Goal: Task Accomplishment & Management: Manage account settings

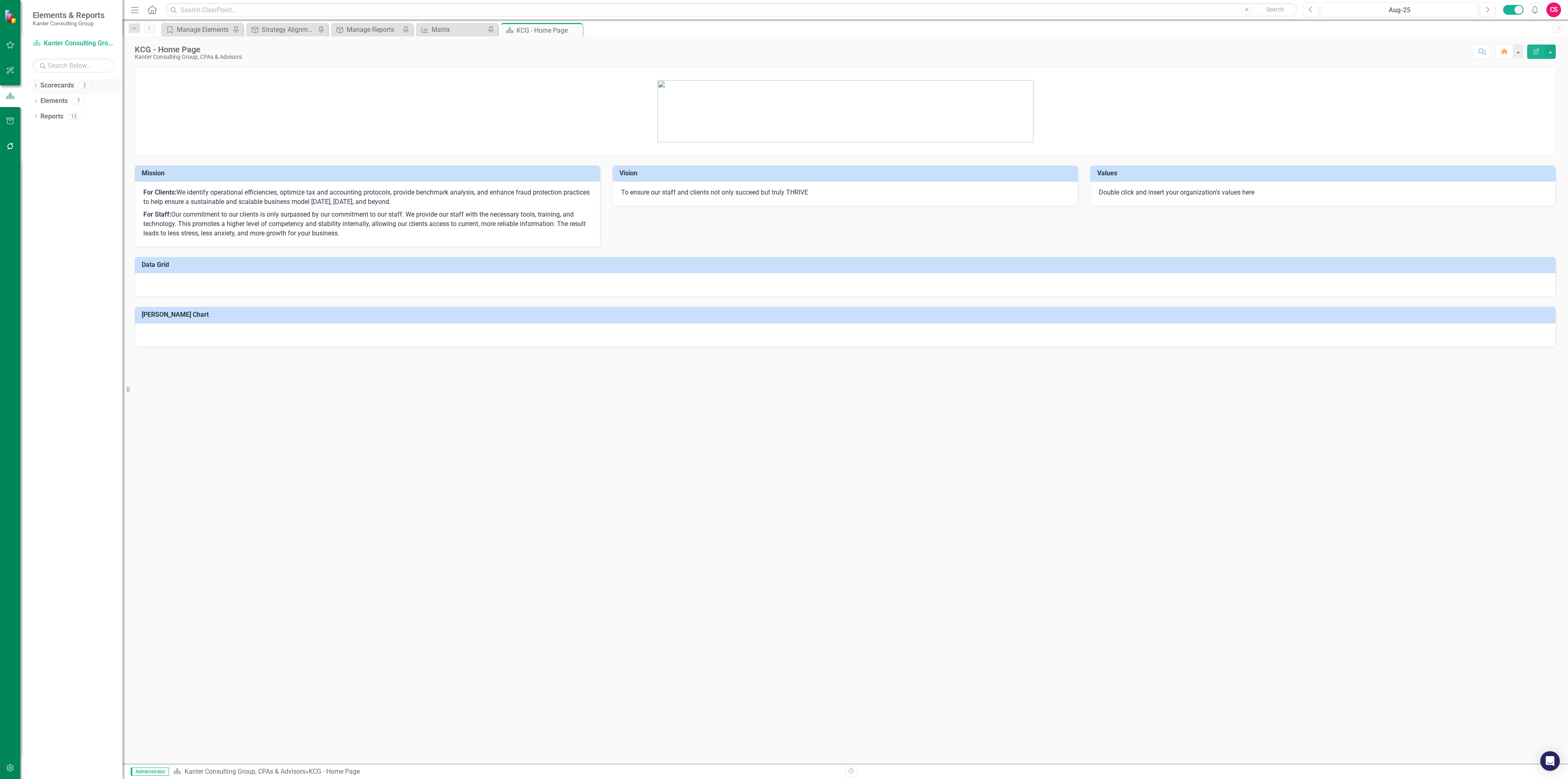
click at [34, 85] on icon "Dropdown" at bounding box center [35, 86] width 5 height 4
click at [46, 114] on link "Atlantic TNG LLC" at bounding box center [83, 116] width 77 height 9
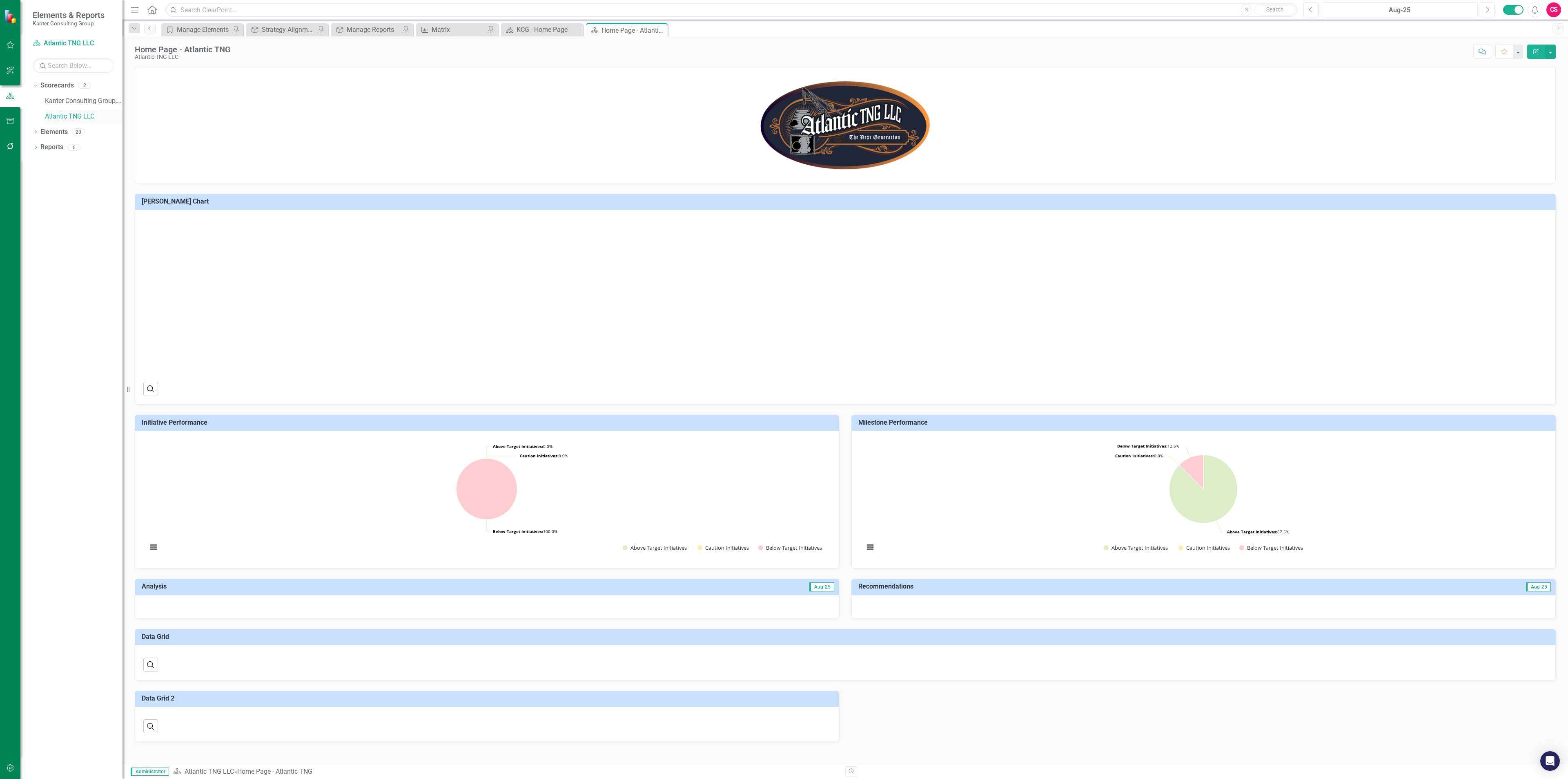
click at [65, 115] on link "Atlantic TNG LLC" at bounding box center [83, 116] width 77 height 9
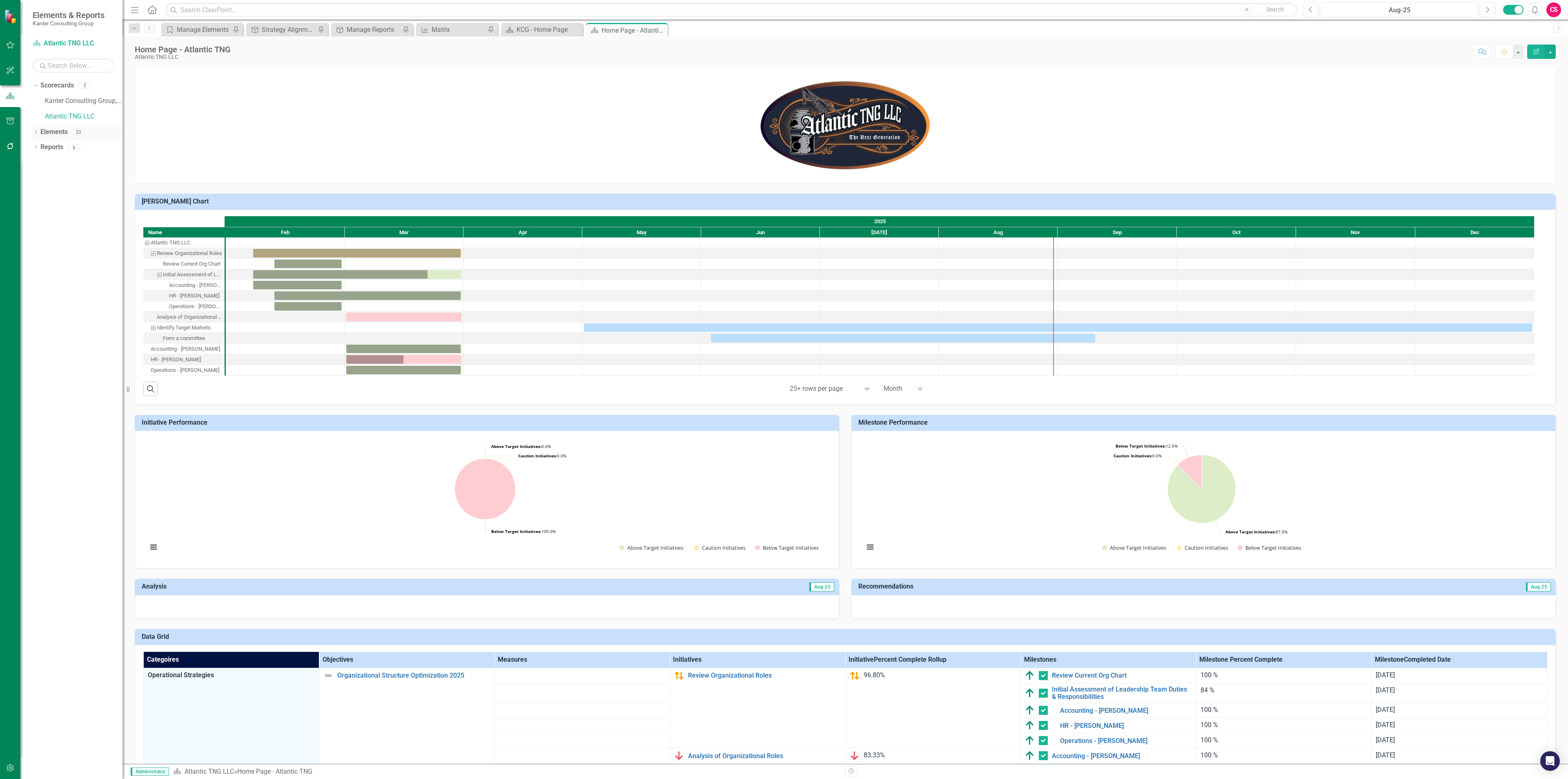
click at [49, 130] on link "Elements" at bounding box center [54, 132] width 27 height 9
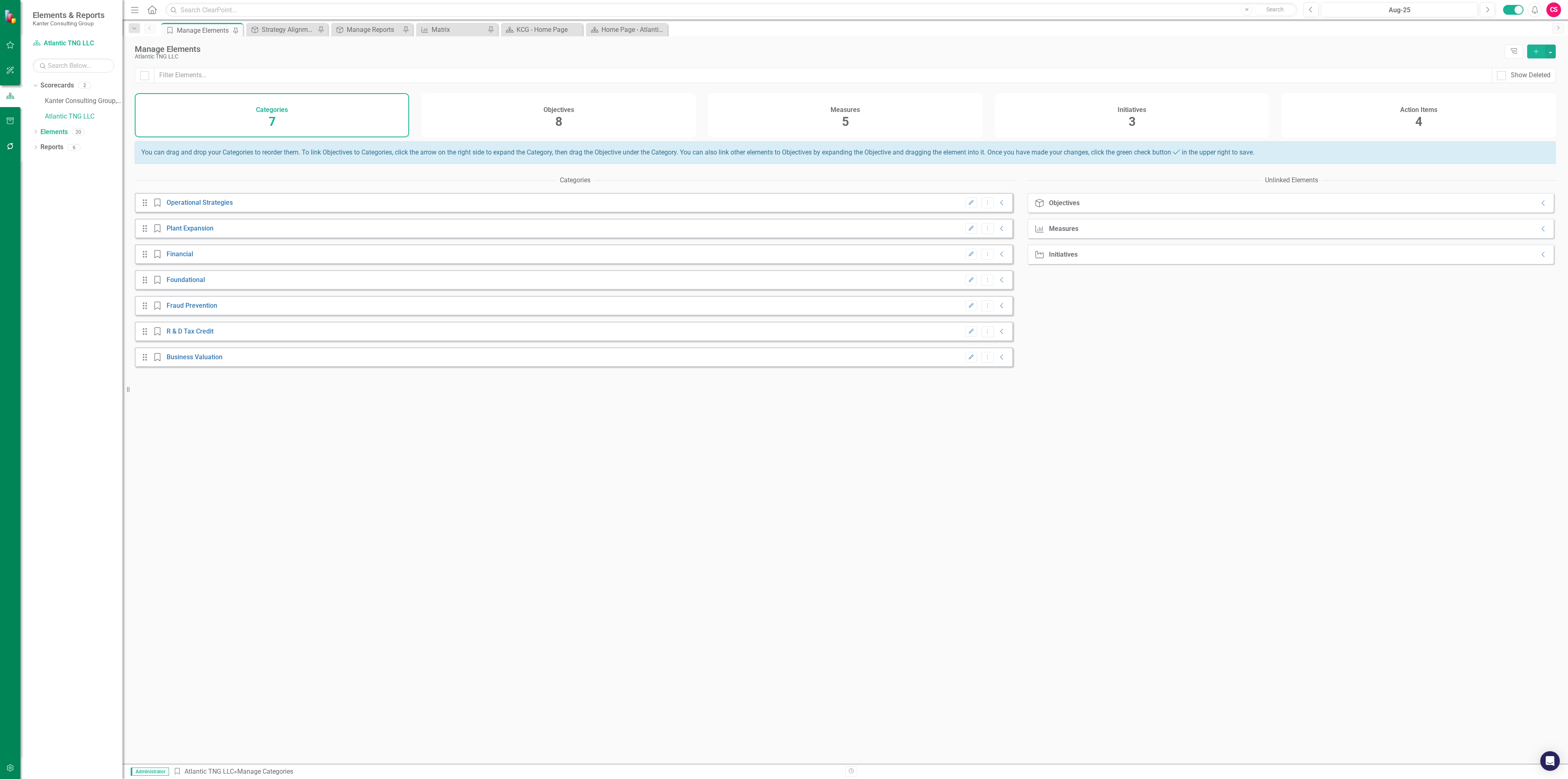
click at [790, 122] on div "Measures 5" at bounding box center [845, 115] width 275 height 44
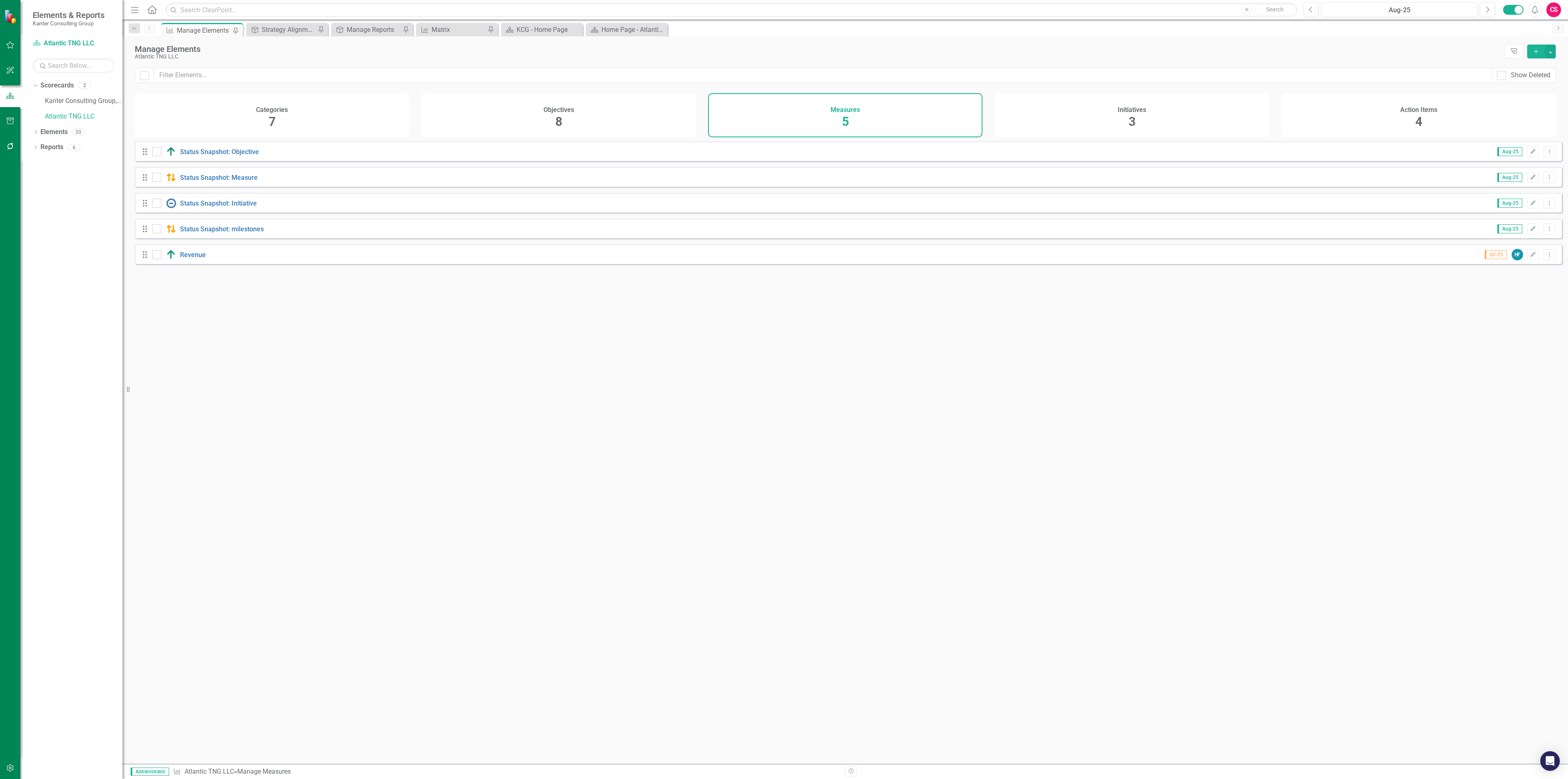
click at [1533, 46] on button "Add" at bounding box center [1536, 51] width 18 height 14
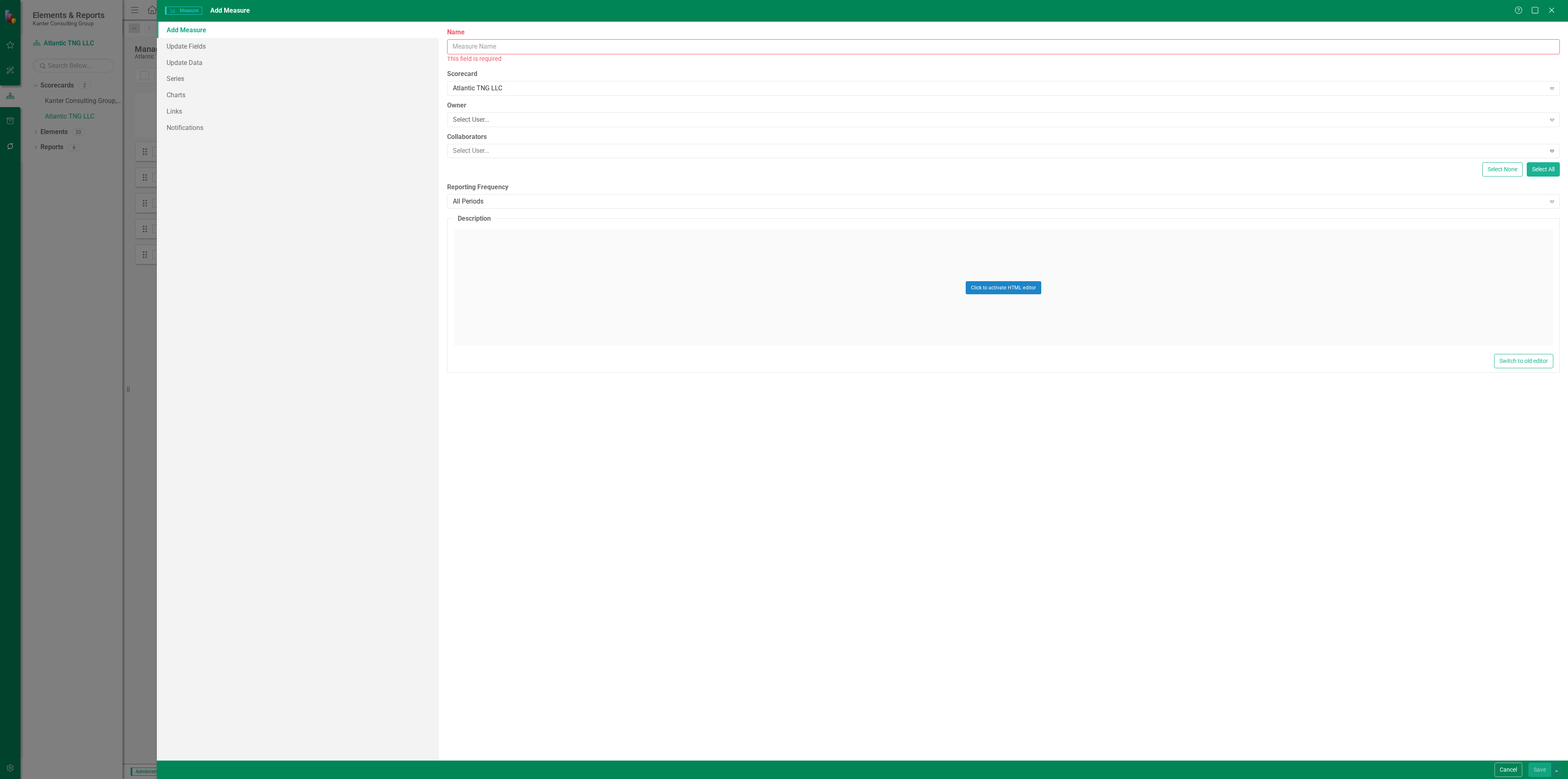
click at [671, 37] on div "Name This field is required" at bounding box center [1004, 46] width 1113 height 35
click at [664, 40] on input "Name" at bounding box center [1004, 46] width 1113 height 15
type input "Total Revenue"
click at [571, 107] on div "Select User..." at bounding box center [999, 110] width 1092 height 9
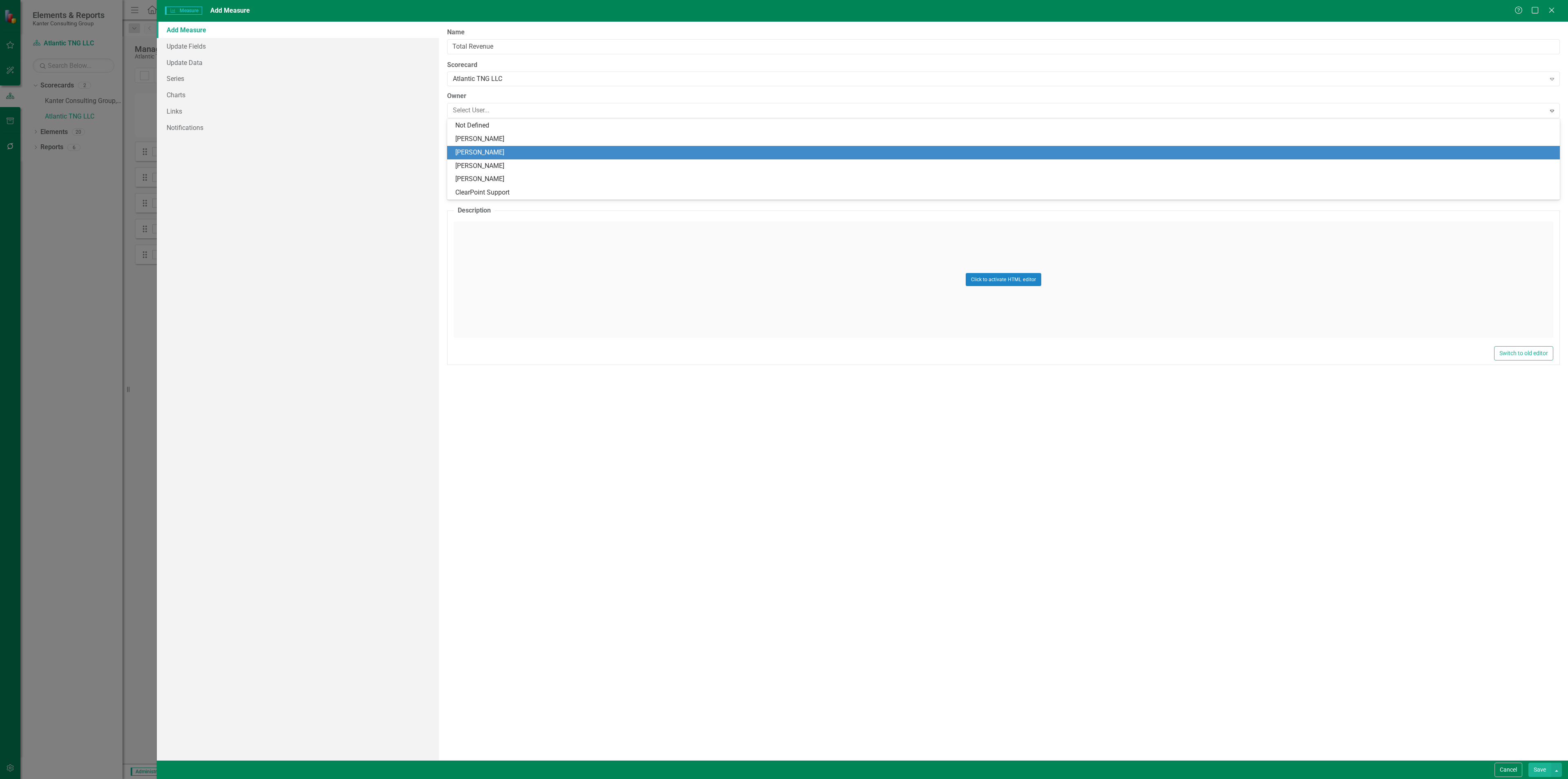
click at [543, 150] on div "[PERSON_NAME]" at bounding box center [1005, 152] width 1100 height 9
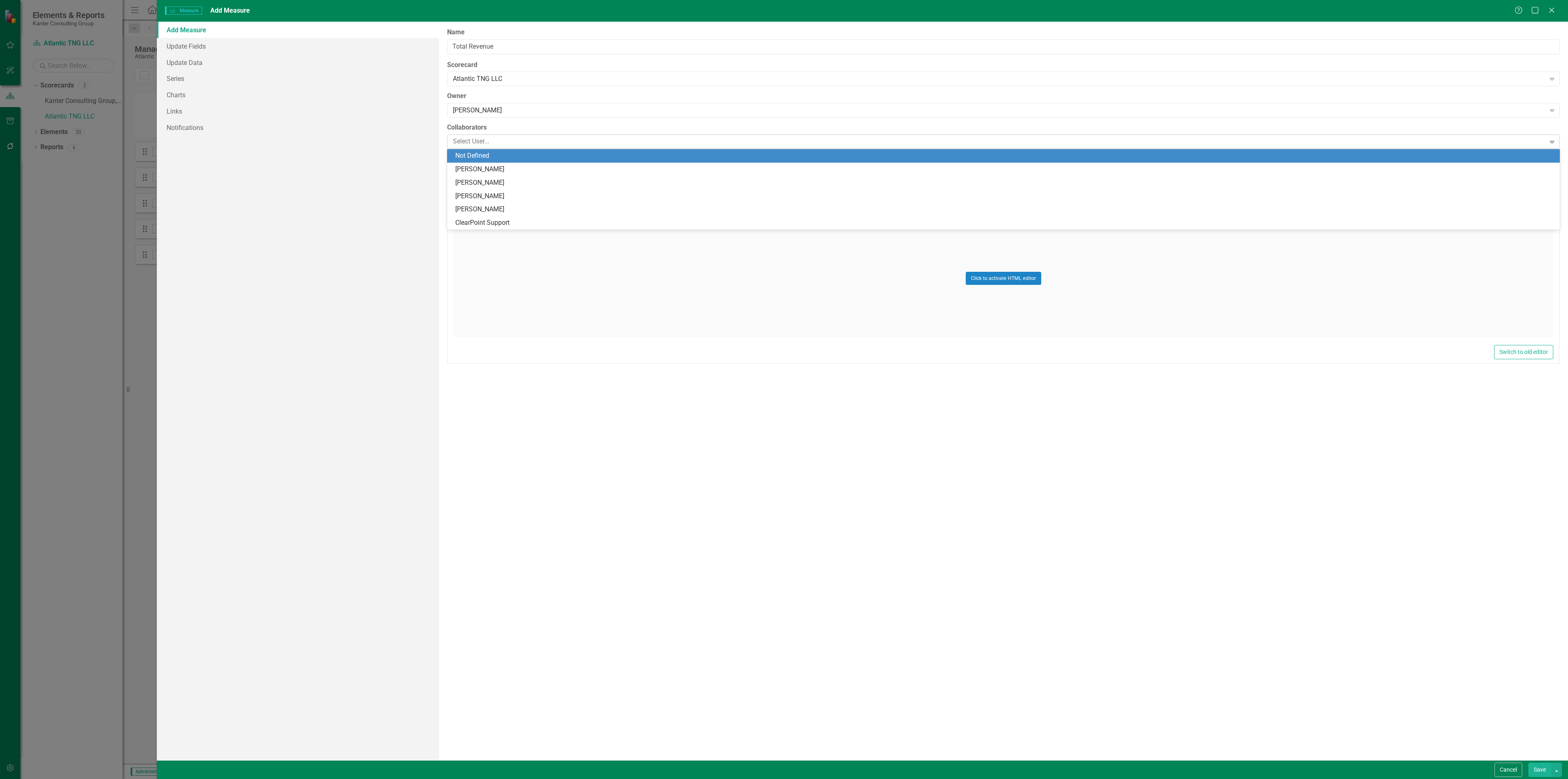
click at [550, 144] on div at bounding box center [998, 141] width 1096 height 11
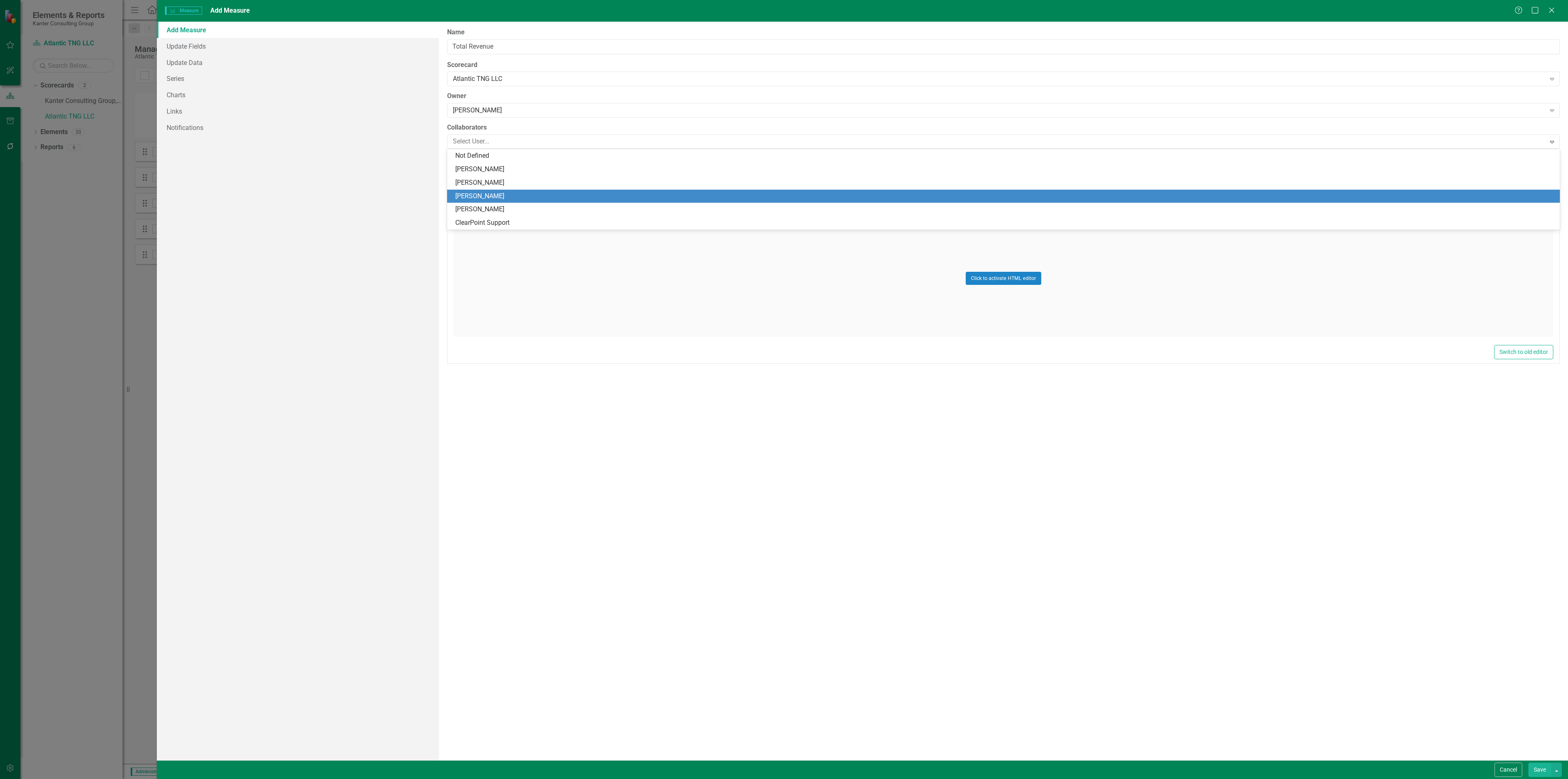
click at [531, 197] on div "[PERSON_NAME]" at bounding box center [1005, 196] width 1100 height 9
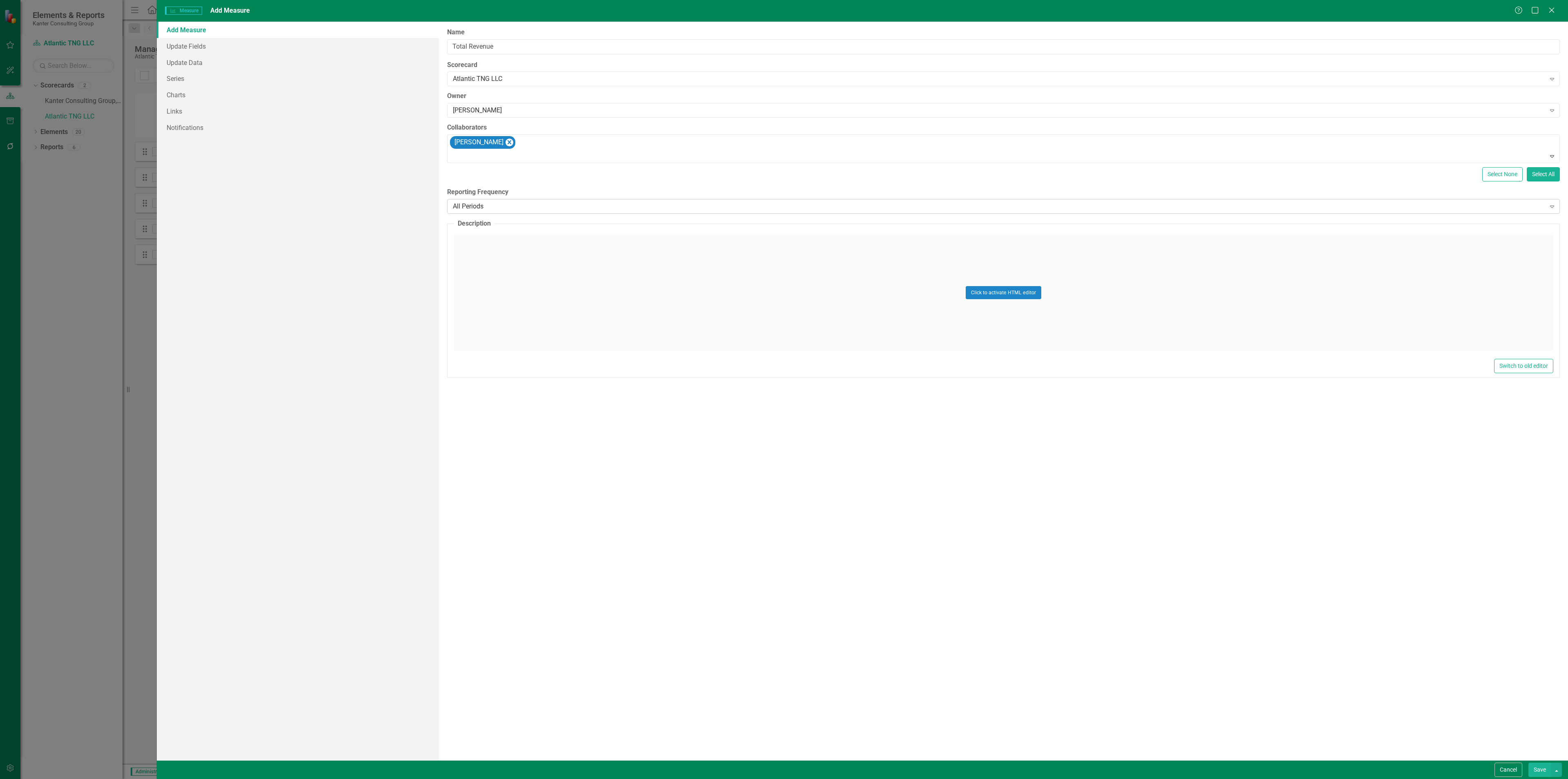
click at [522, 204] on div "All Periods" at bounding box center [999, 206] width 1092 height 9
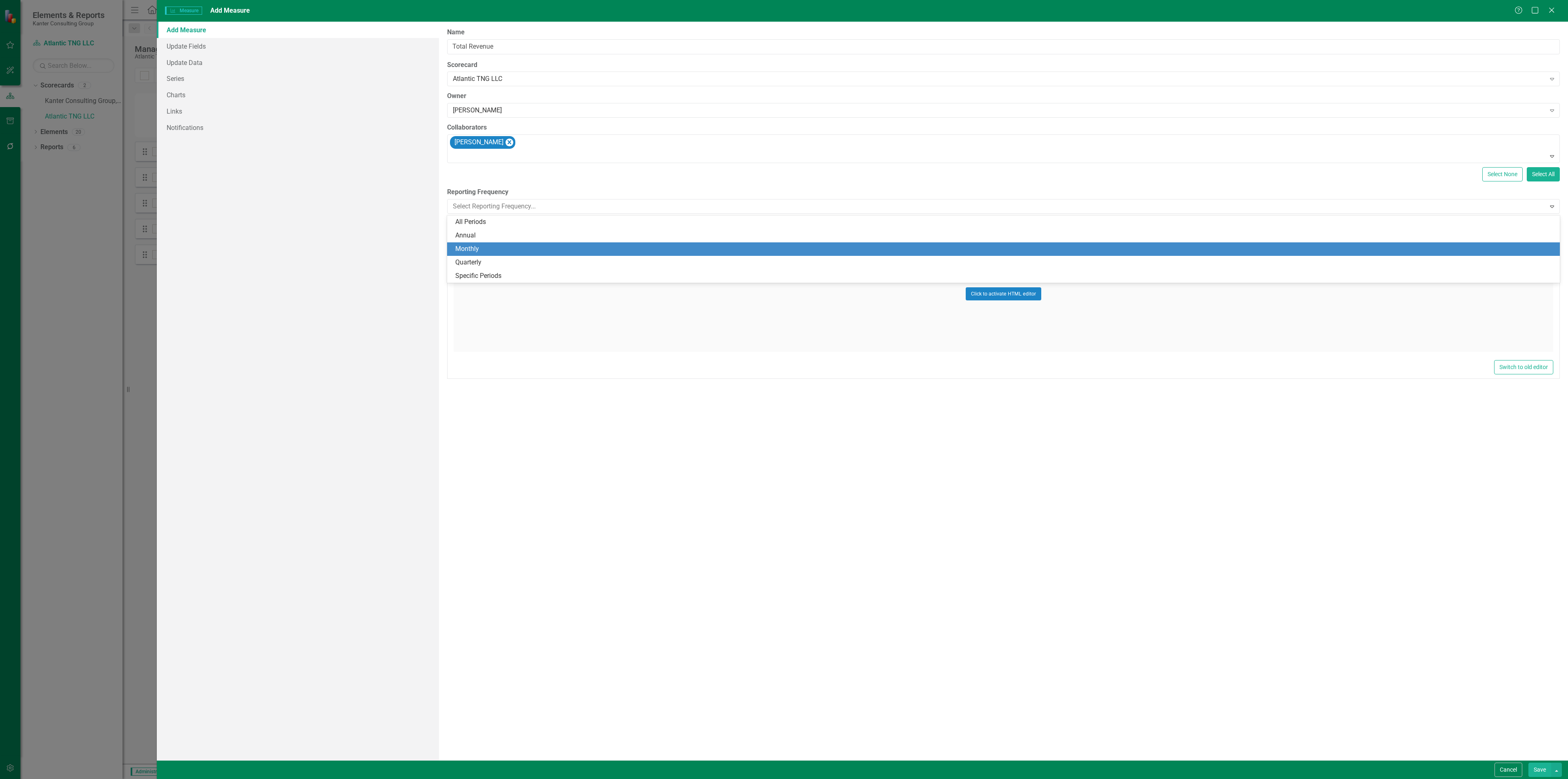
click at [505, 247] on div "Monthly" at bounding box center [1005, 249] width 1100 height 9
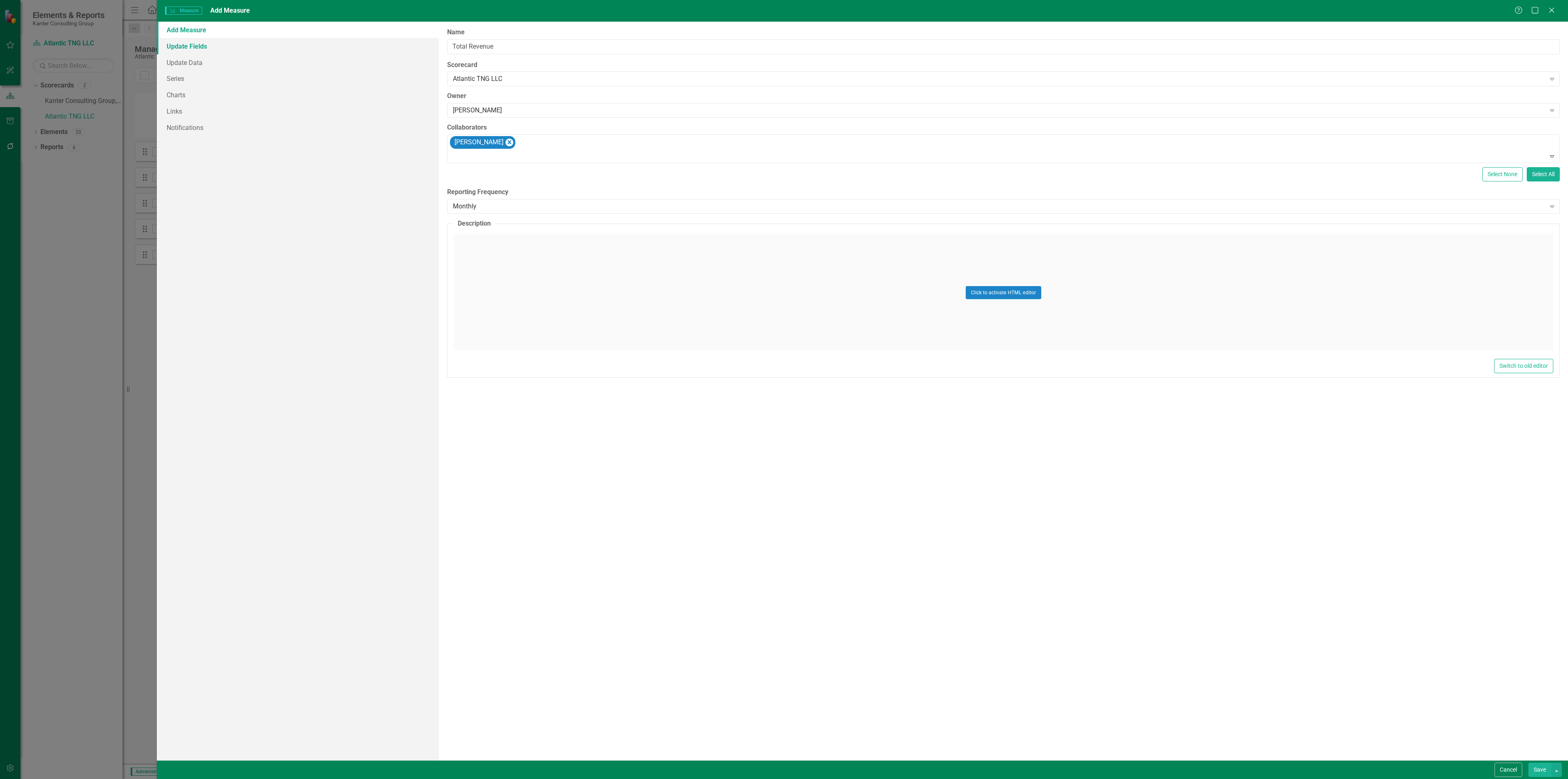
click at [240, 48] on link "Update Fields" at bounding box center [298, 46] width 282 height 16
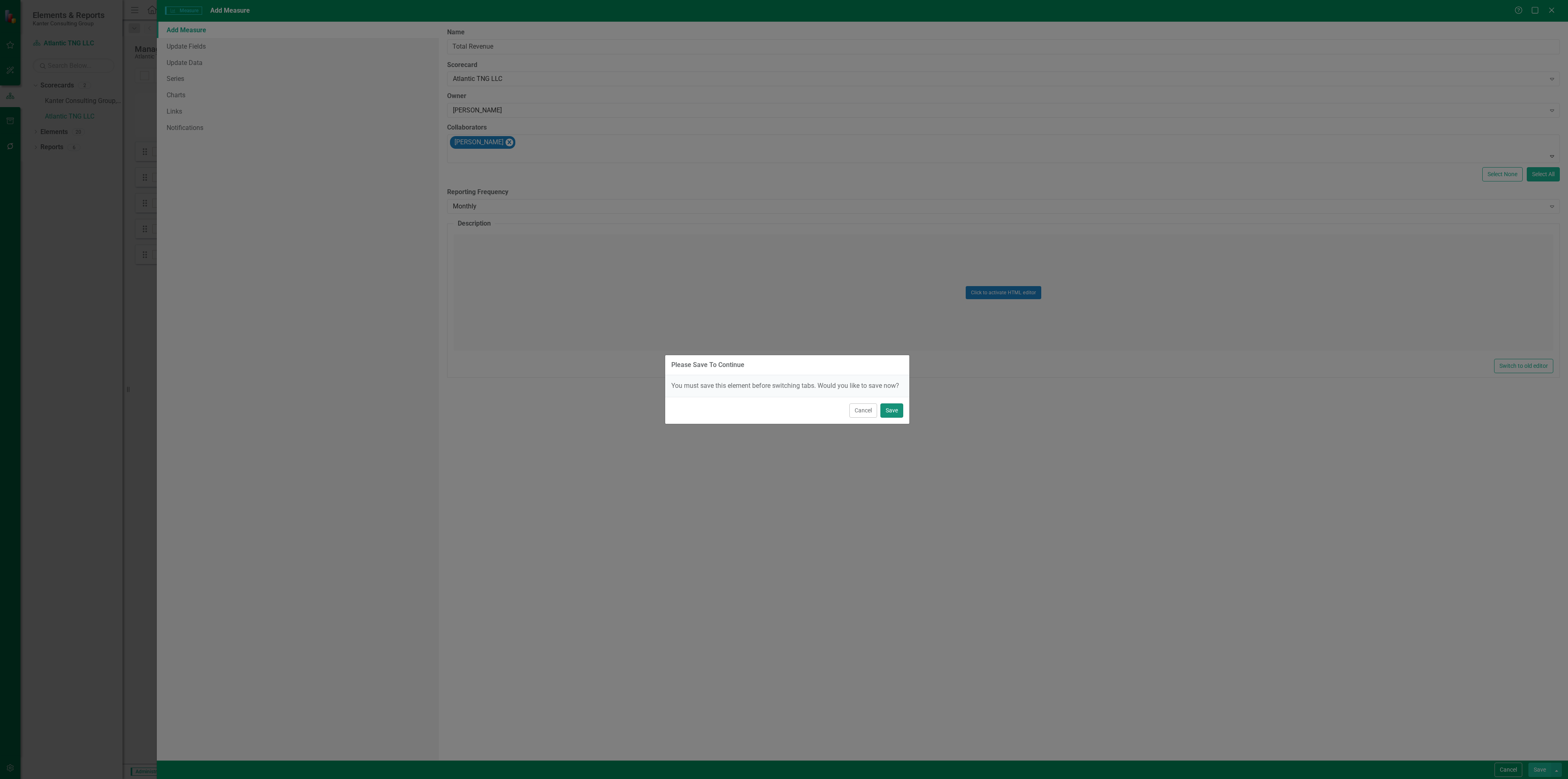
click at [887, 411] on button "Save" at bounding box center [892, 410] width 23 height 14
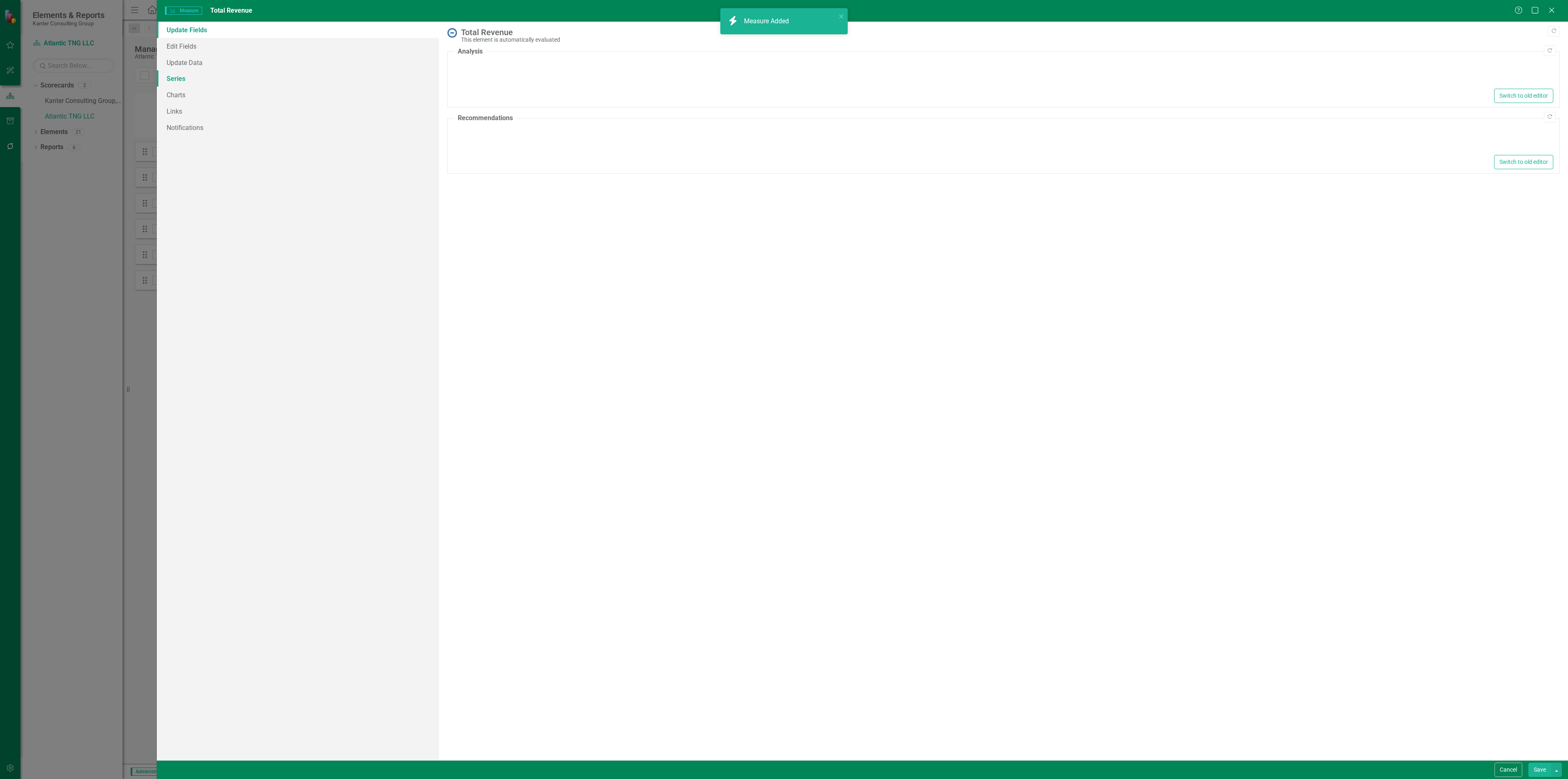
click at [194, 75] on link "Series" at bounding box center [298, 78] width 282 height 16
click at [1541, 87] on button "Dropdown Menu" at bounding box center [1547, 90] width 13 height 11
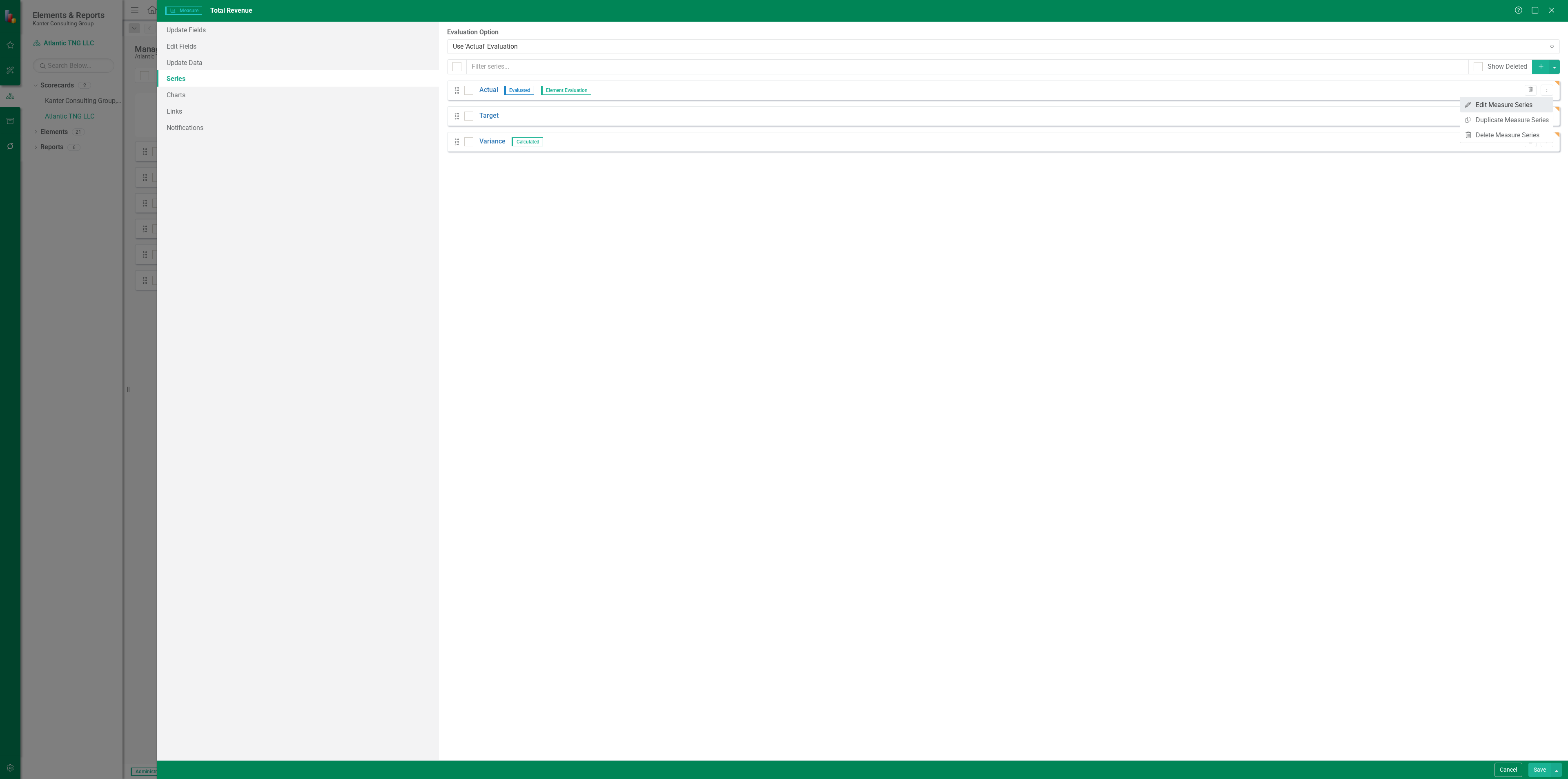
click at [1523, 102] on link "Edit Edit Measure Series" at bounding box center [1507, 105] width 93 height 15
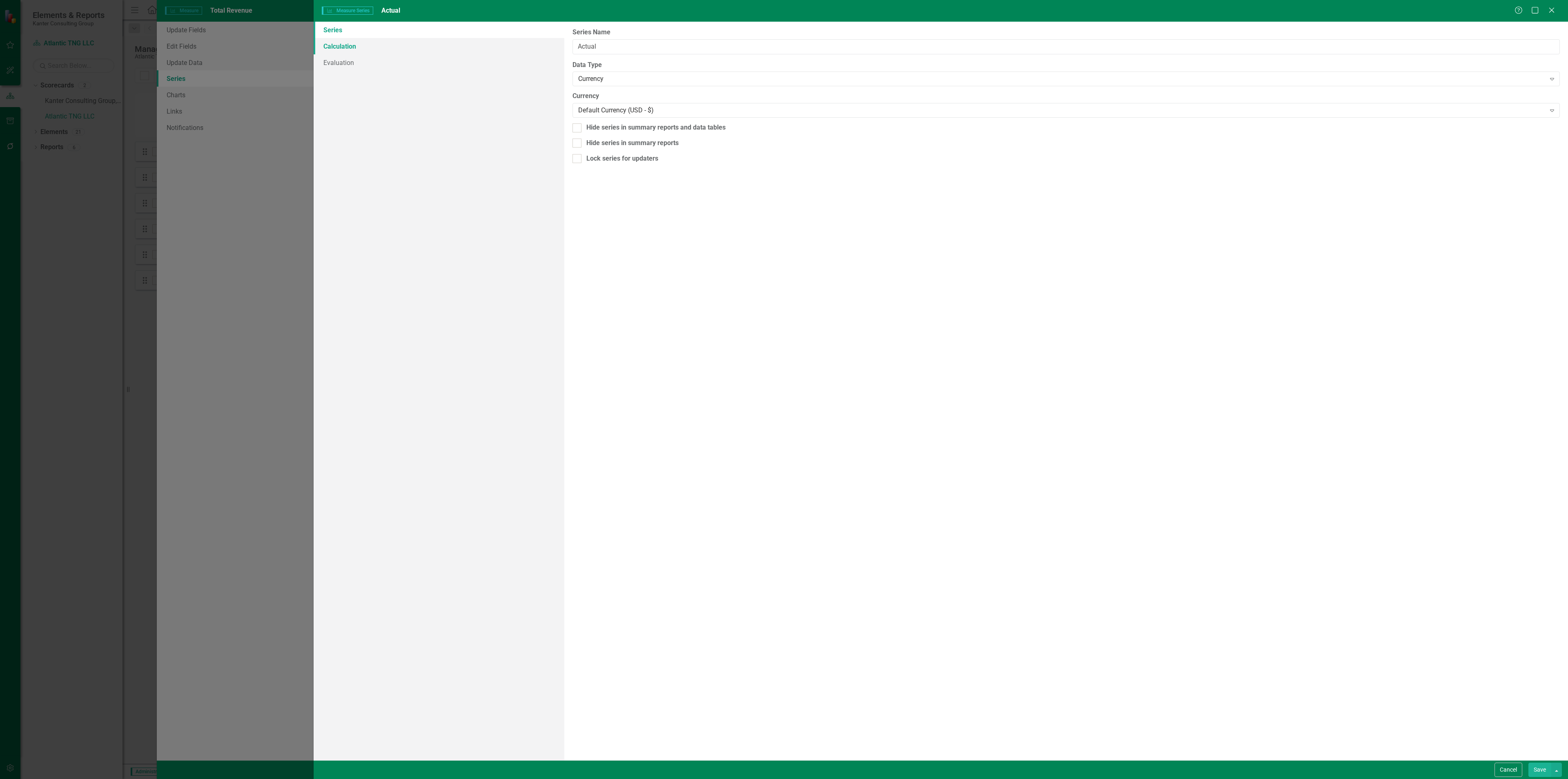
click at [386, 49] on link "Calculation" at bounding box center [439, 46] width 251 height 16
click at [641, 45] on div "Select Series Calculation Type" at bounding box center [1062, 46] width 967 height 9
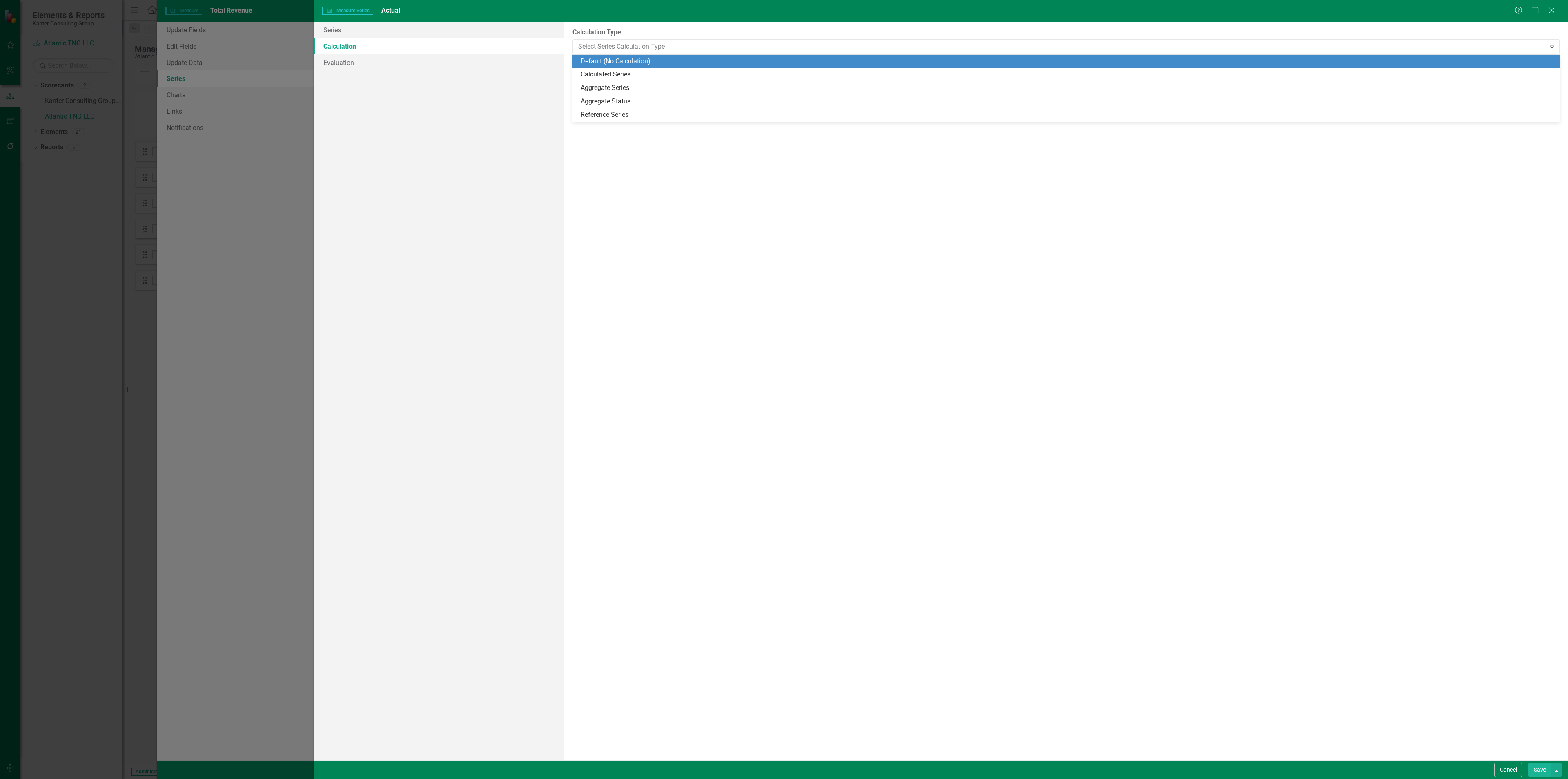
click at [629, 63] on div "Default (No Calculation)" at bounding box center [1068, 61] width 975 height 9
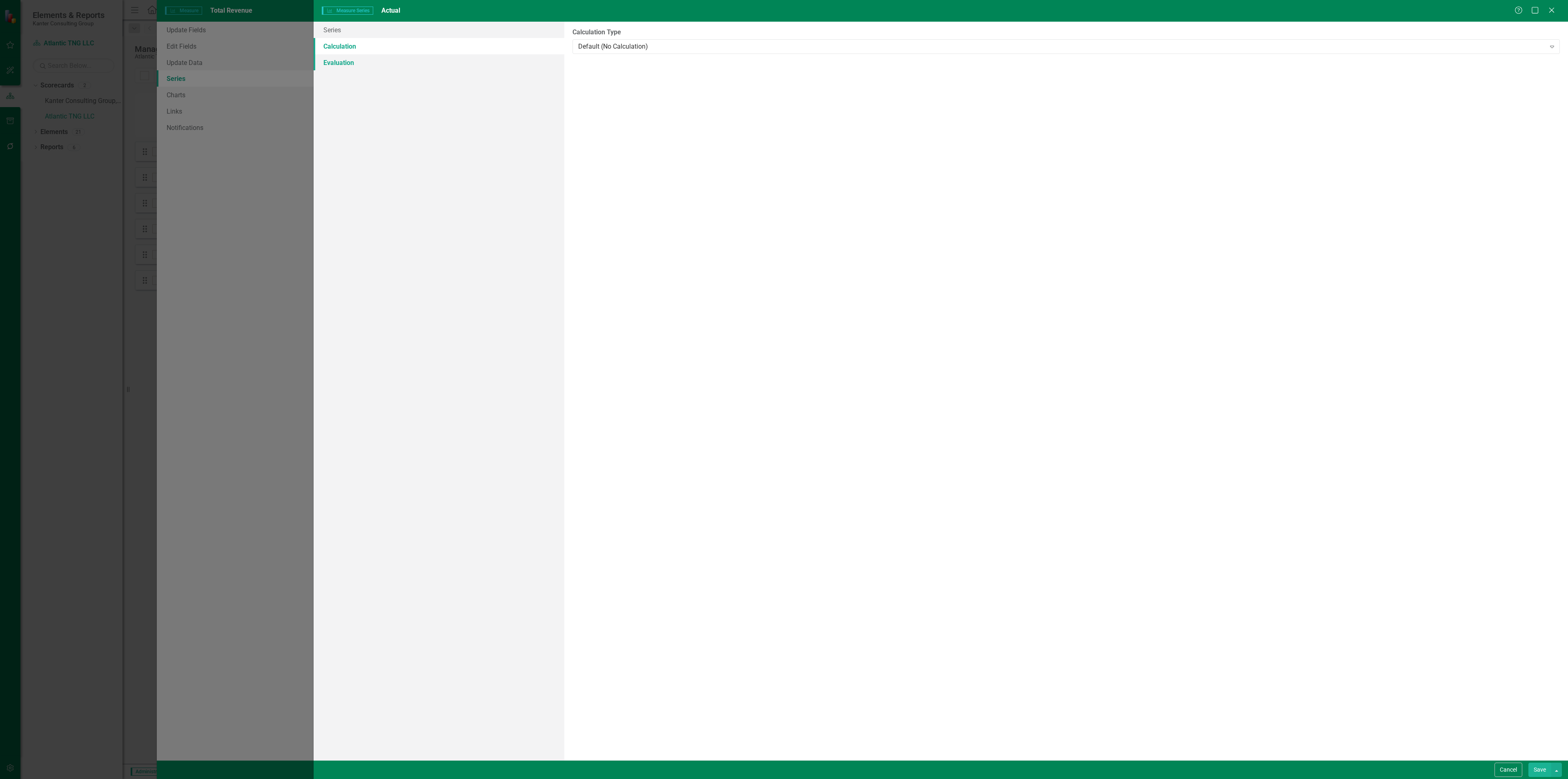
click at [393, 60] on link "Evaluation" at bounding box center [439, 62] width 251 height 16
click at [576, 29] on input "Use this series for overall element evaluation" at bounding box center [575, 30] width 5 height 5
click at [578, 33] on div at bounding box center [577, 32] width 9 height 9
click at [578, 33] on input "Use this series for overall element evaluation" at bounding box center [575, 30] width 5 height 5
click at [578, 33] on div at bounding box center [577, 32] width 9 height 9
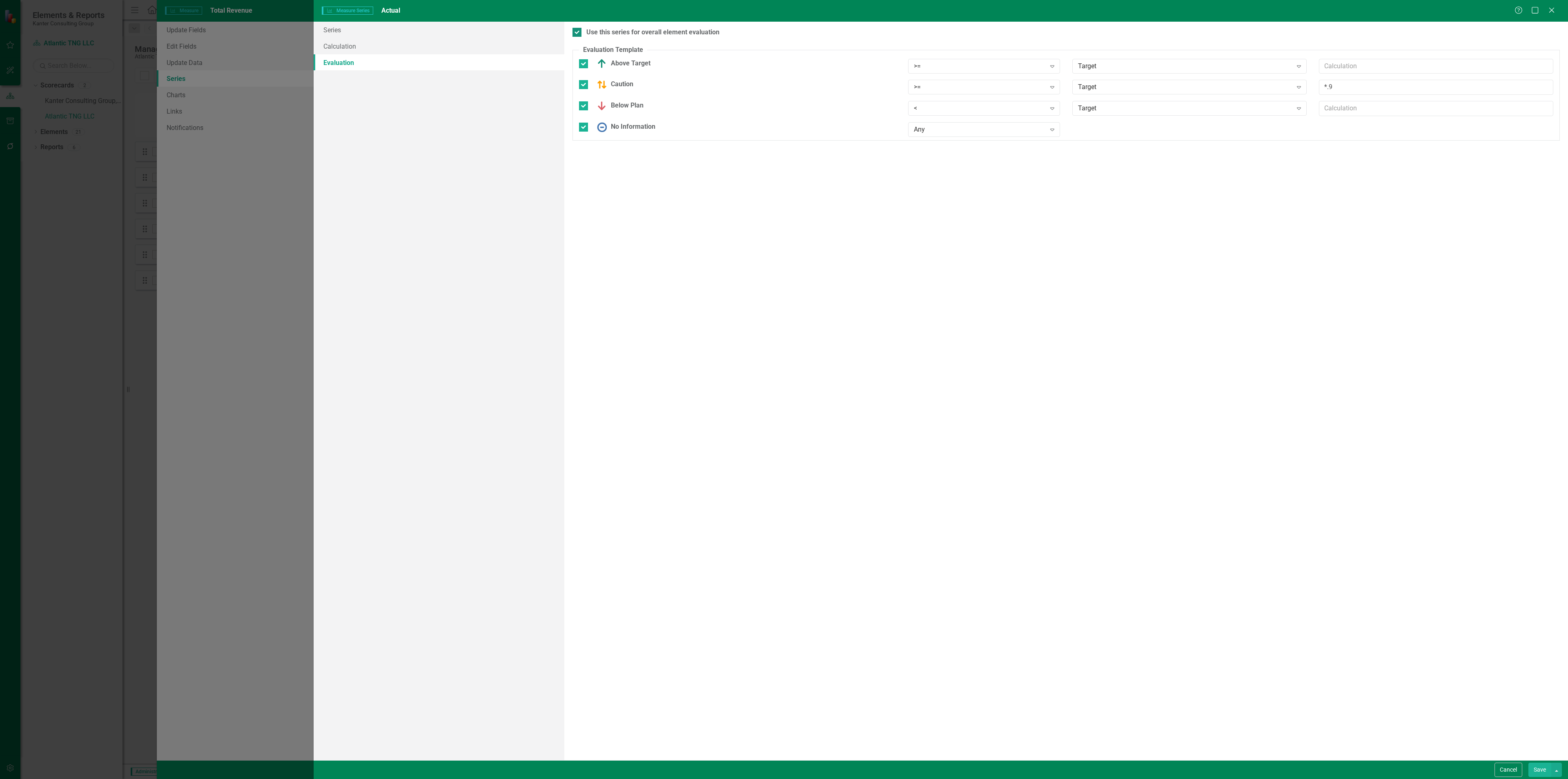
click at [578, 33] on input "Use this series for overall element evaluation" at bounding box center [575, 30] width 5 height 5
checkbox input "false"
click at [381, 40] on link "Calculation" at bounding box center [439, 46] width 251 height 16
click at [374, 63] on link "Evaluation" at bounding box center [439, 62] width 251 height 16
click at [385, 43] on link "Calculation" at bounding box center [439, 46] width 251 height 16
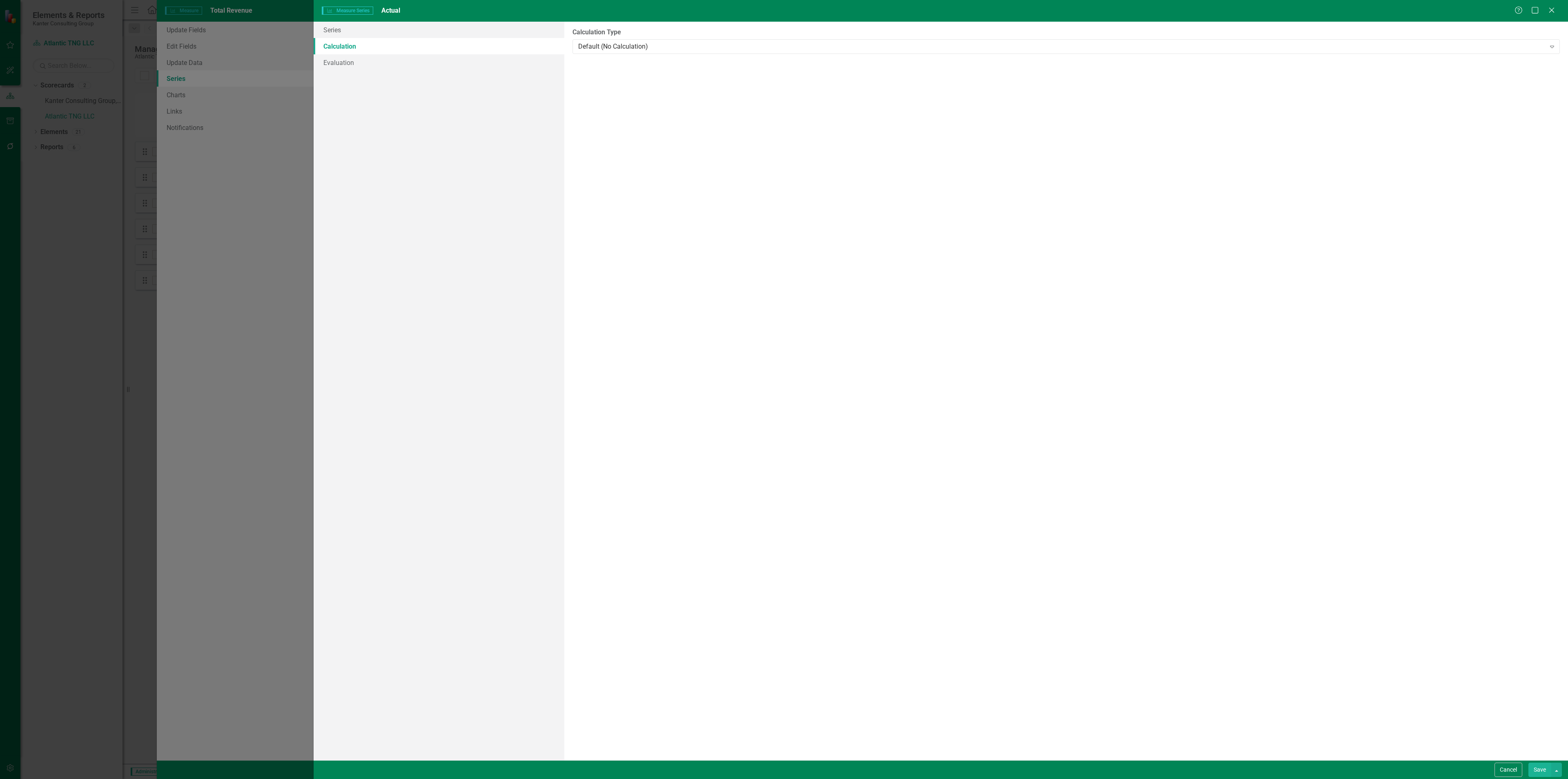
click at [1538, 773] on button "Save" at bounding box center [1540, 769] width 23 height 14
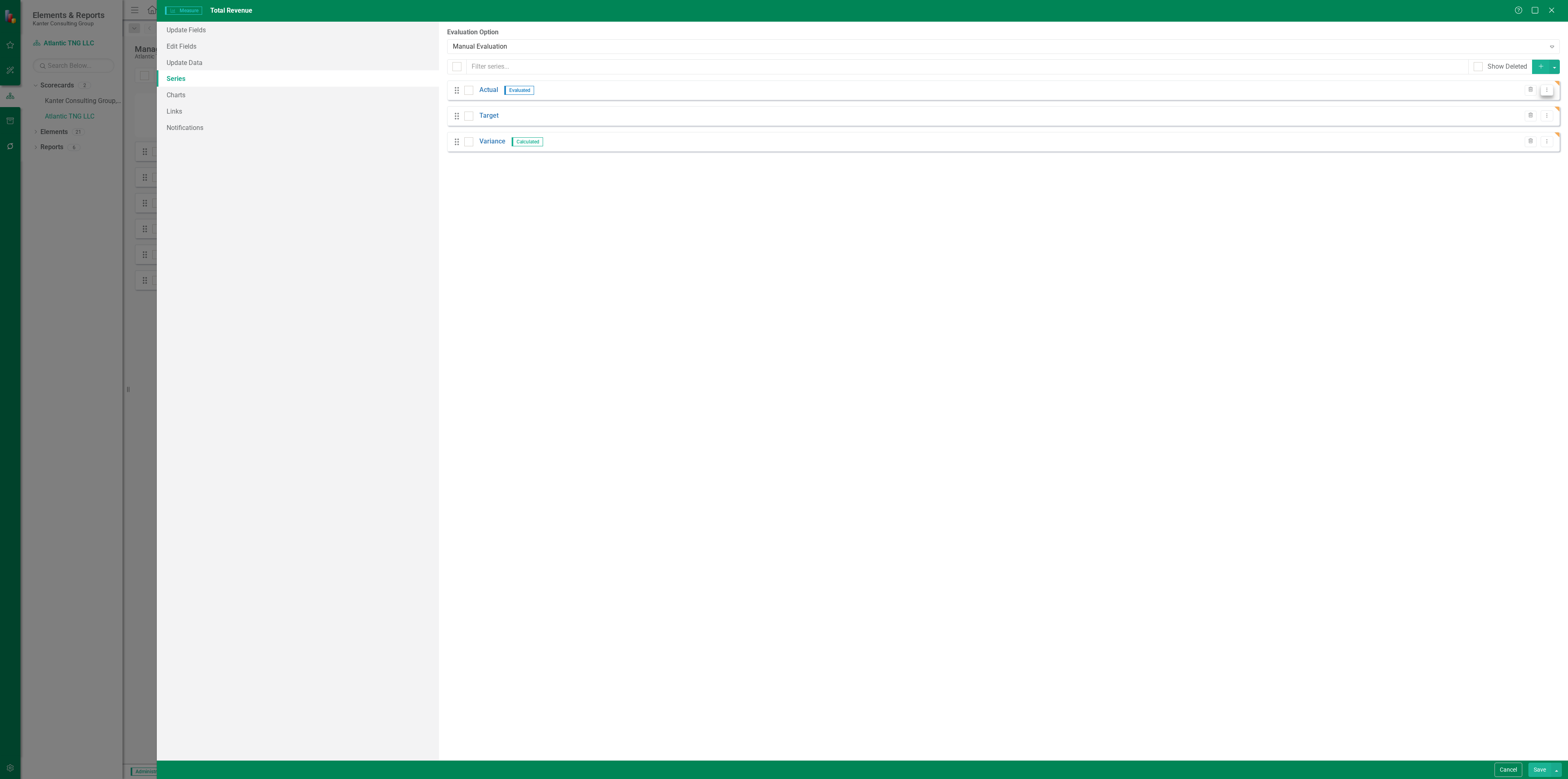
click at [1546, 92] on icon "Dropdown Menu" at bounding box center [1547, 90] width 7 height 5
click at [1512, 109] on link "Edit Edit Measure Series" at bounding box center [1507, 105] width 93 height 15
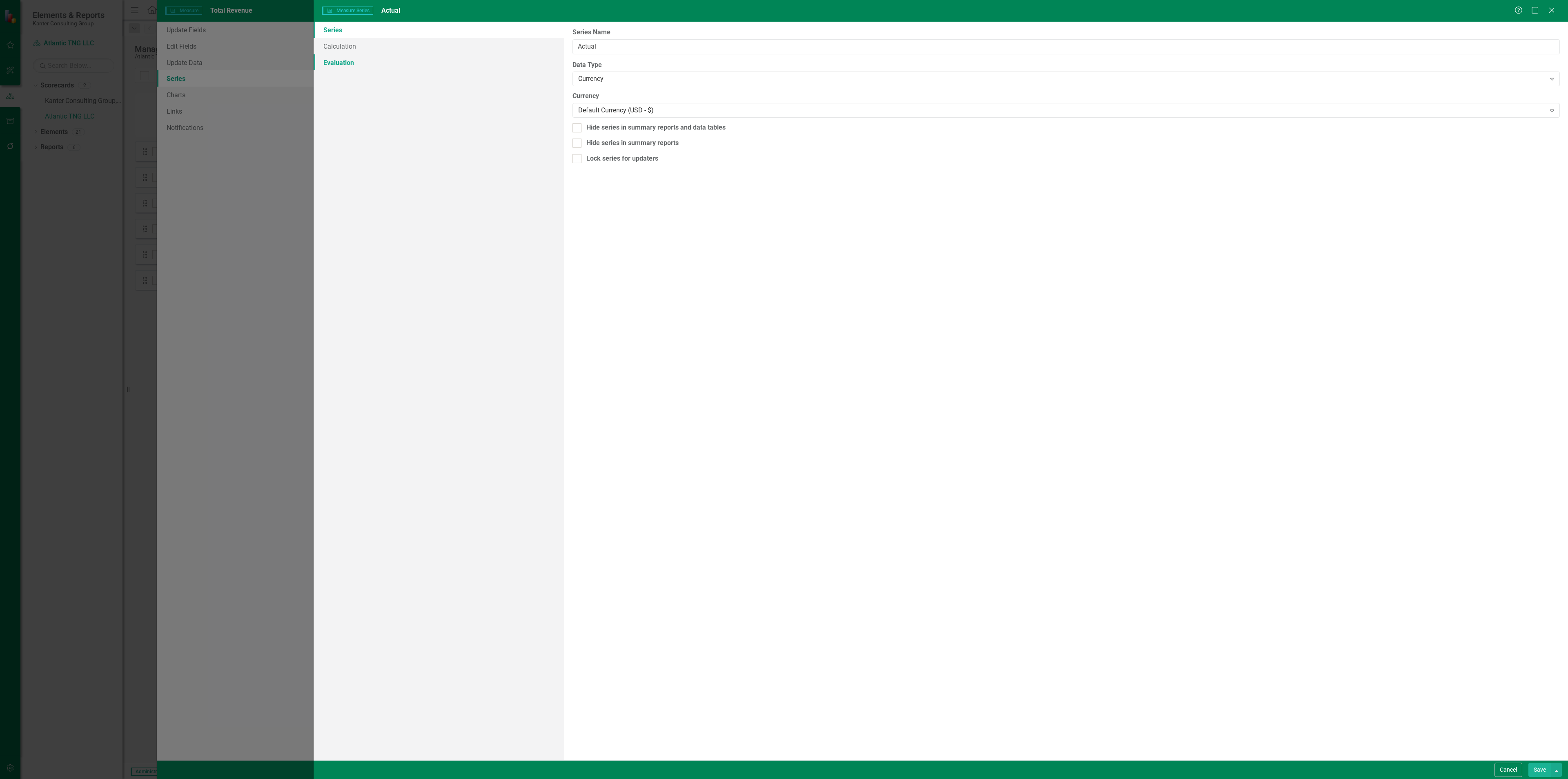
click at [357, 60] on link "Evaluation" at bounding box center [439, 62] width 251 height 16
click at [368, 46] on link "Calculation" at bounding box center [439, 46] width 251 height 16
click at [371, 58] on link "Evaluation" at bounding box center [439, 62] width 251 height 16
click at [585, 65] on div at bounding box center [583, 63] width 9 height 9
click at [584, 65] on input "Above Target" at bounding box center [581, 62] width 5 height 5
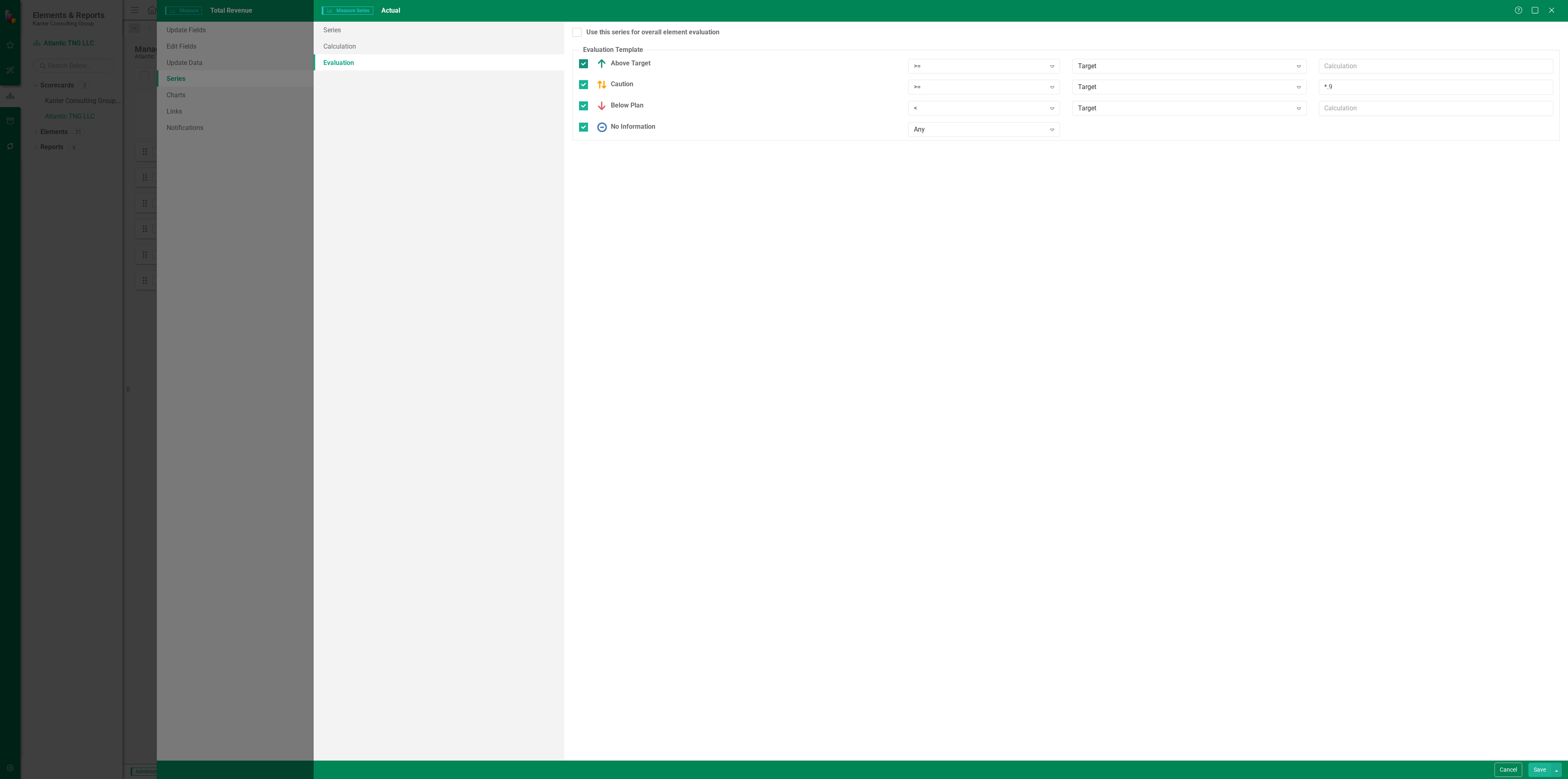
checkbox input "false"
click at [583, 76] on input "Caution" at bounding box center [581, 77] width 5 height 5
checkbox input "false"
click at [583, 96] on input "Below Plan" at bounding box center [581, 94] width 5 height 5
checkbox input "false"
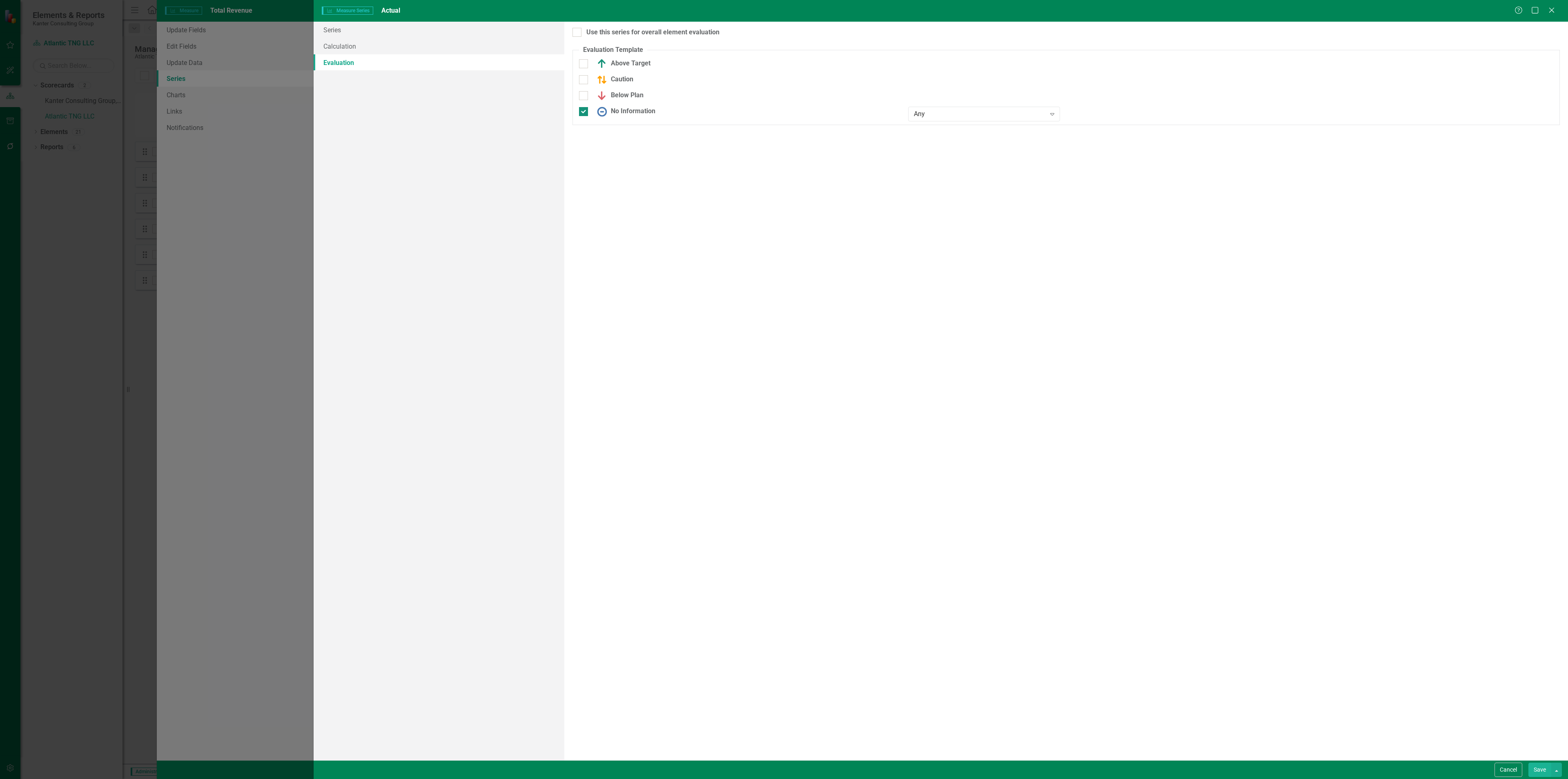
click at [586, 113] on div at bounding box center [583, 111] width 9 height 9
click at [584, 112] on input "No Information" at bounding box center [581, 110] width 5 height 5
checkbox input "false"
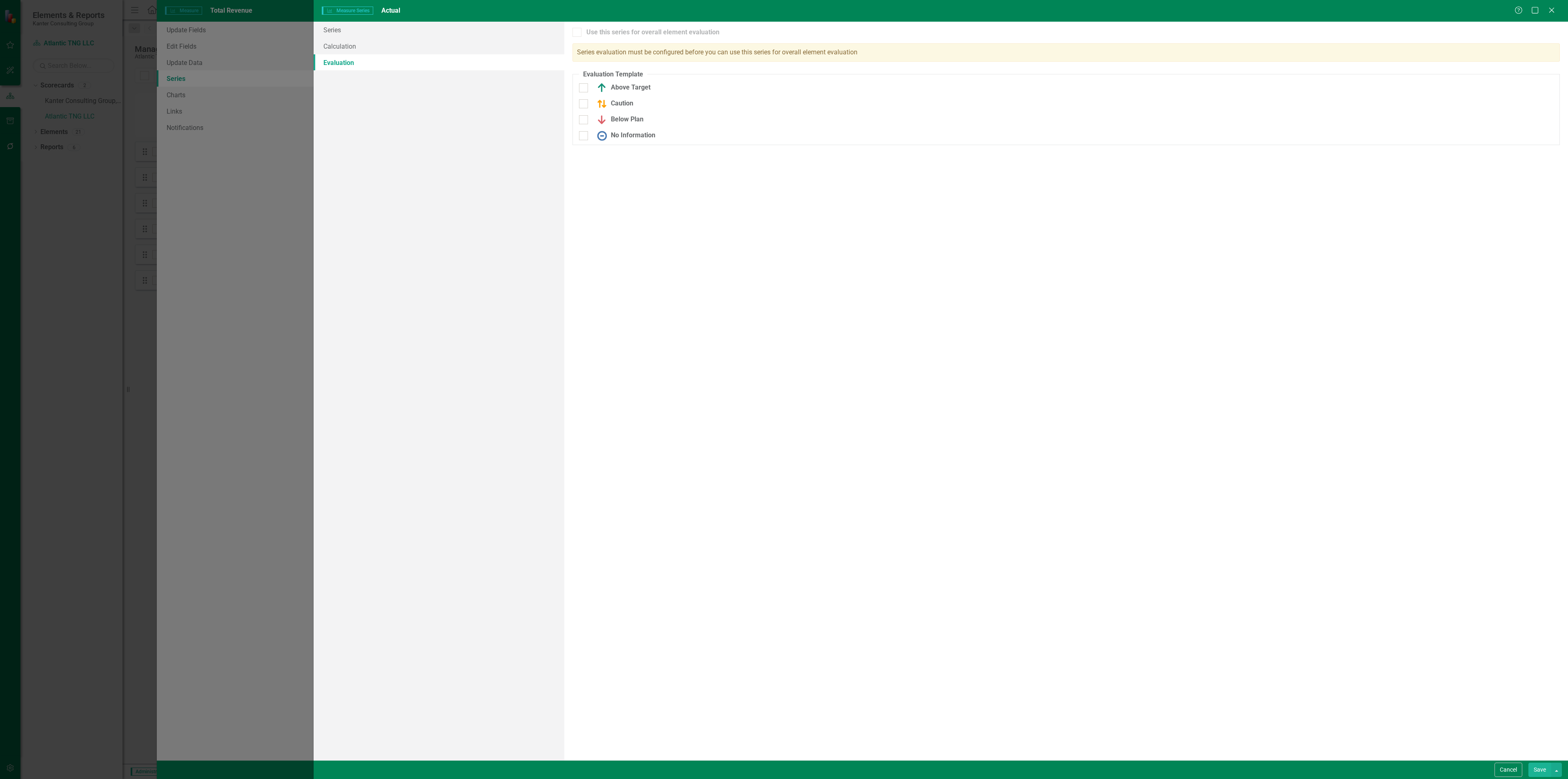
click at [1538, 775] on button "Save" at bounding box center [1540, 769] width 23 height 14
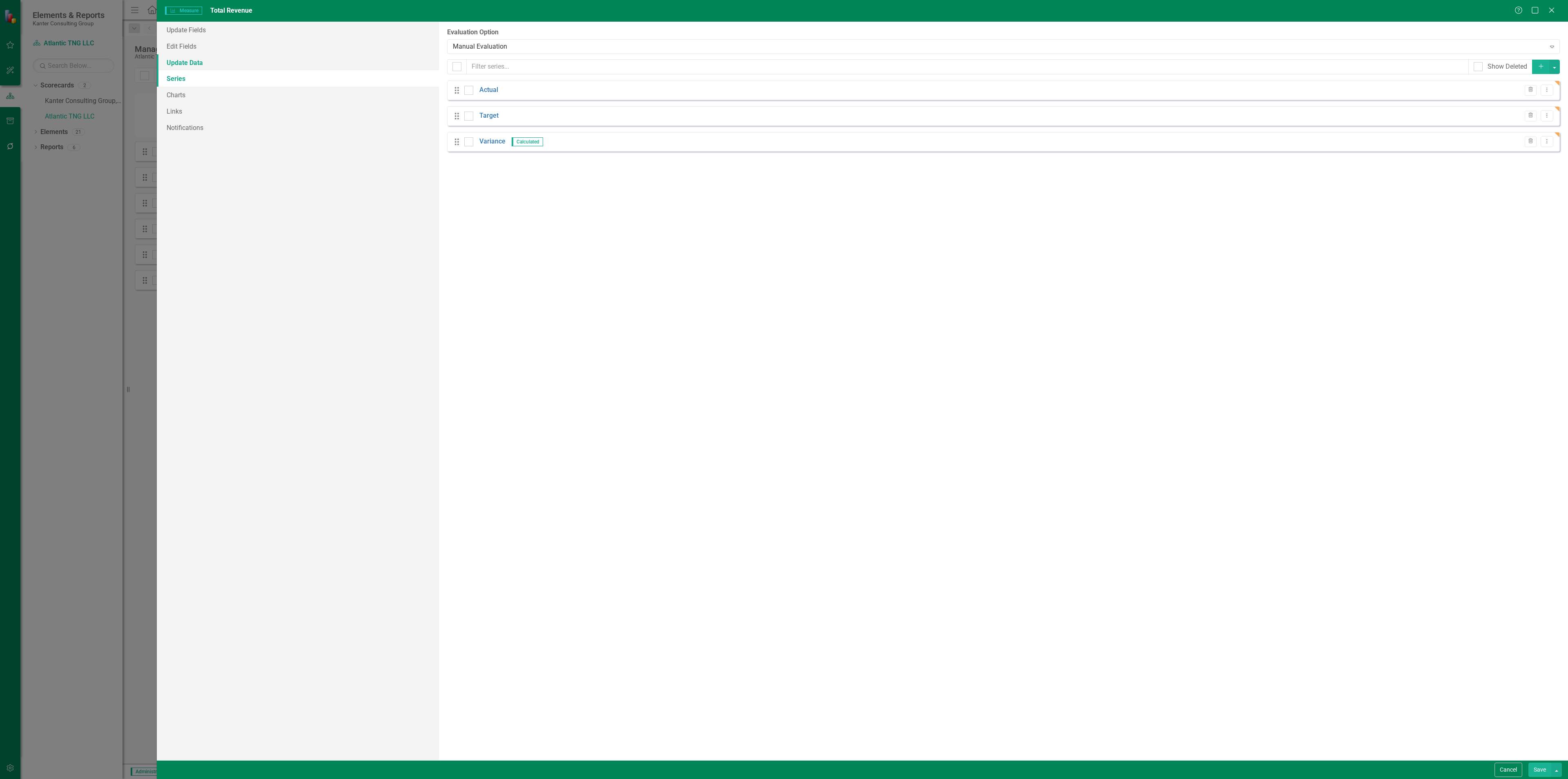
click at [237, 63] on link "Update Data" at bounding box center [298, 62] width 282 height 16
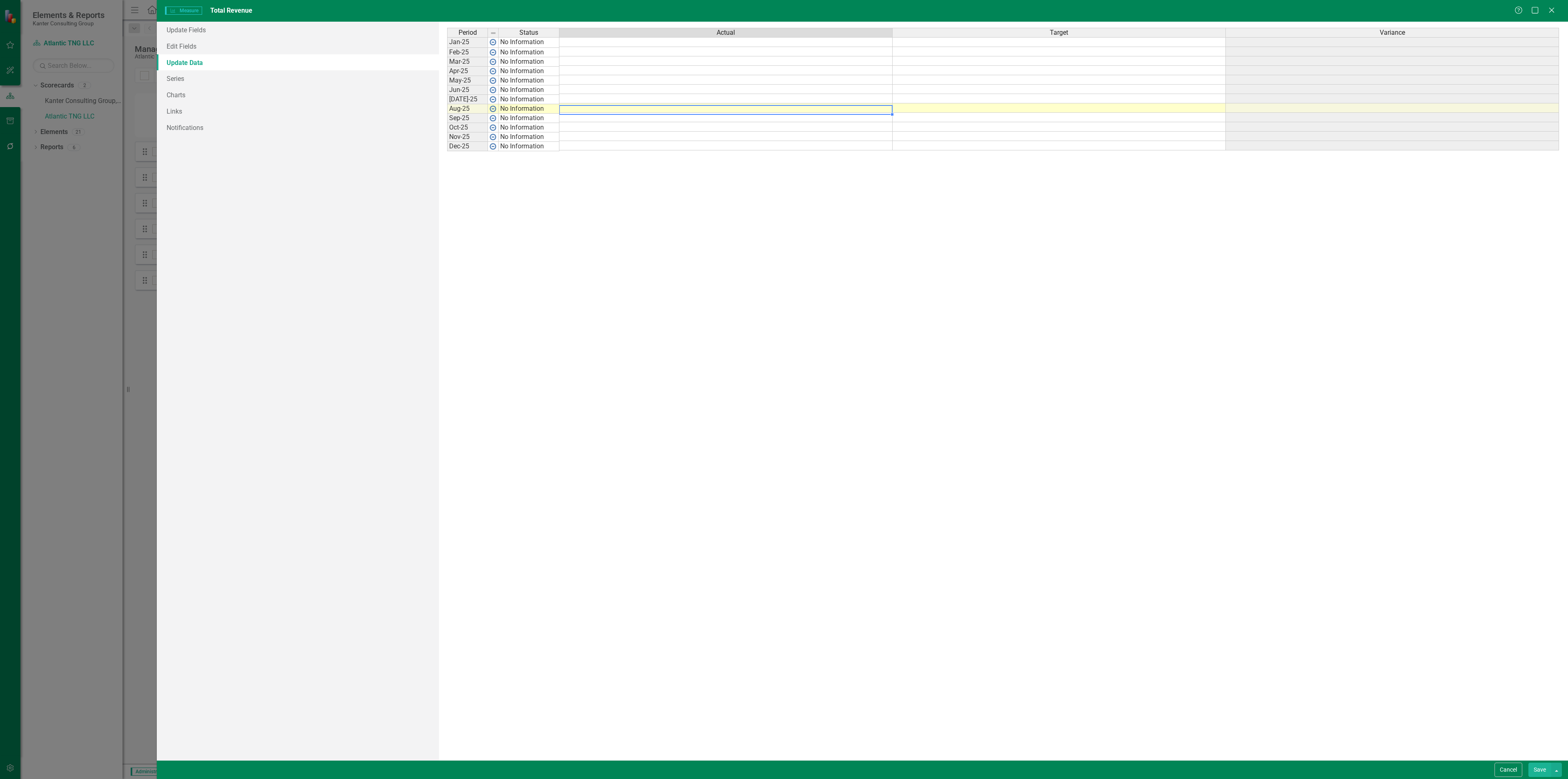
click at [596, 110] on td at bounding box center [726, 108] width 333 height 9
type textarea "2438711"
click at [579, 97] on td at bounding box center [726, 98] width 333 height 9
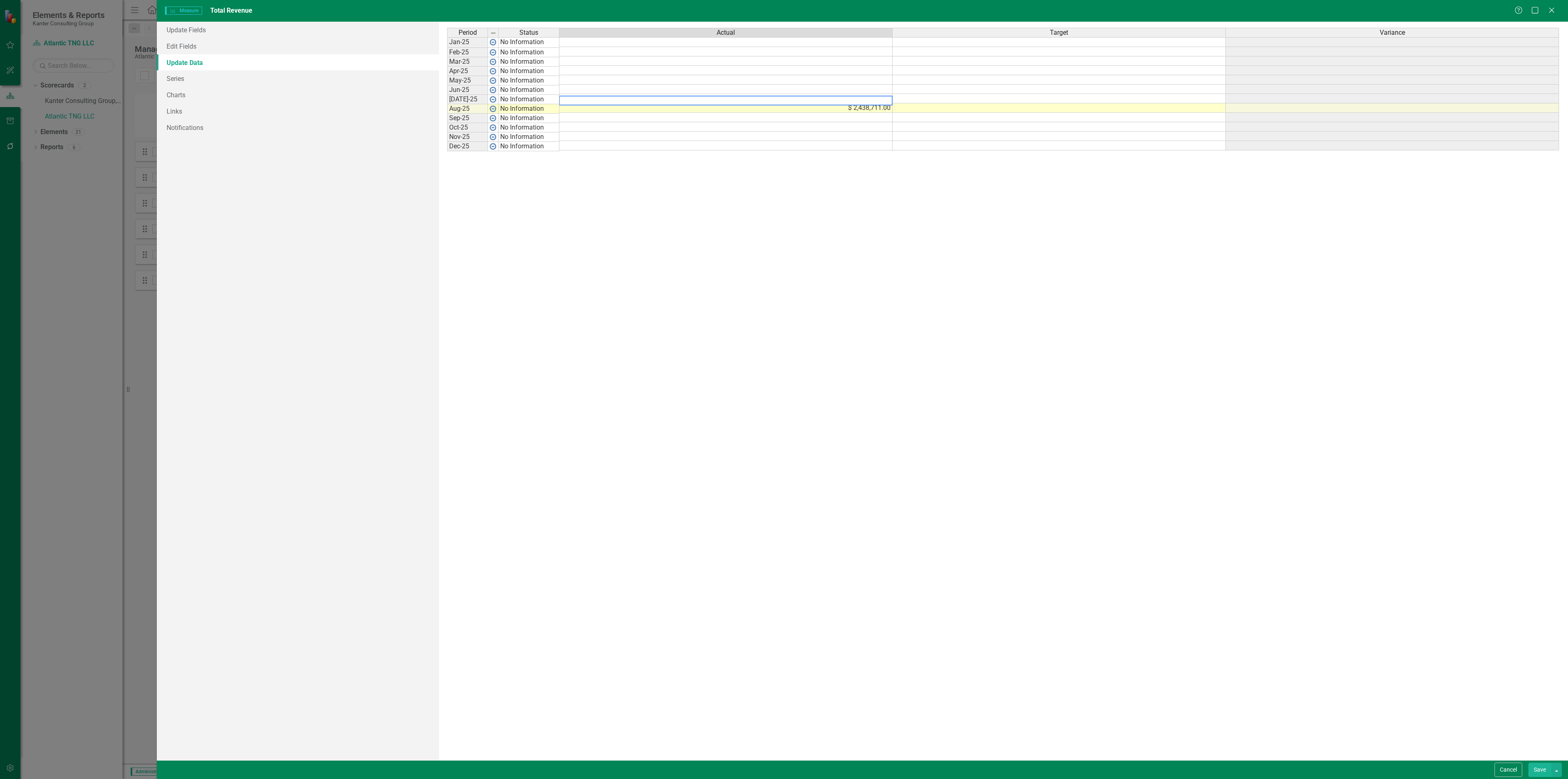
click at [579, 98] on textarea at bounding box center [726, 100] width 334 height 10
type textarea "3578786"
click at [262, 76] on link "Series" at bounding box center [298, 78] width 282 height 16
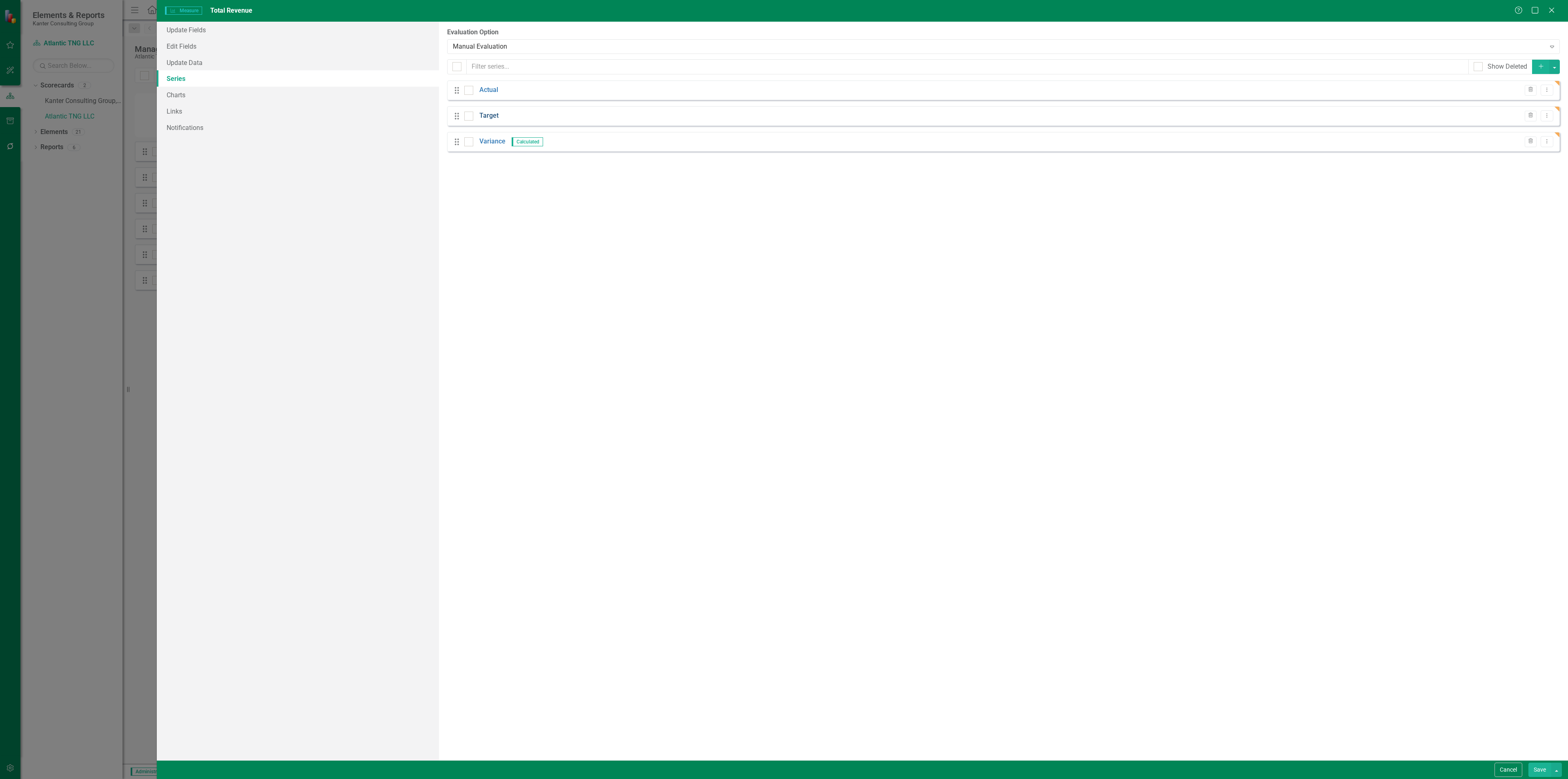
click at [492, 114] on link "Target" at bounding box center [489, 115] width 19 height 9
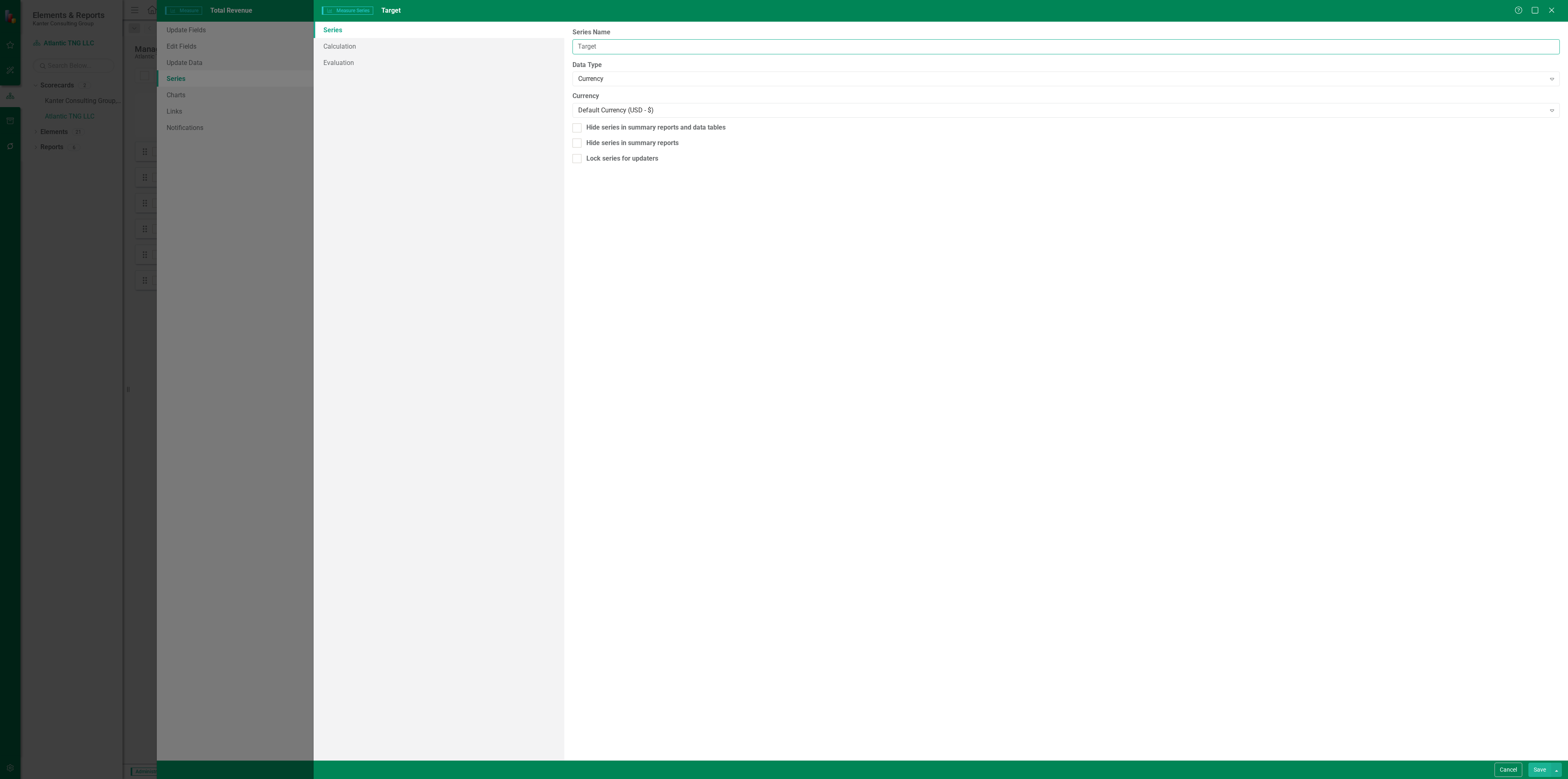
click at [603, 46] on input "Target" at bounding box center [1066, 46] width 987 height 15
click at [603, 45] on input "Target" at bounding box center [1066, 46] width 987 height 15
type input "Budget"
click at [446, 48] on link "Calculation" at bounding box center [439, 46] width 251 height 16
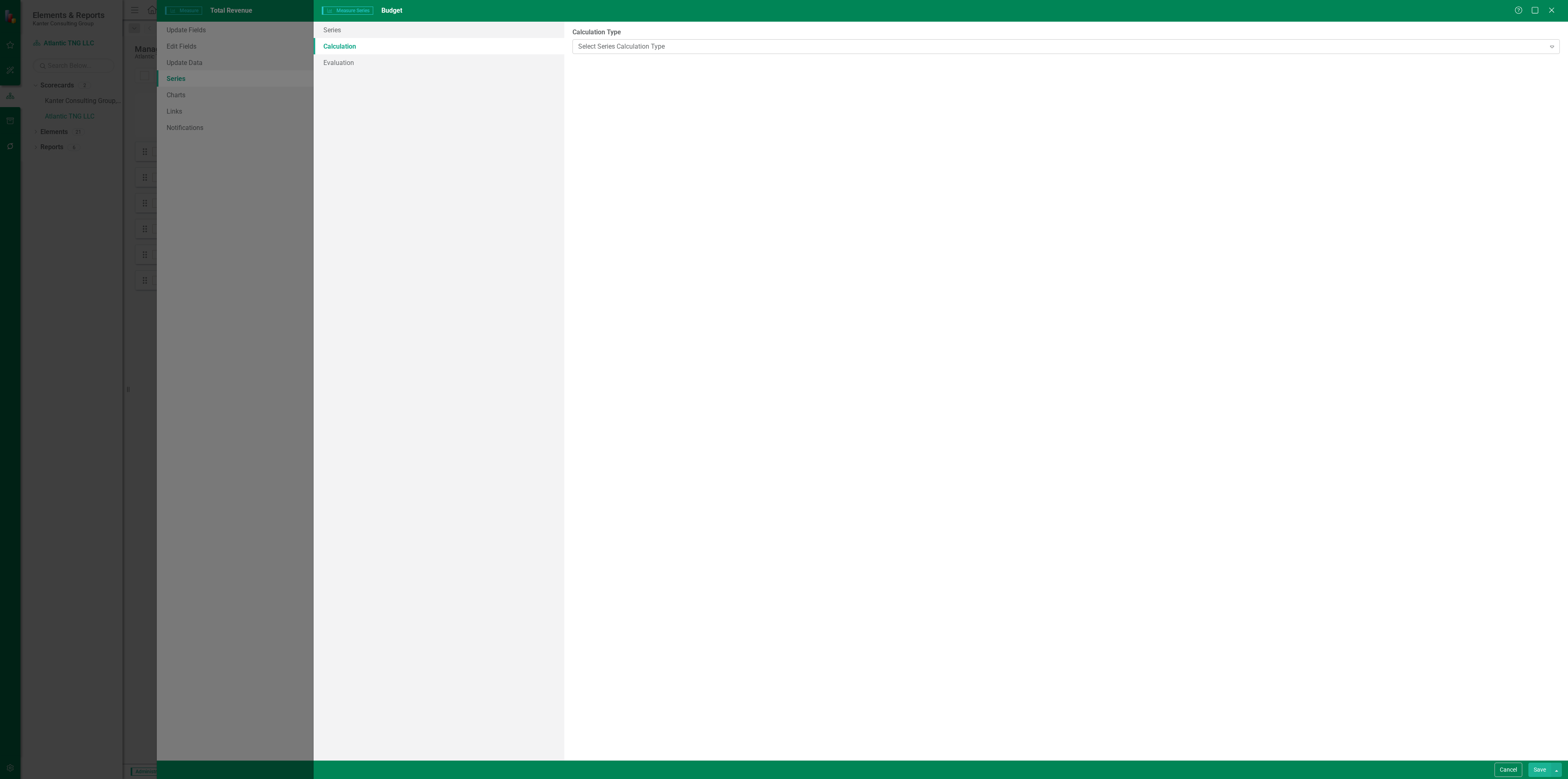
click at [598, 44] on div "Select Series Calculation Type" at bounding box center [1062, 46] width 967 height 9
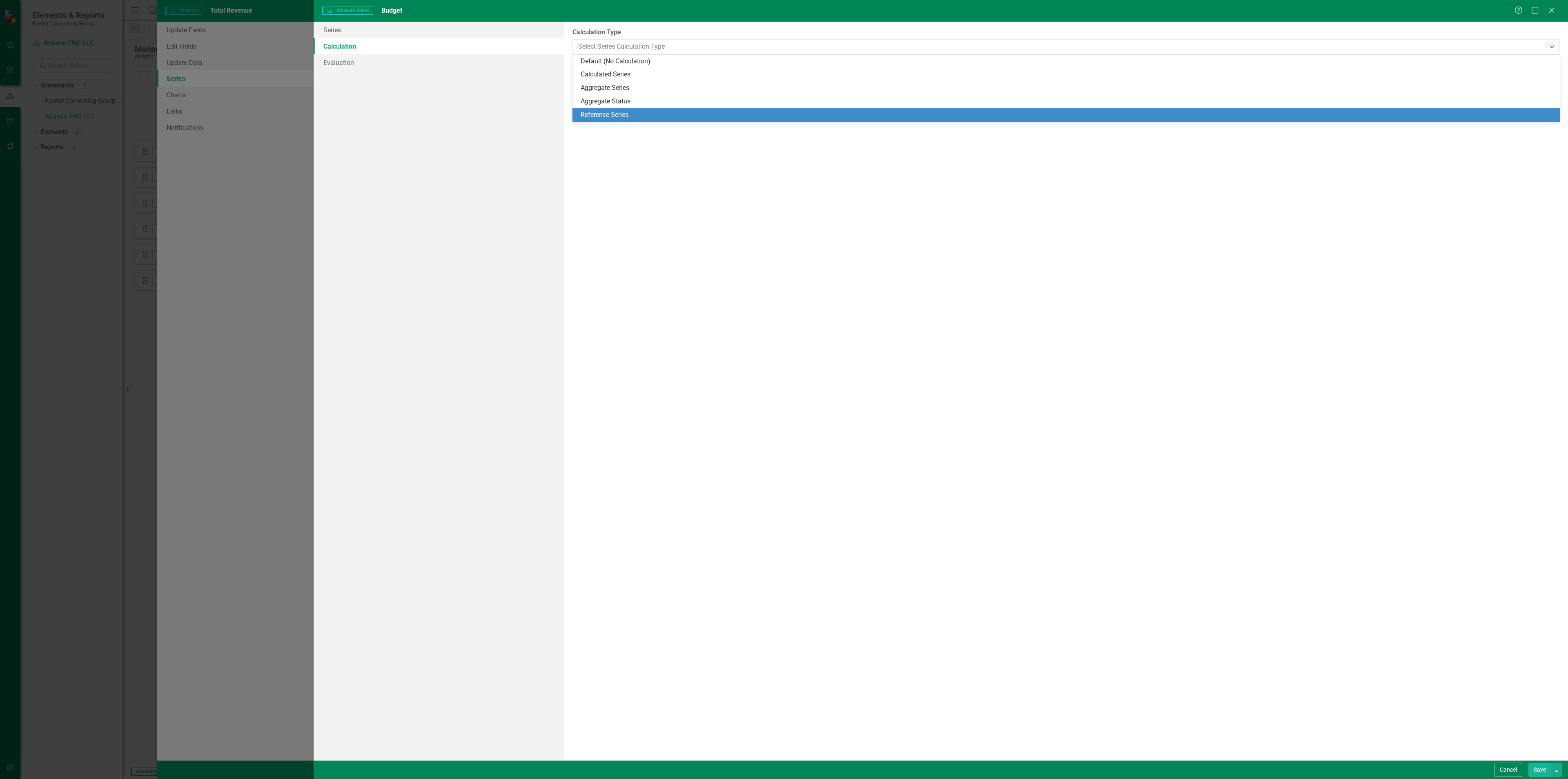
click at [624, 112] on div "Reference Series" at bounding box center [1068, 115] width 975 height 9
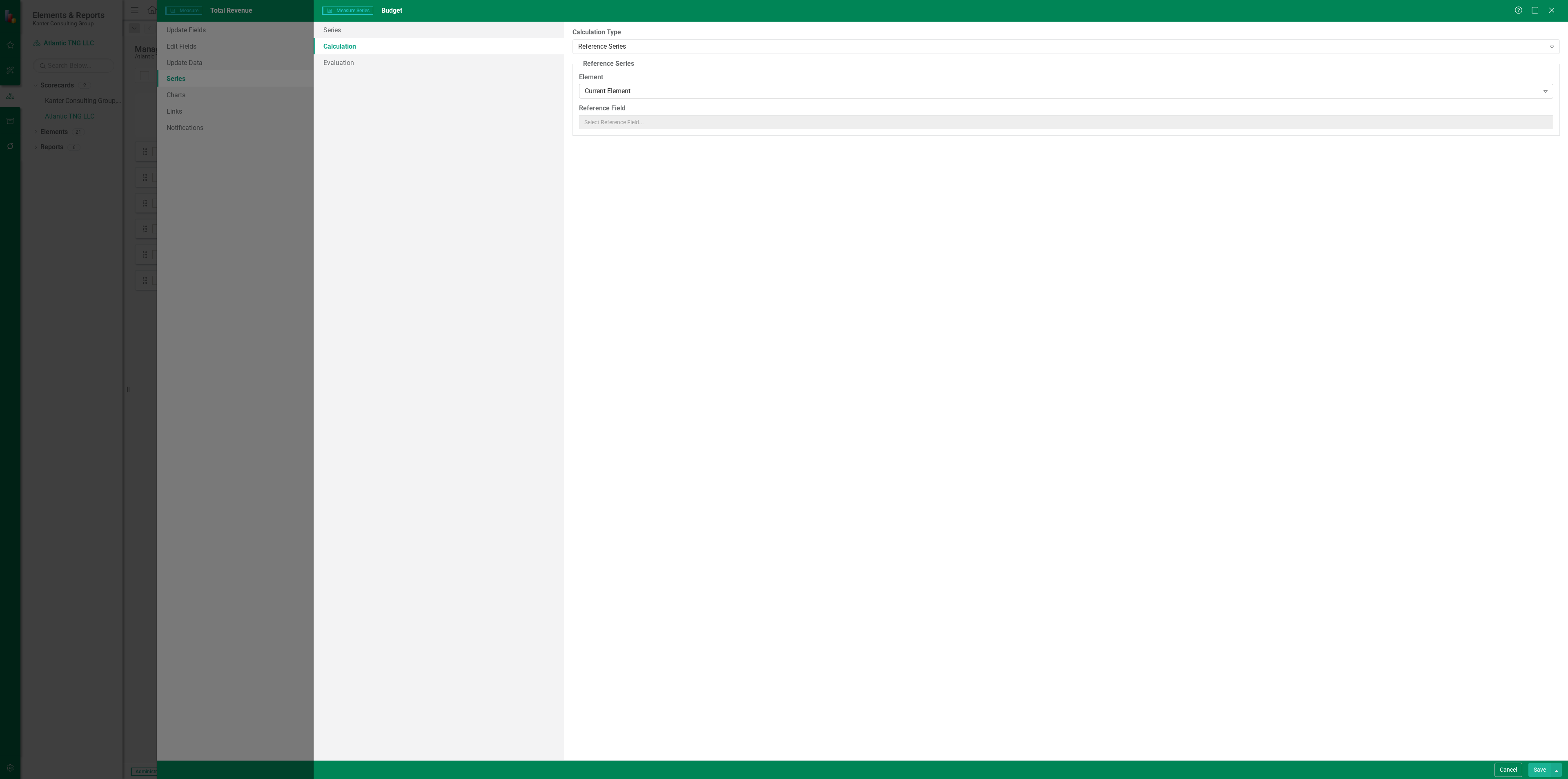
click at [640, 90] on div "Current Element" at bounding box center [1062, 91] width 954 height 9
click at [643, 44] on div "Reference Series" at bounding box center [1062, 46] width 967 height 9
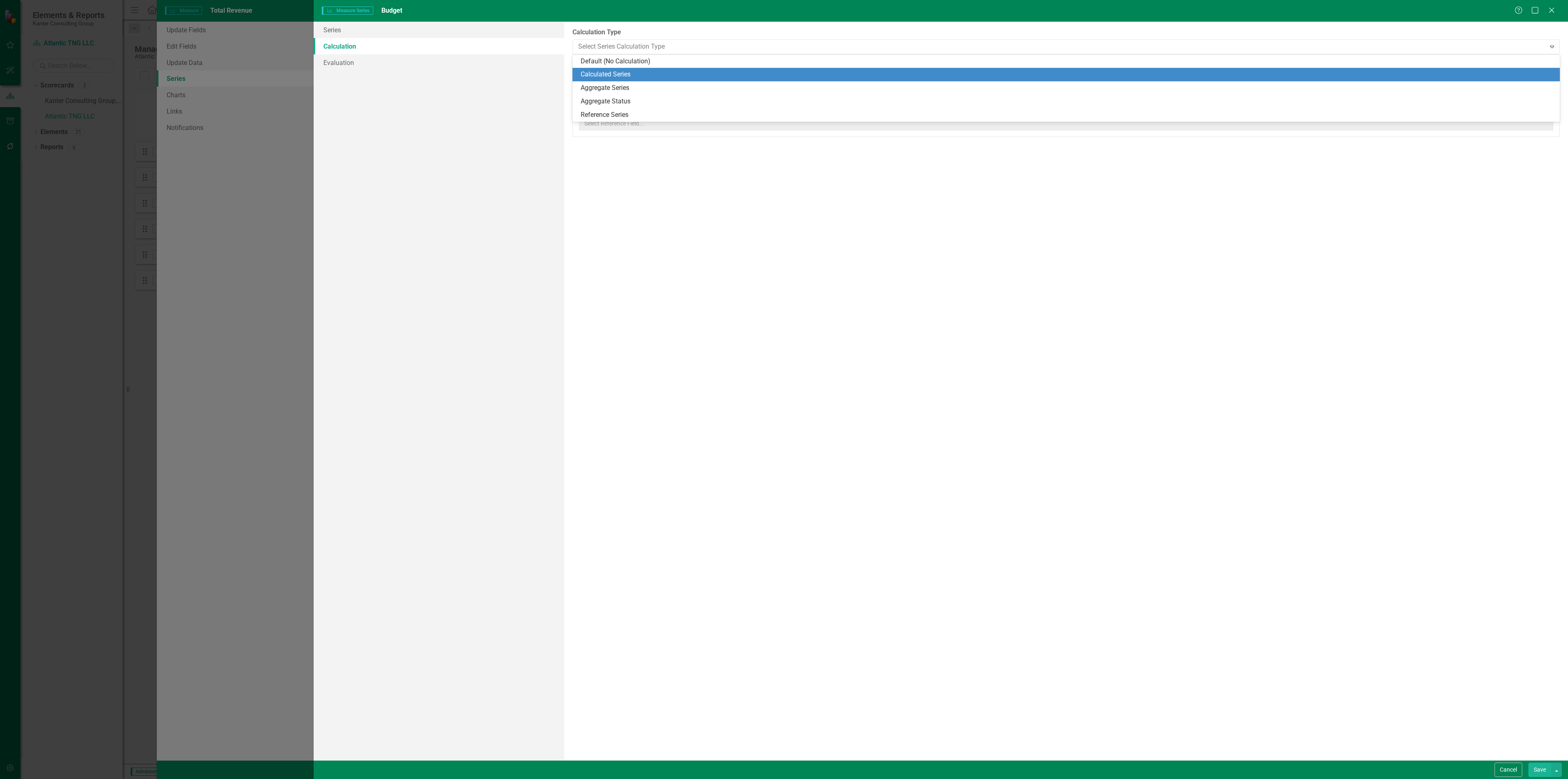
click at [629, 70] on div "Calculated Series" at bounding box center [1068, 74] width 975 height 9
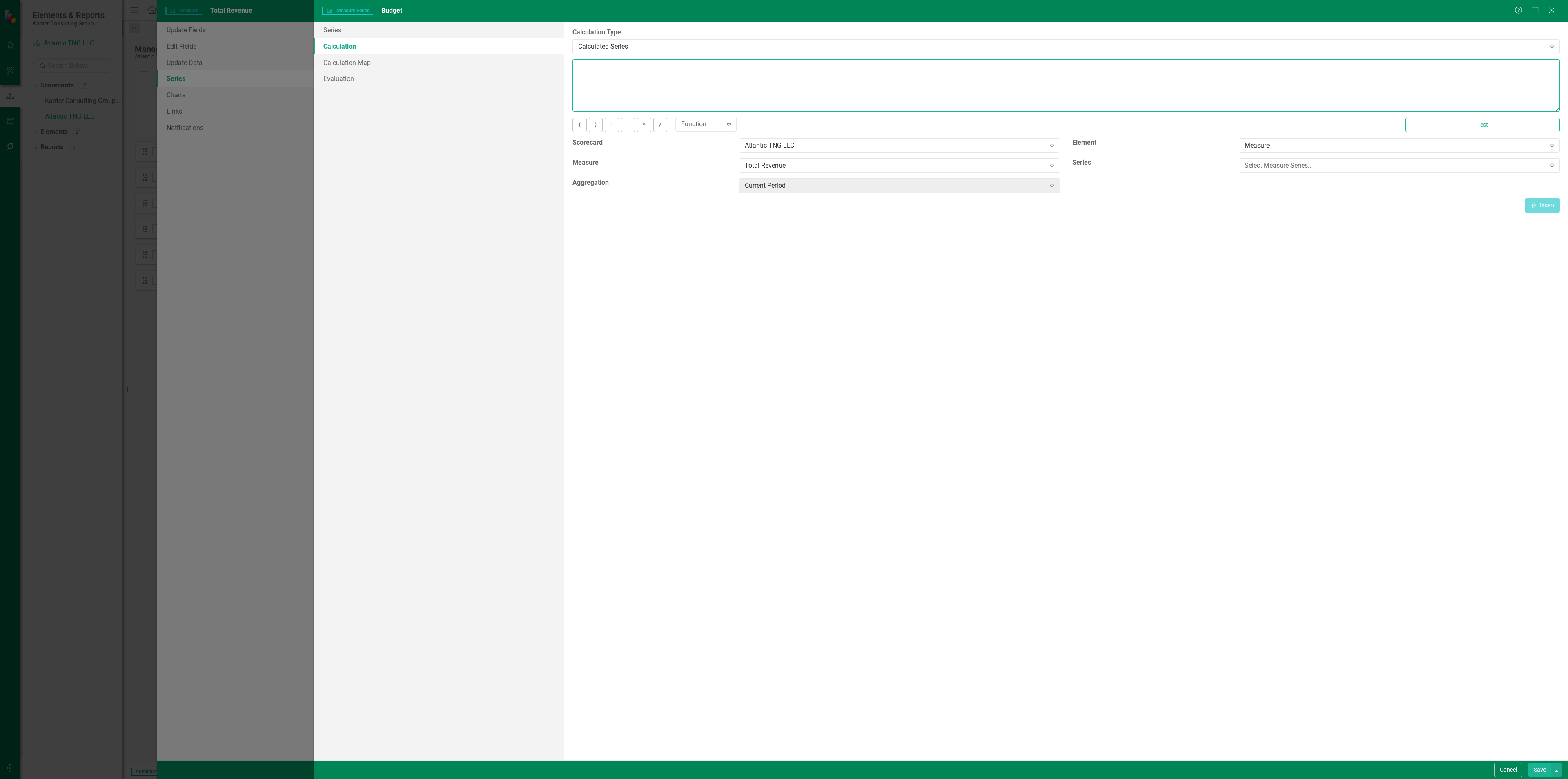
click at [623, 71] on textarea at bounding box center [1066, 85] width 987 height 52
type textarea "14152125"
click at [1535, 772] on button "Save" at bounding box center [1540, 769] width 23 height 14
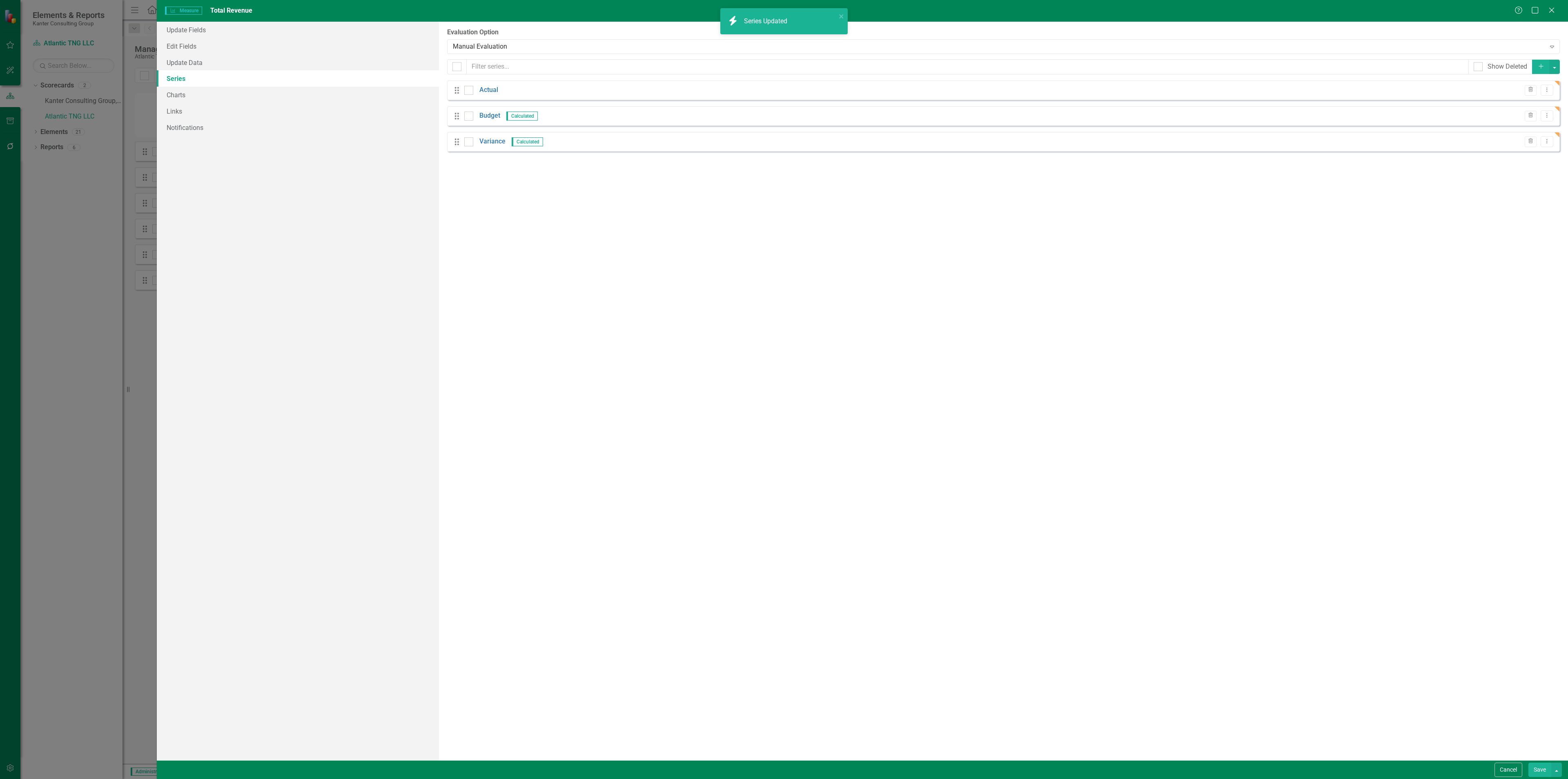
click at [1535, 772] on button "Save" at bounding box center [1540, 769] width 23 height 14
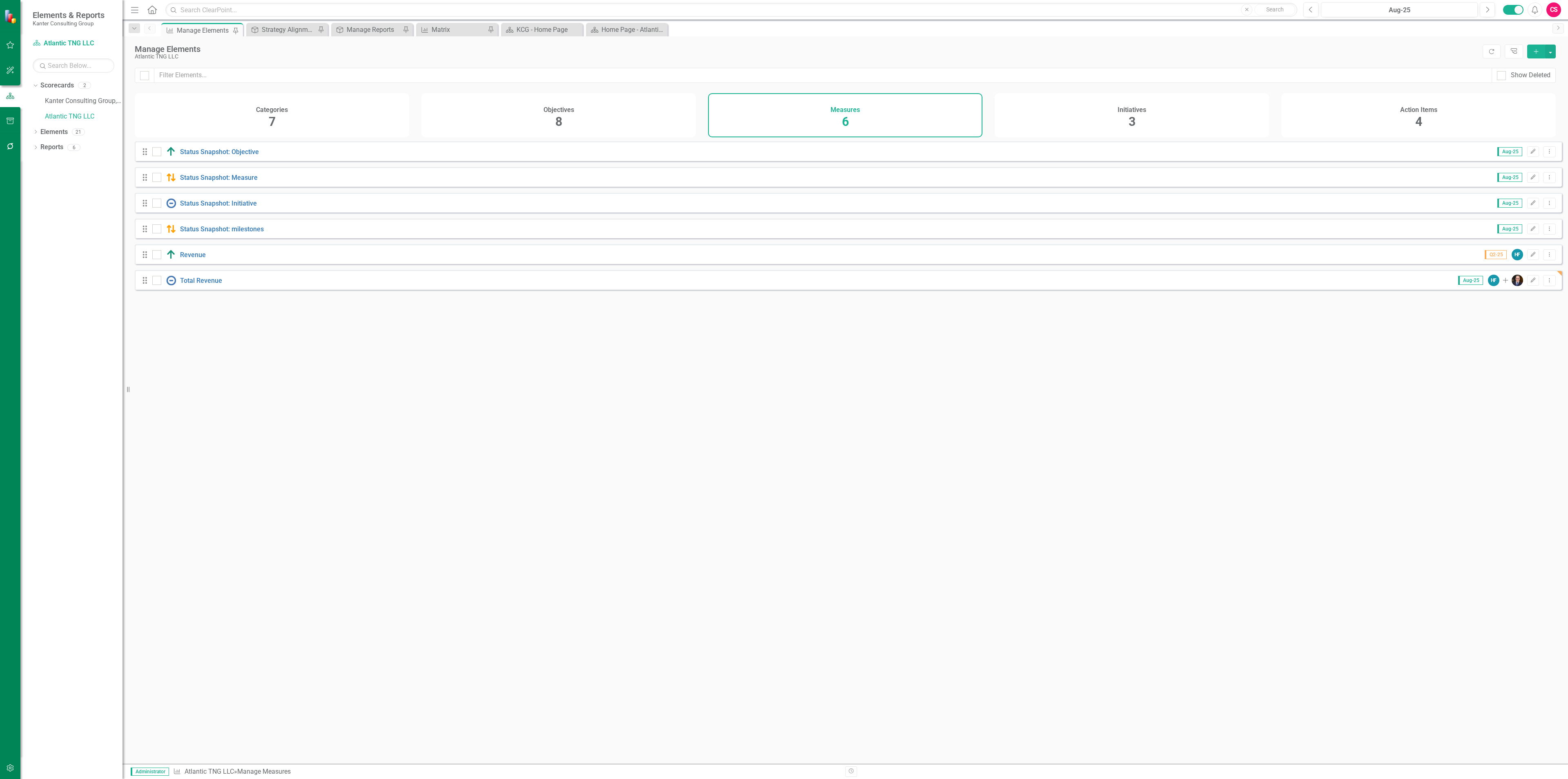
click at [210, 281] on div "Drag Total Revenue Aug-25 HF Add Edit Dropdown Menu" at bounding box center [848, 280] width 1427 height 19
click at [211, 284] on link "Total Revenue" at bounding box center [201, 280] width 42 height 8
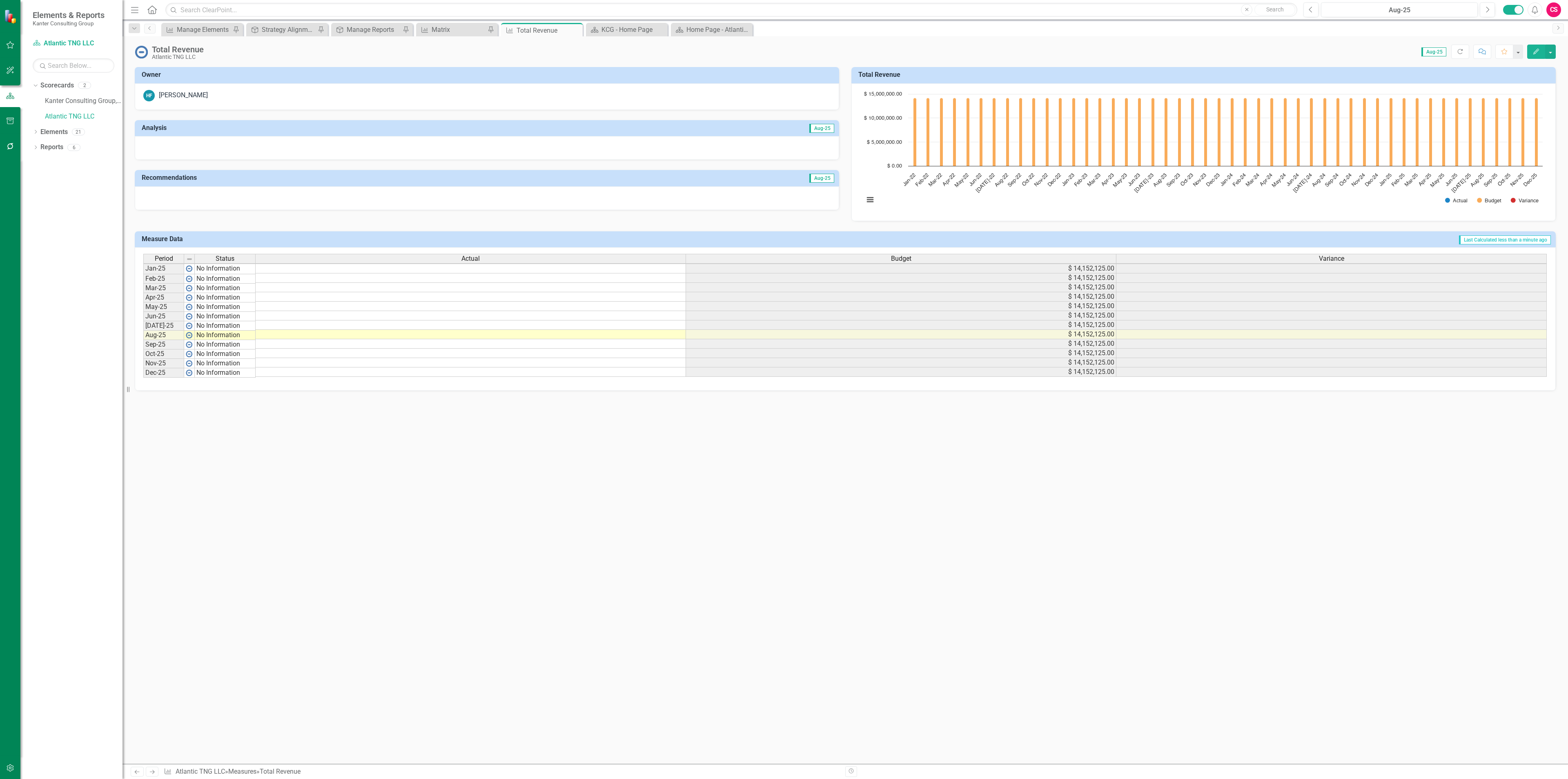
scroll to position [2, 0]
click at [455, 334] on td at bounding box center [471, 334] width 430 height 9
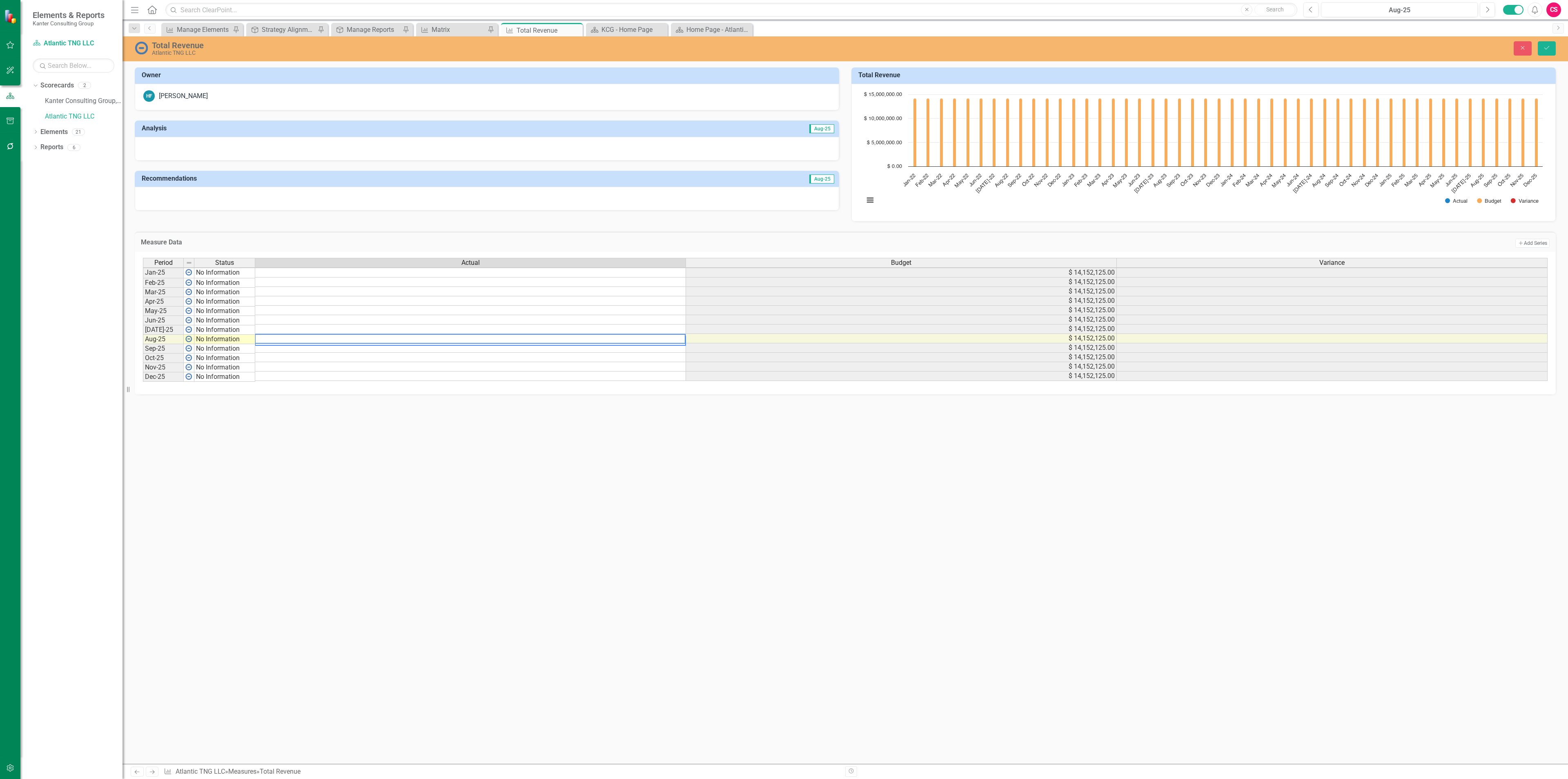
click at [315, 309] on td at bounding box center [471, 310] width 431 height 9
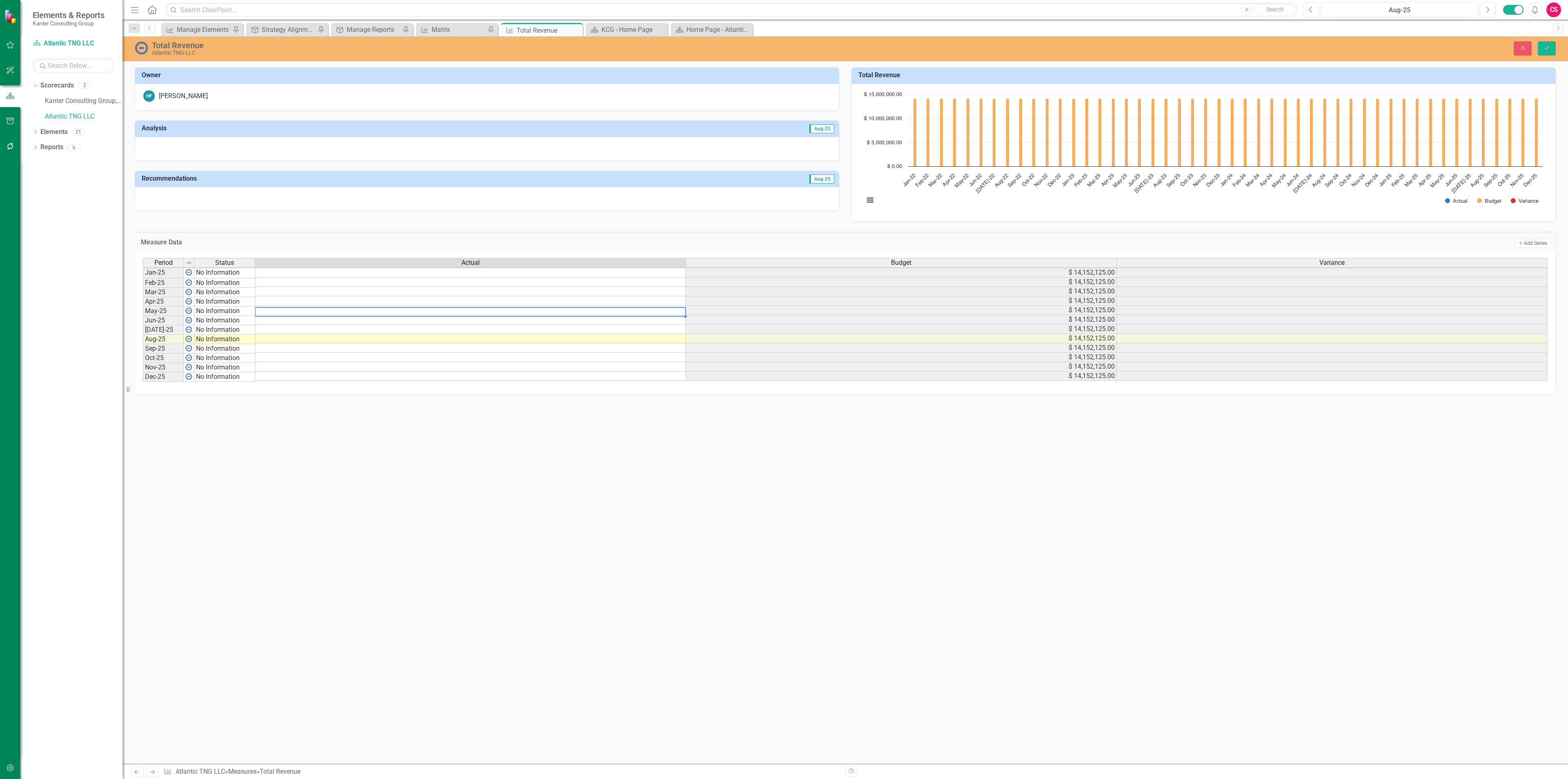
click at [315, 309] on td at bounding box center [471, 310] width 431 height 9
type textarea "3322356"
type textarea "3578786"
type textarea "3660886"
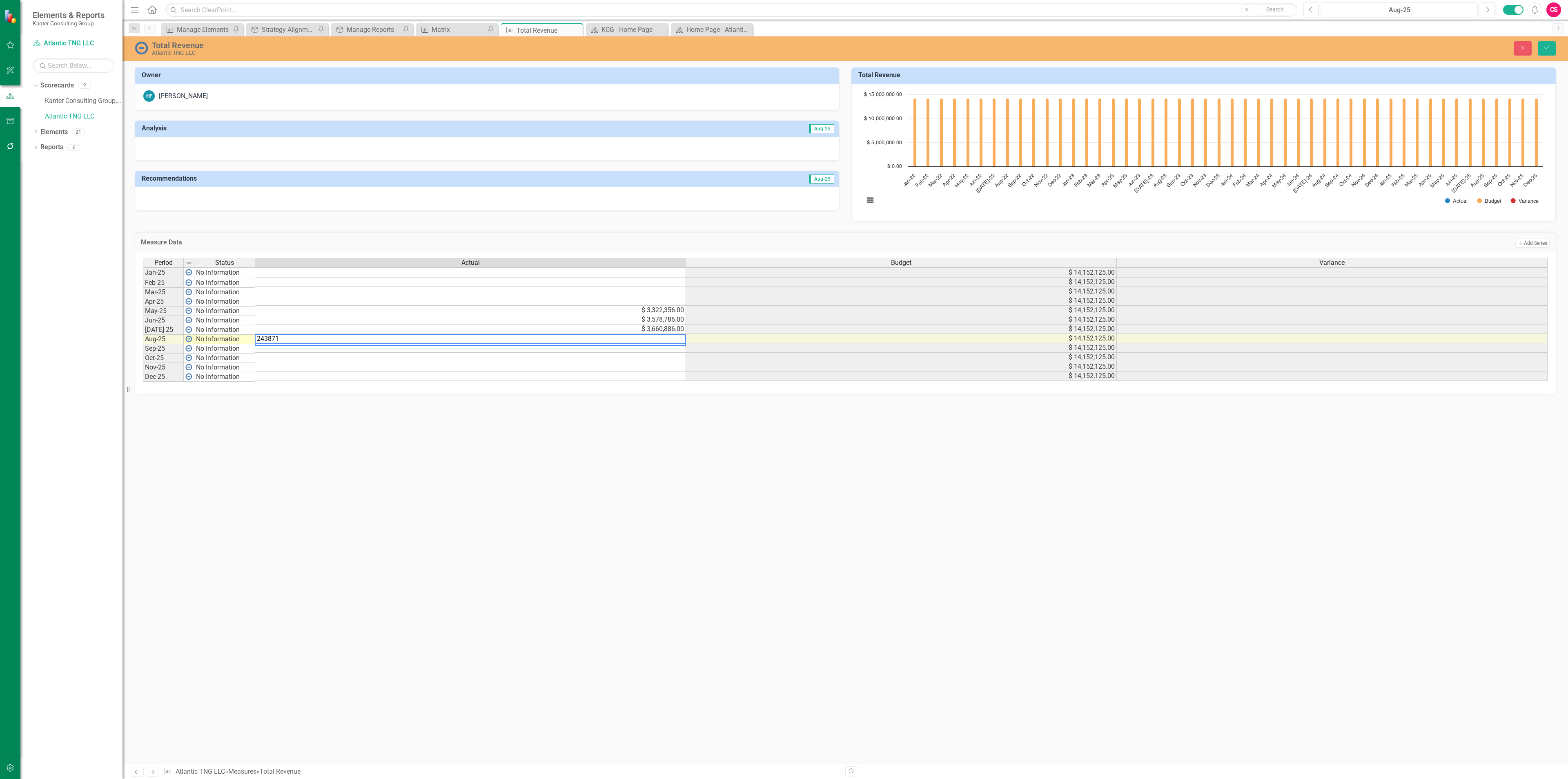
type textarea "2438711"
click at [1544, 51] on icon "Save" at bounding box center [1547, 48] width 7 height 5
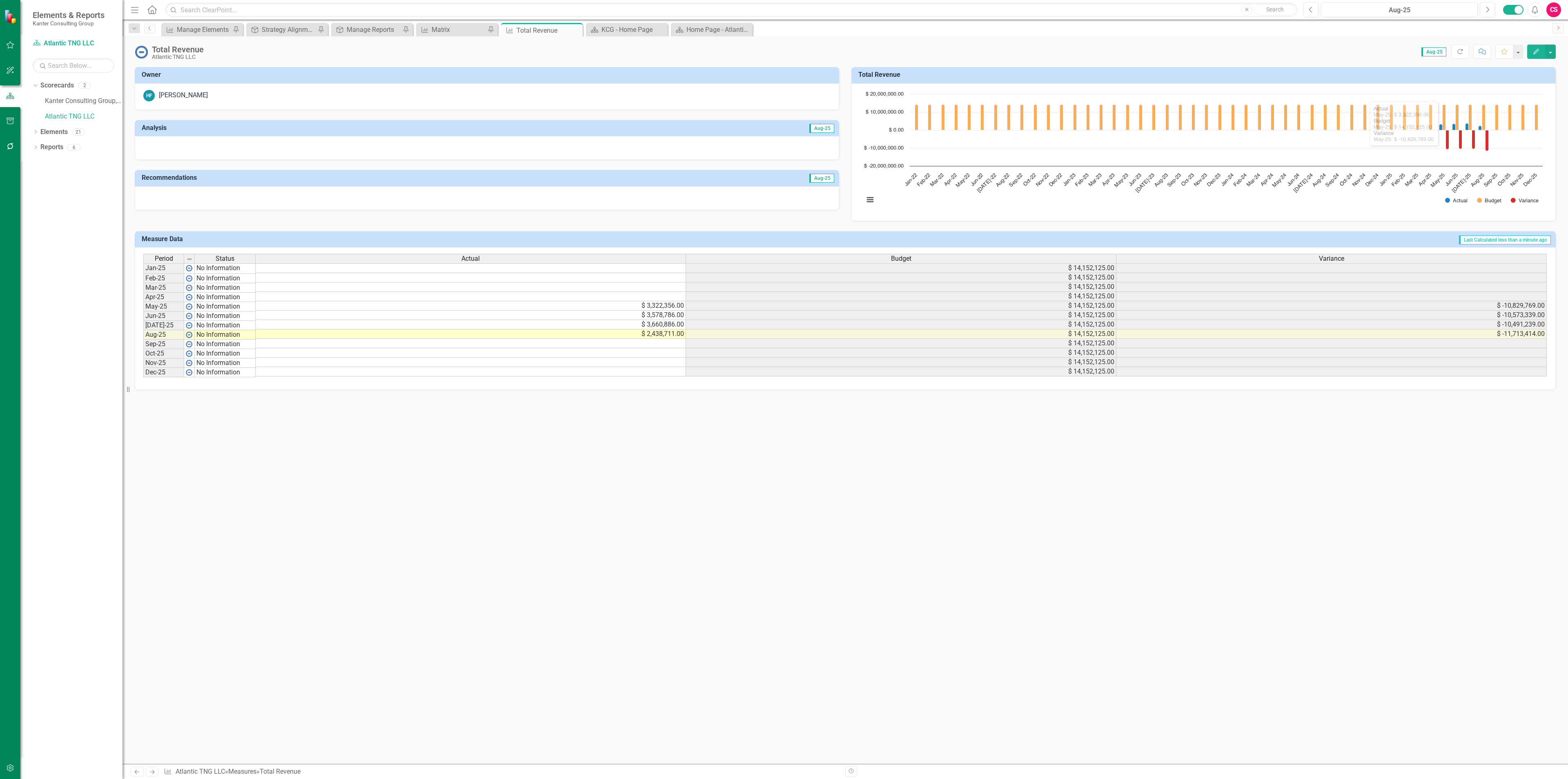
click at [1539, 45] on button "Edit" at bounding box center [1536, 51] width 18 height 14
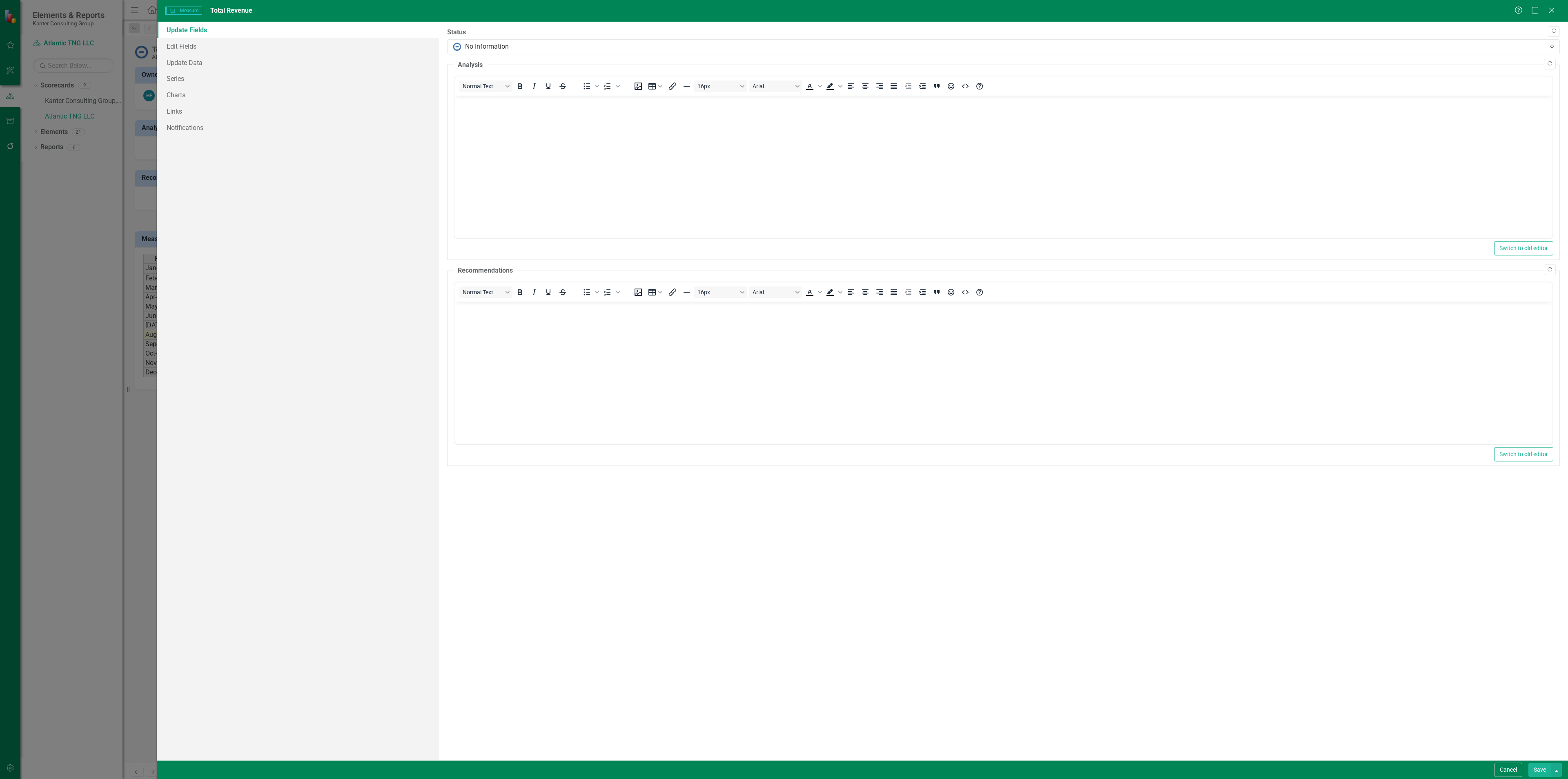
scroll to position [0, 0]
click at [190, 77] on link "Series" at bounding box center [298, 78] width 282 height 16
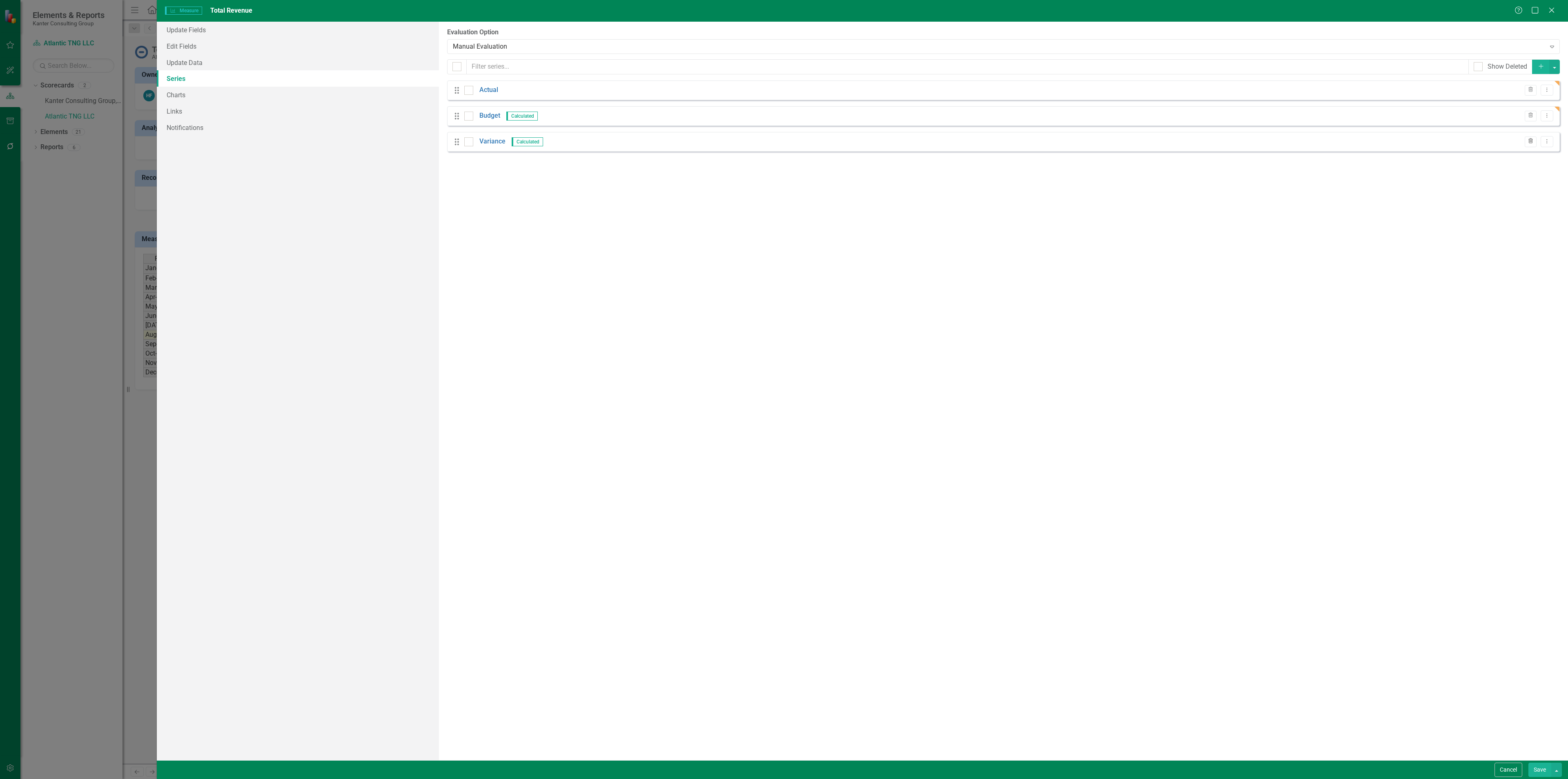
click at [1528, 141] on icon "Trash" at bounding box center [1531, 141] width 6 height 5
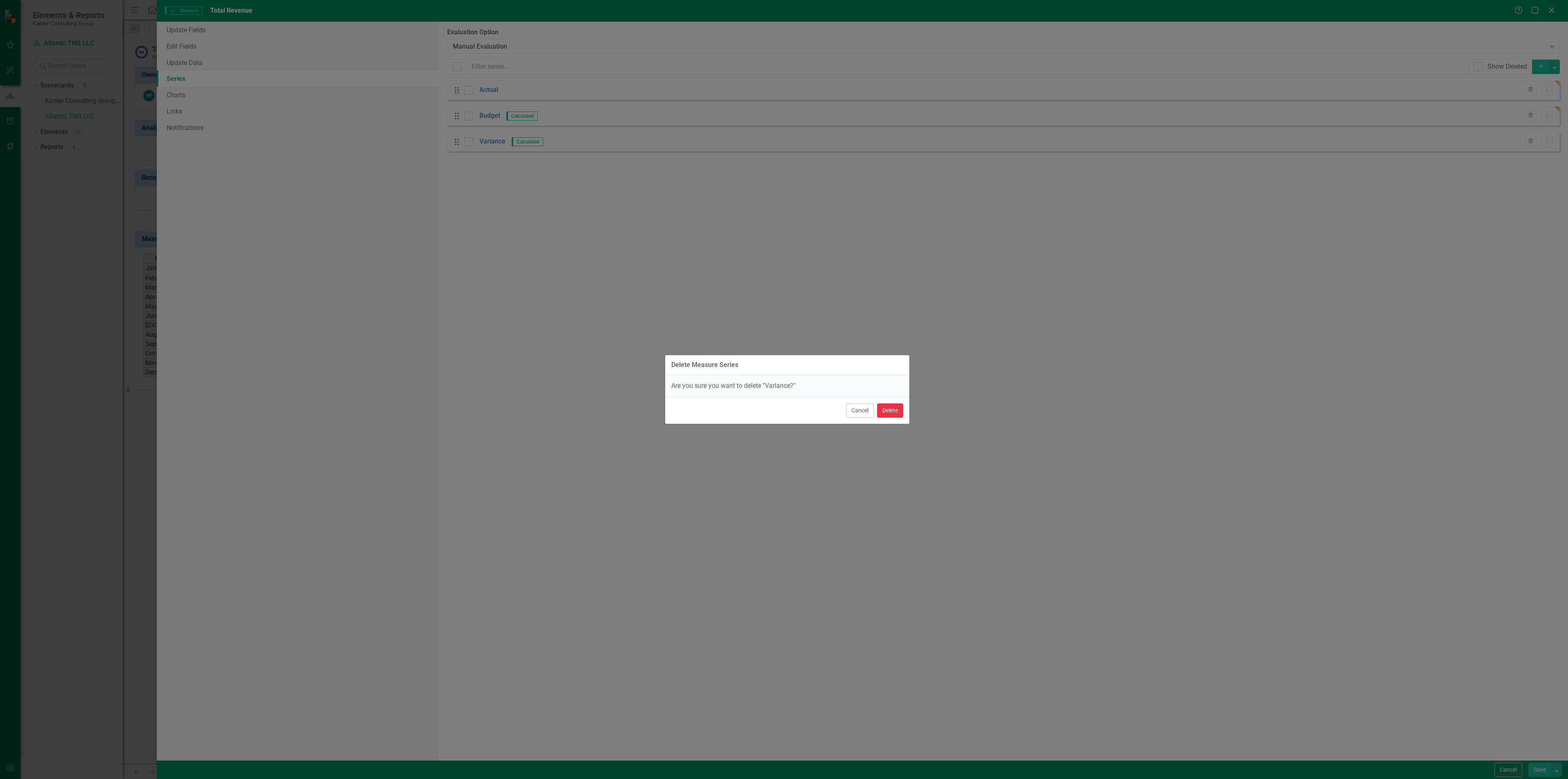
click at [895, 407] on button "Delete" at bounding box center [890, 410] width 26 height 14
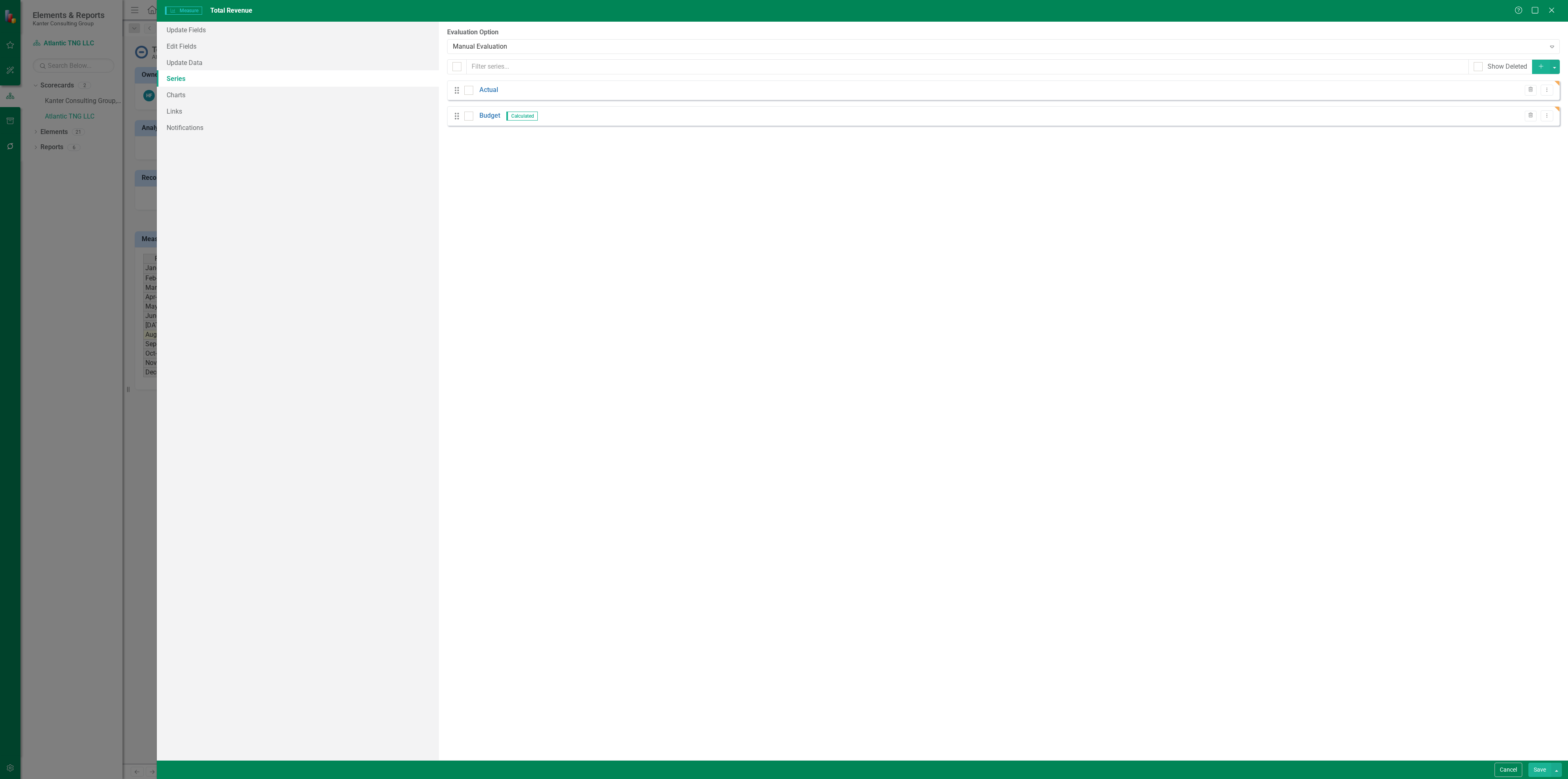
click at [1538, 64] on icon "Add" at bounding box center [1541, 66] width 7 height 5
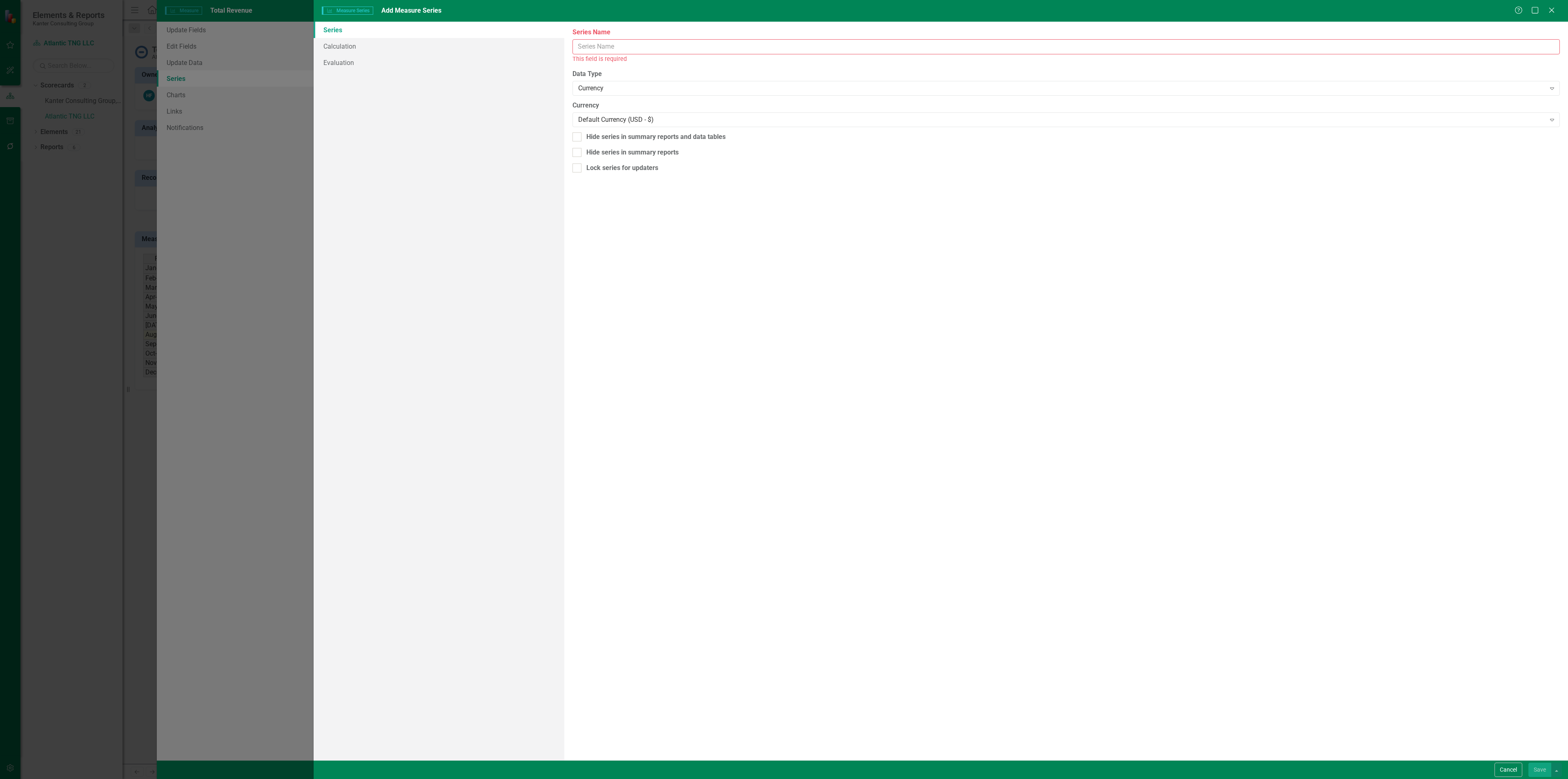
click at [975, 51] on input "Series Name" at bounding box center [1066, 46] width 987 height 15
type input "YTD"
click at [435, 46] on link "Calculation" at bounding box center [439, 46] width 251 height 16
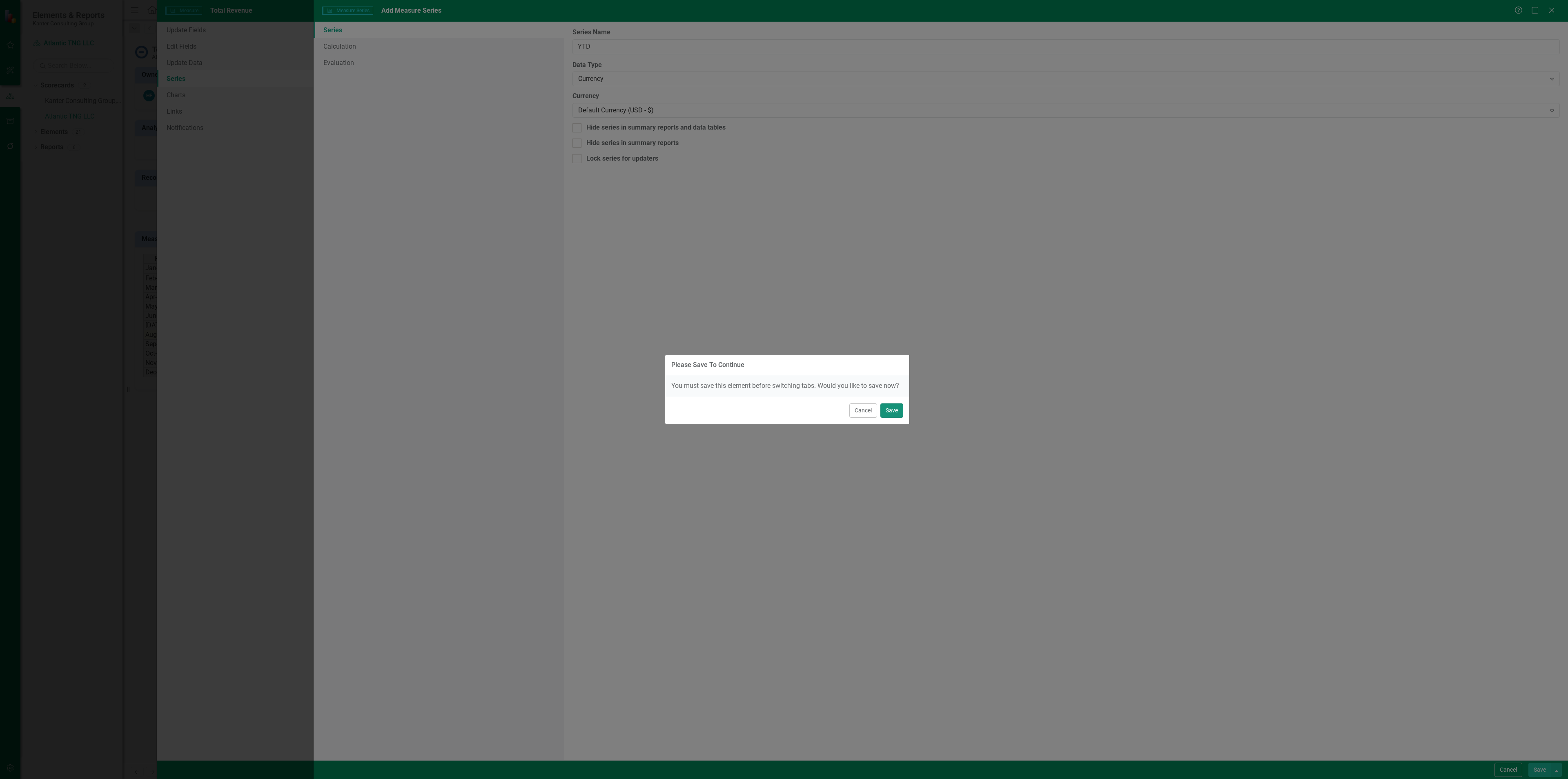
click at [891, 413] on button "Save" at bounding box center [892, 410] width 23 height 14
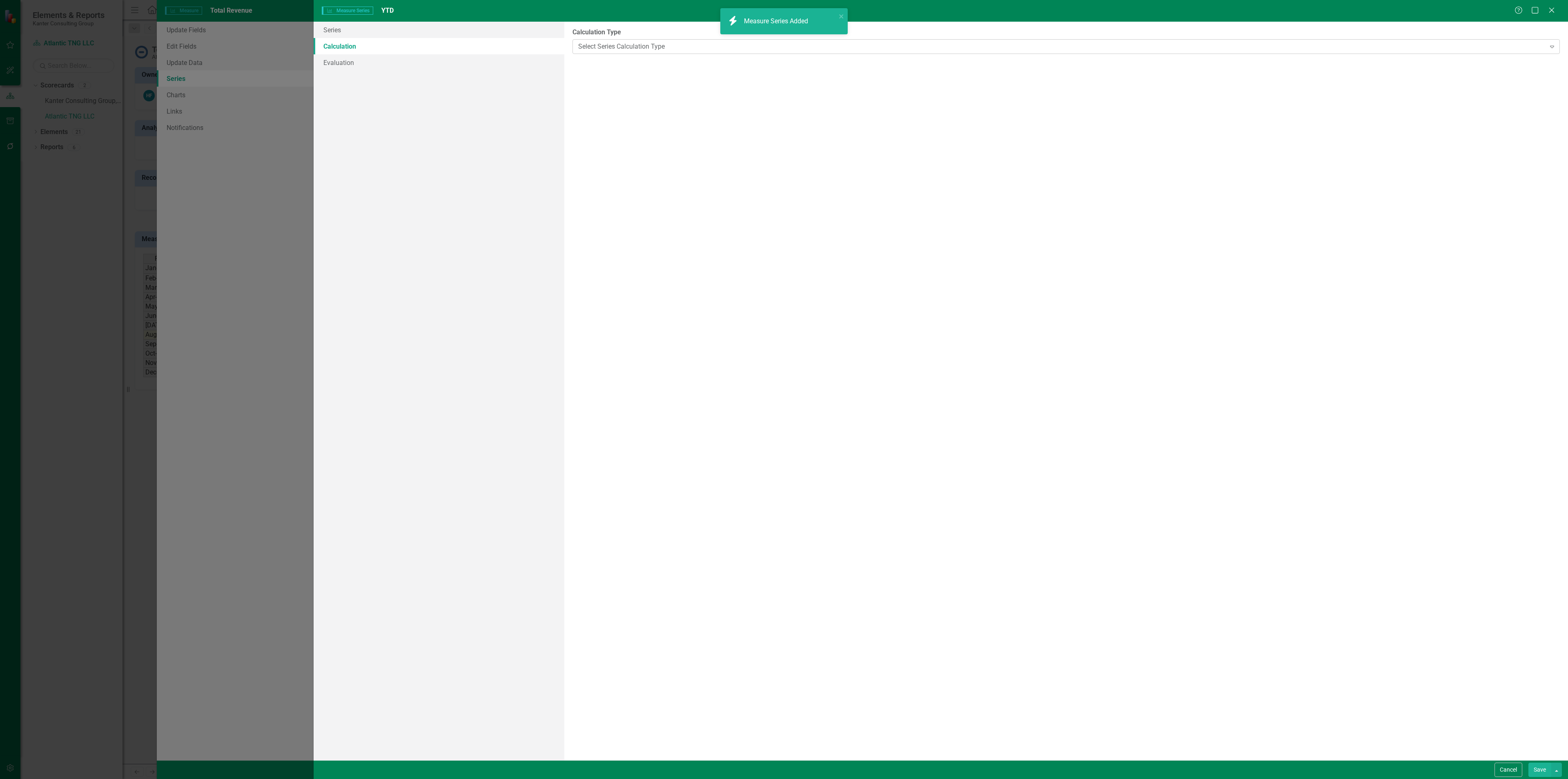
click at [719, 49] on div "Select Series Calculation Type" at bounding box center [1062, 46] width 967 height 9
click at [687, 51] on div "Select Series Calculation Type" at bounding box center [1062, 46] width 967 height 9
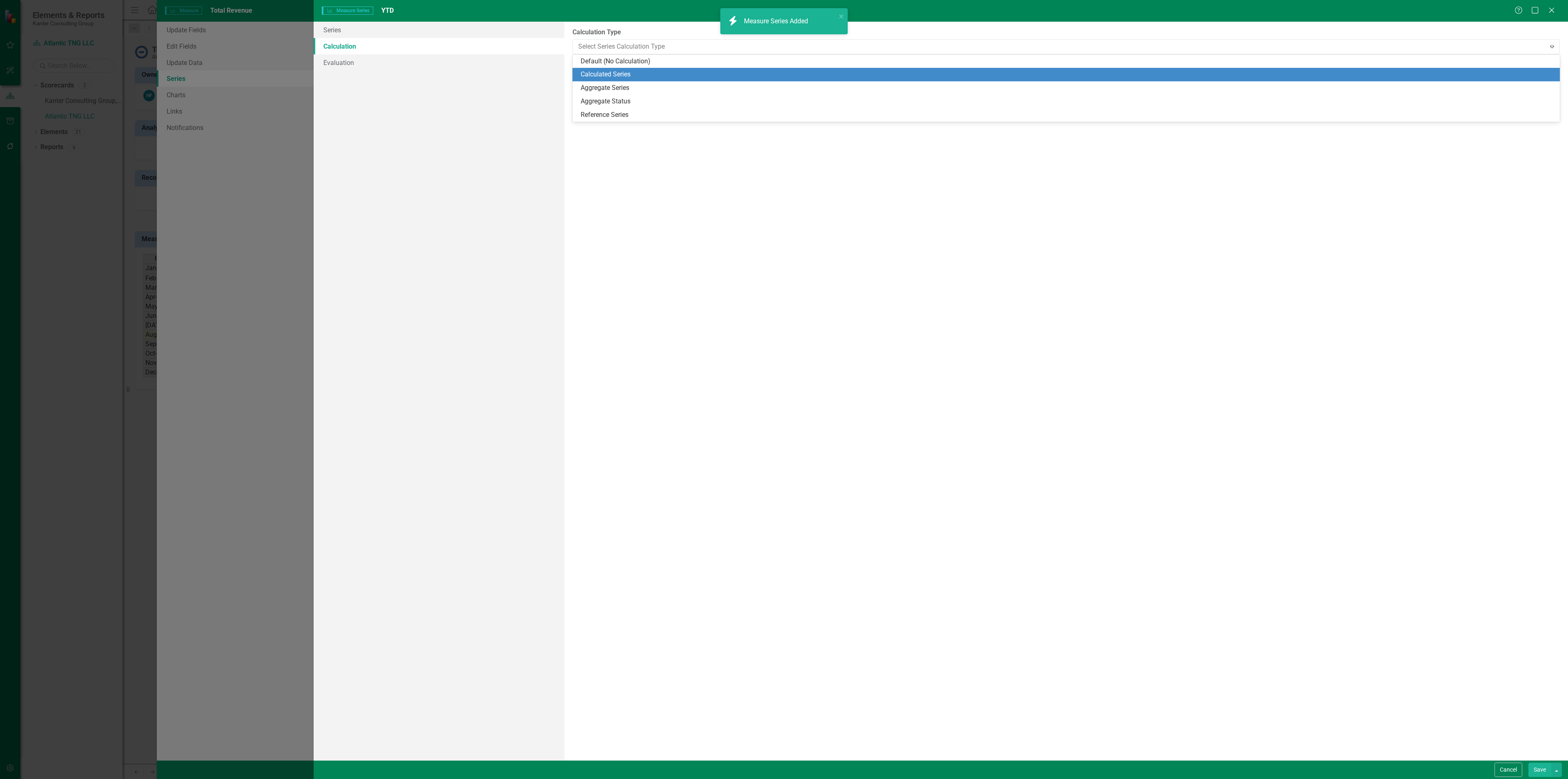
click at [646, 75] on div "Calculated Series" at bounding box center [1068, 74] width 975 height 9
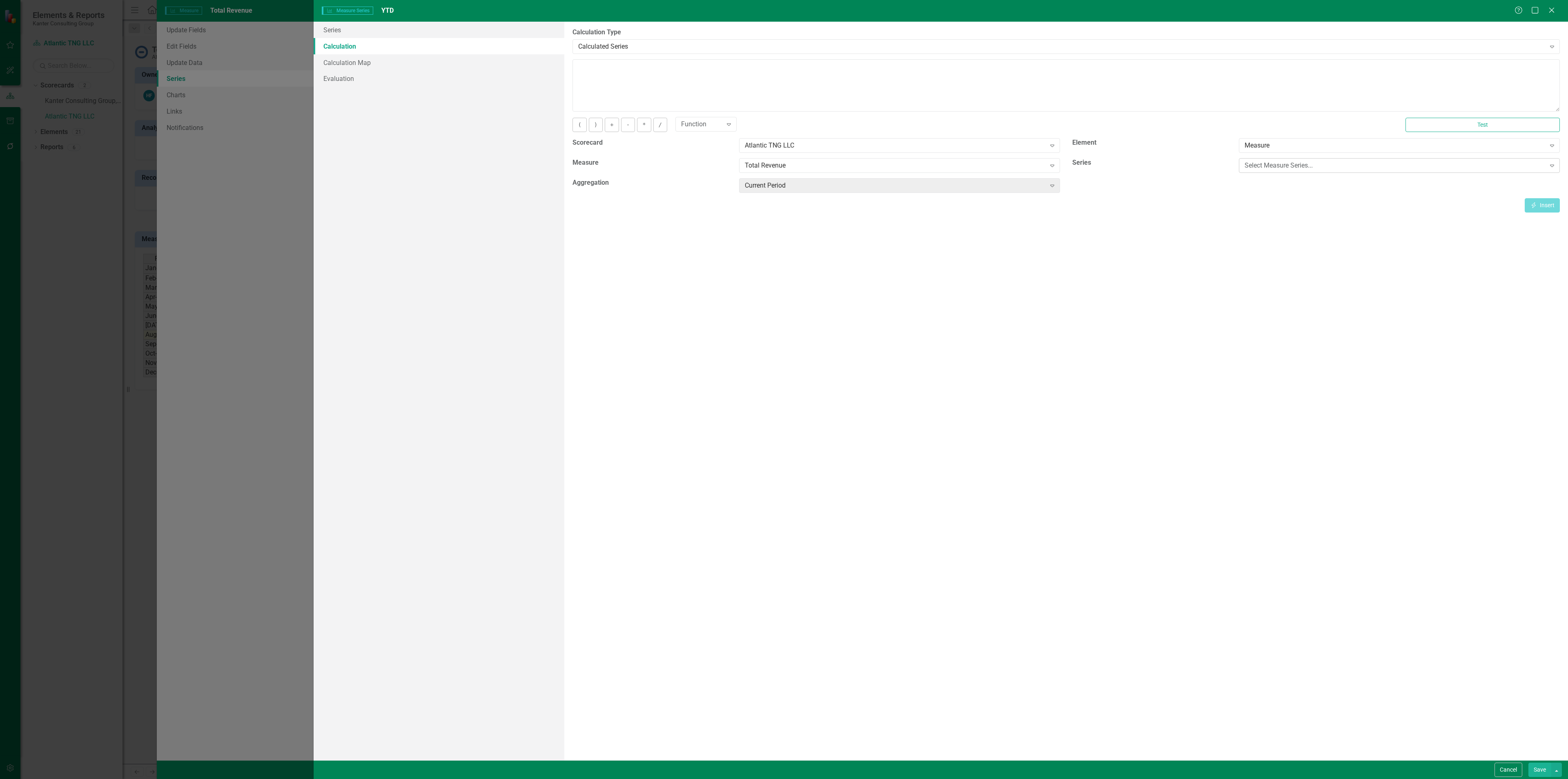
click at [1284, 164] on div "Select Measure Series..." at bounding box center [1395, 165] width 301 height 9
click at [1279, 179] on div "Actual" at bounding box center [1401, 181] width 308 height 9
click at [1031, 181] on div "Current Period Expand" at bounding box center [899, 185] width 321 height 15
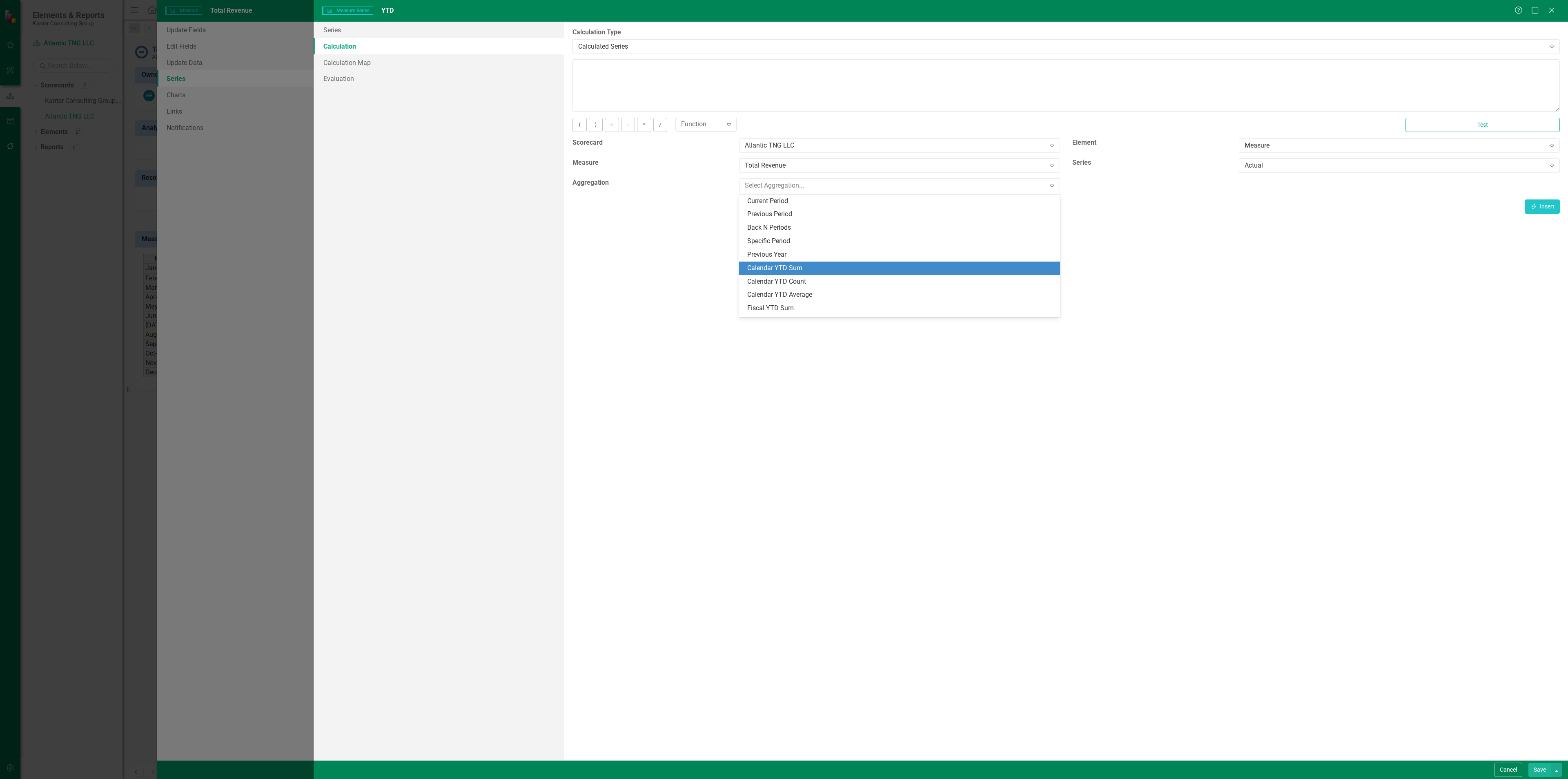
click at [874, 266] on div "Calendar YTD Sum" at bounding box center [901, 268] width 308 height 9
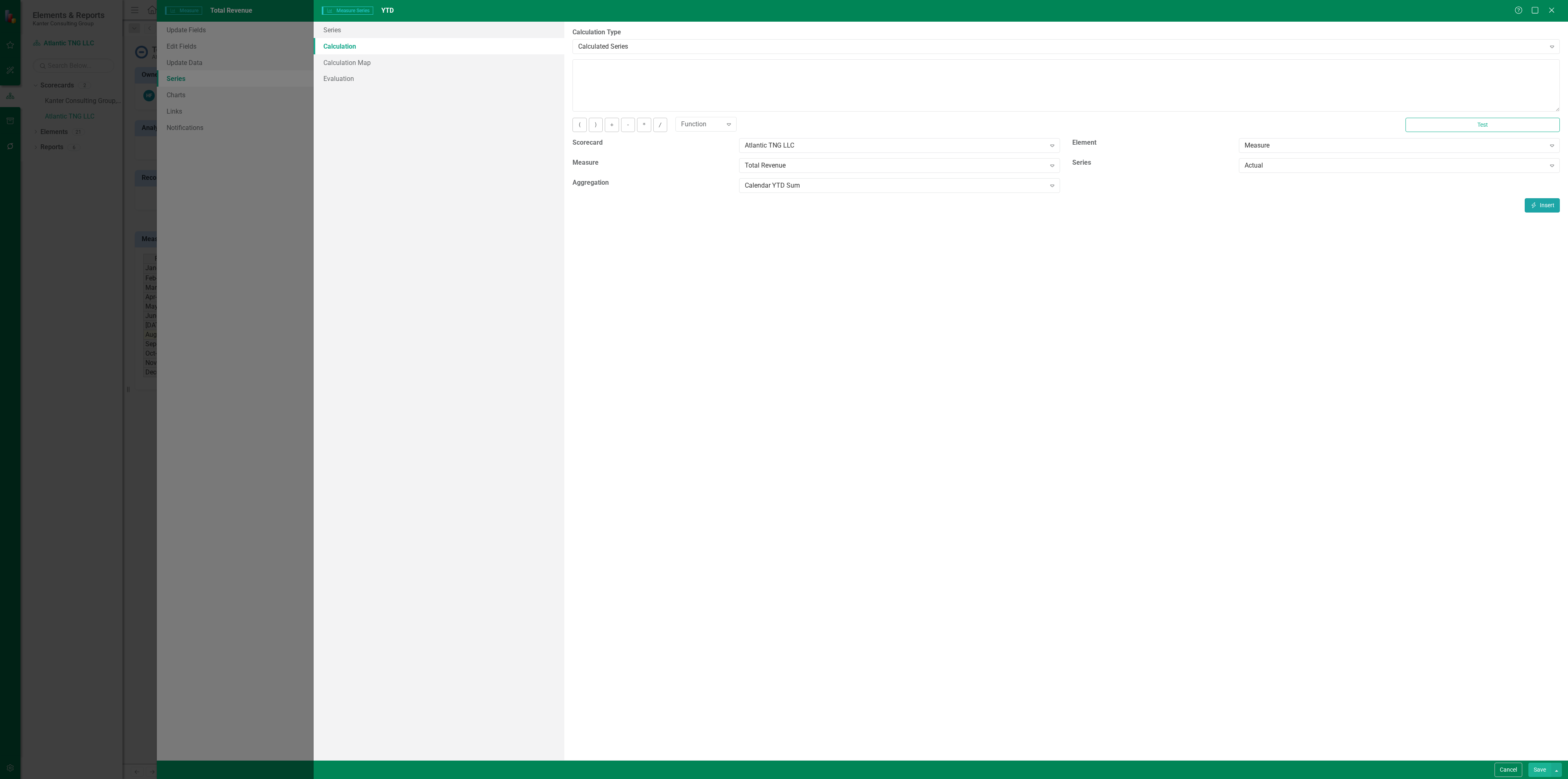
click at [1540, 202] on button "Insert Insert" at bounding box center [1542, 205] width 35 height 14
type textarea "[m2033571][Actual][CalendarYTDSum]"
click at [1536, 769] on button "Save" at bounding box center [1540, 769] width 23 height 14
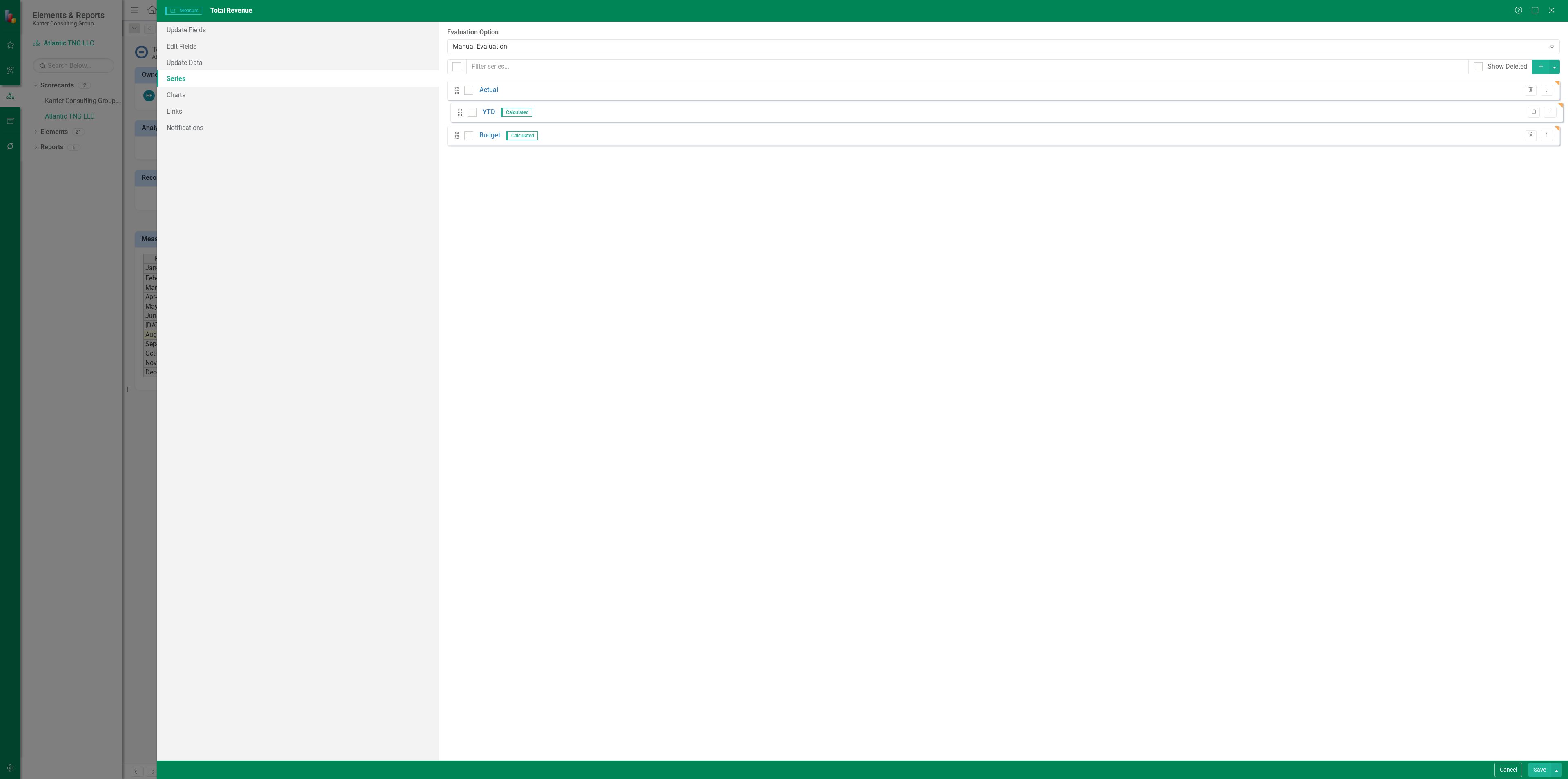
drag, startPoint x: 456, startPoint y: 139, endPoint x: 460, endPoint y: 109, distance: 30.3
click at [460, 109] on div "Drag Actual Trash Dropdown Menu Drag Budget Calculated Trash Dropdown Menu Drag…" at bounding box center [1004, 116] width 1113 height 71
click at [1538, 65] on icon "Add" at bounding box center [1541, 66] width 7 height 5
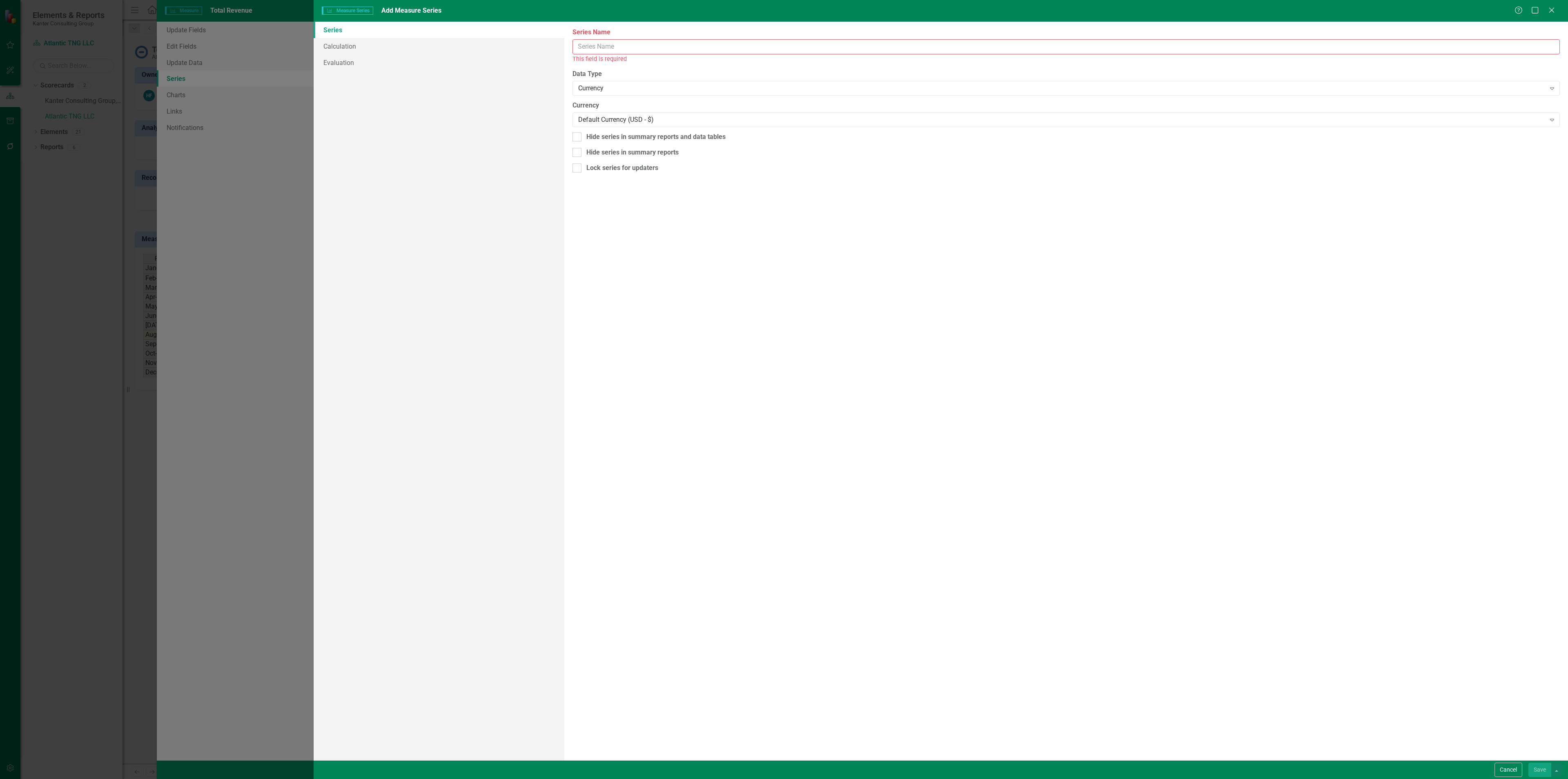
click at [704, 52] on input "Series Name" at bounding box center [1066, 46] width 987 height 15
type input "Total 25/25"
click at [349, 46] on link "Calculation" at bounding box center [439, 46] width 251 height 16
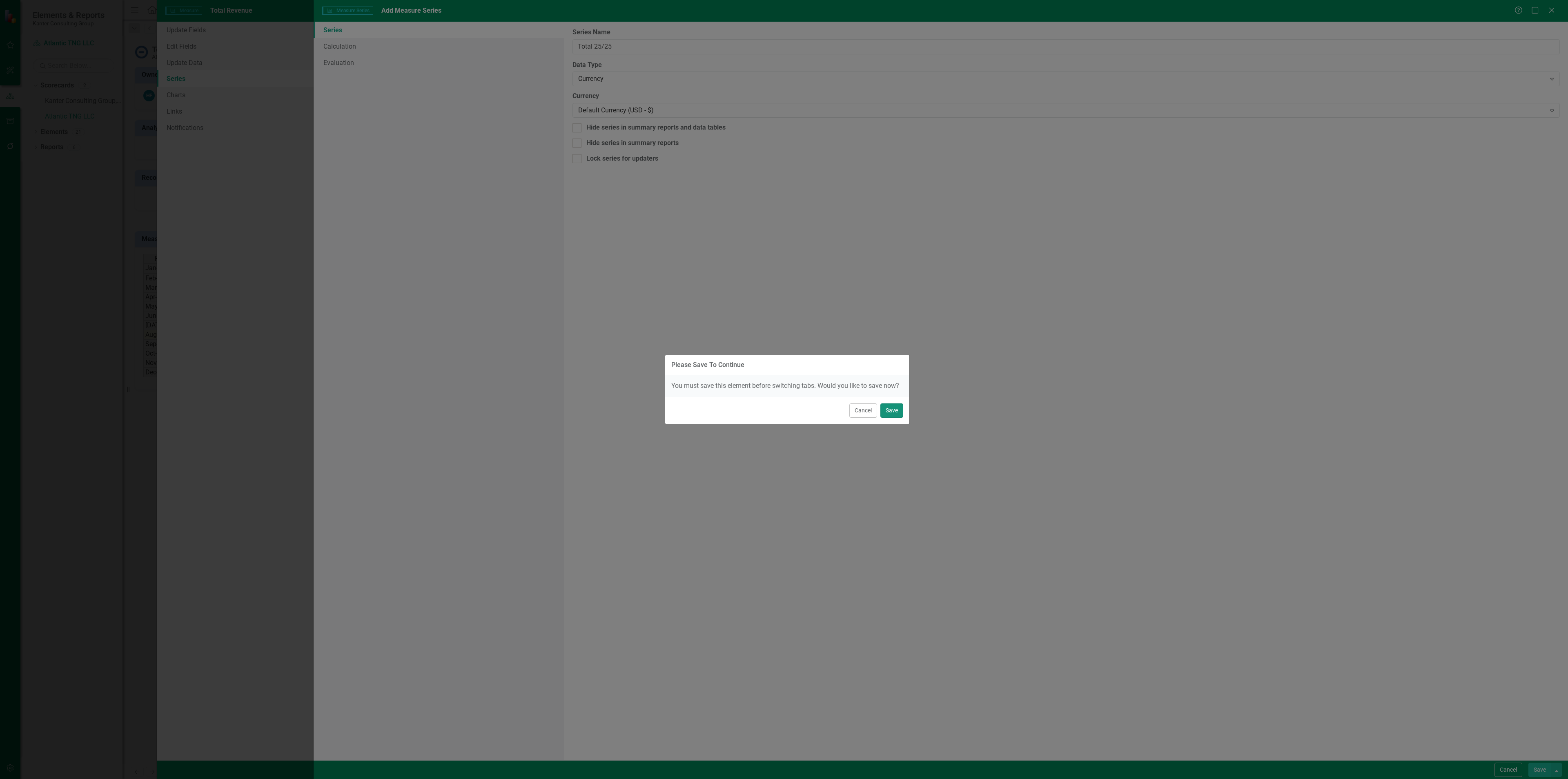
click at [892, 407] on button "Save" at bounding box center [892, 410] width 23 height 14
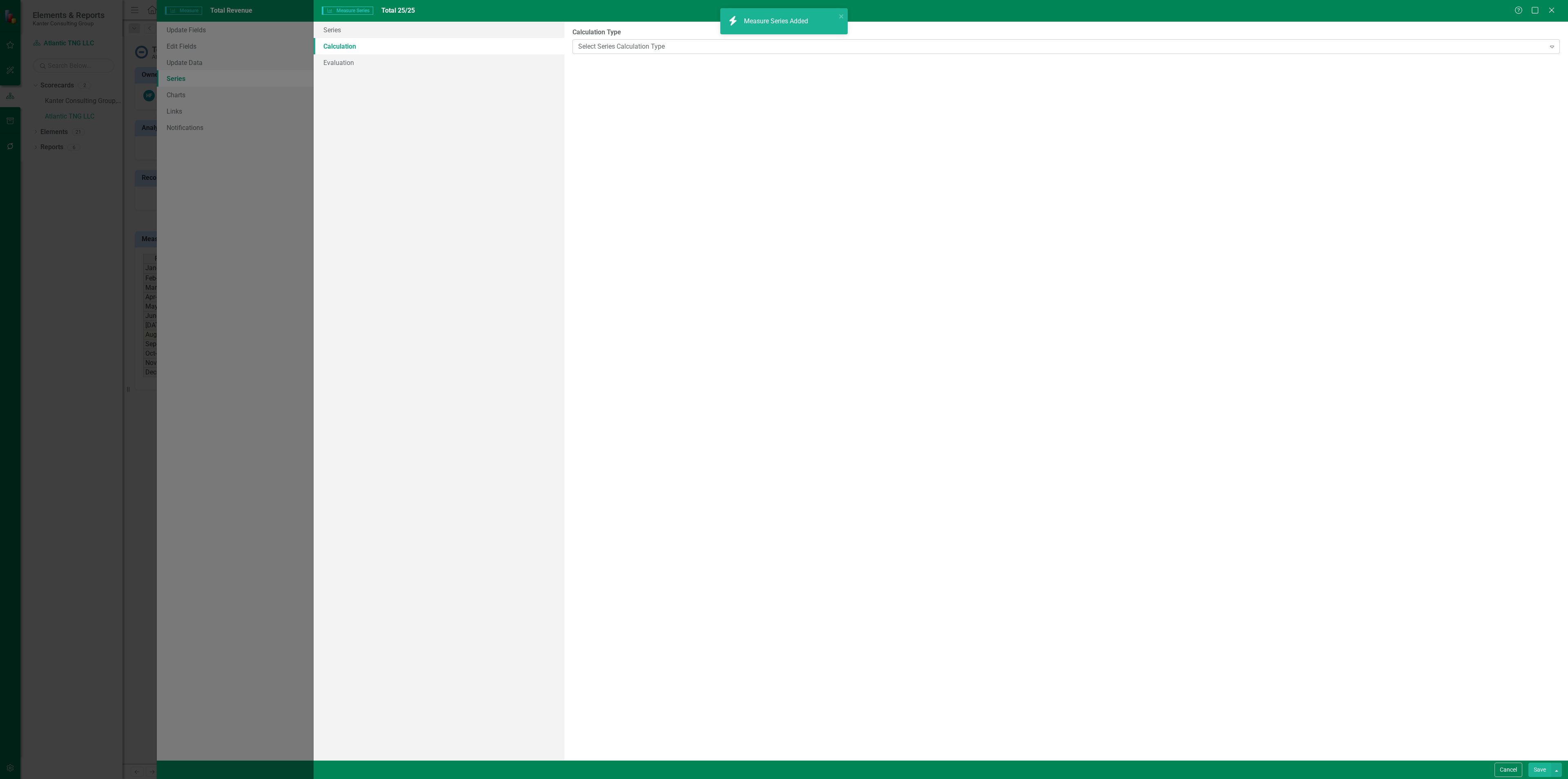
click at [615, 52] on div "Select Series Calculation Type Expand" at bounding box center [1066, 46] width 987 height 15
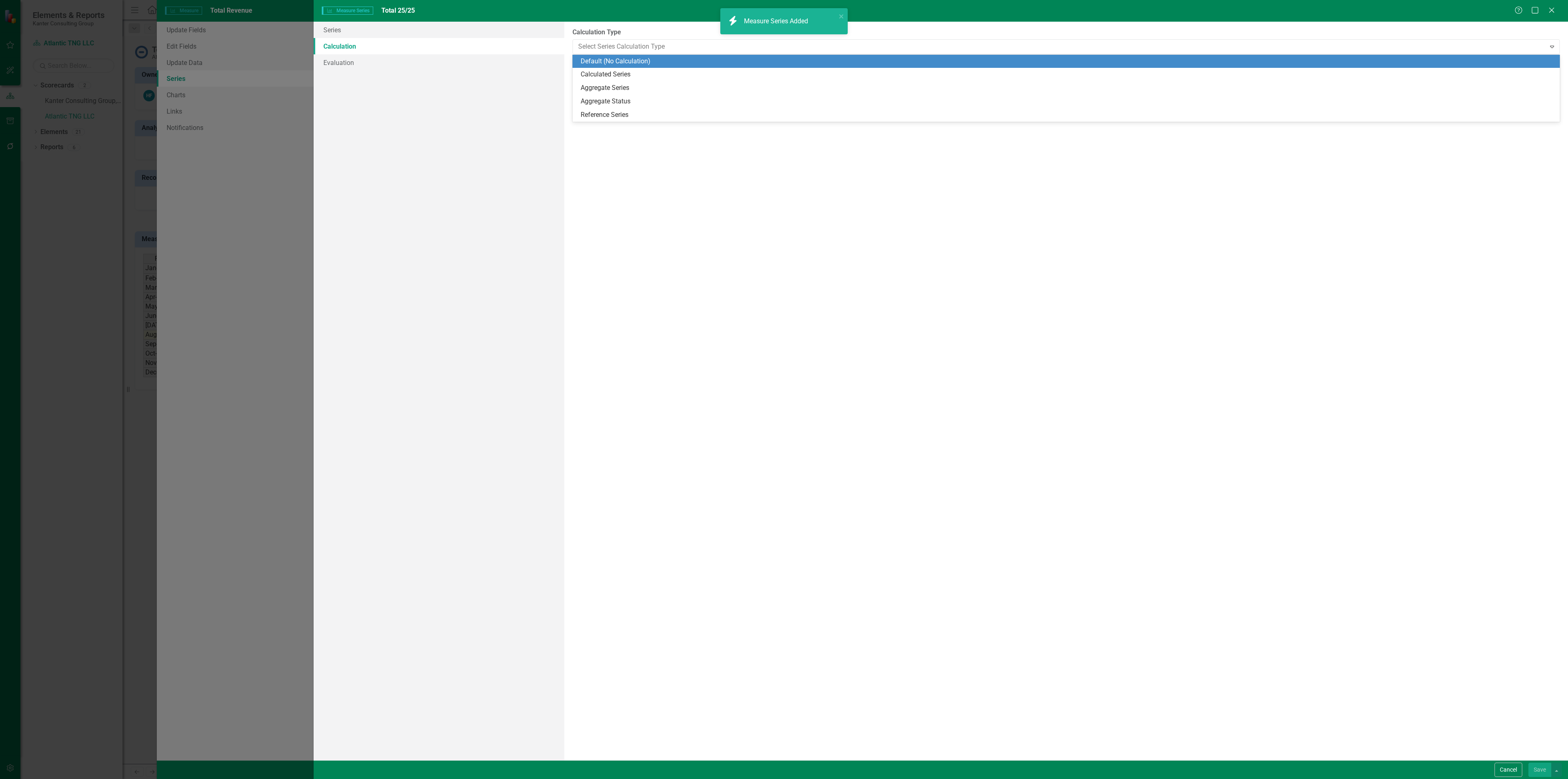
click at [617, 68] on div "Calculated Series" at bounding box center [1066, 74] width 987 height 13
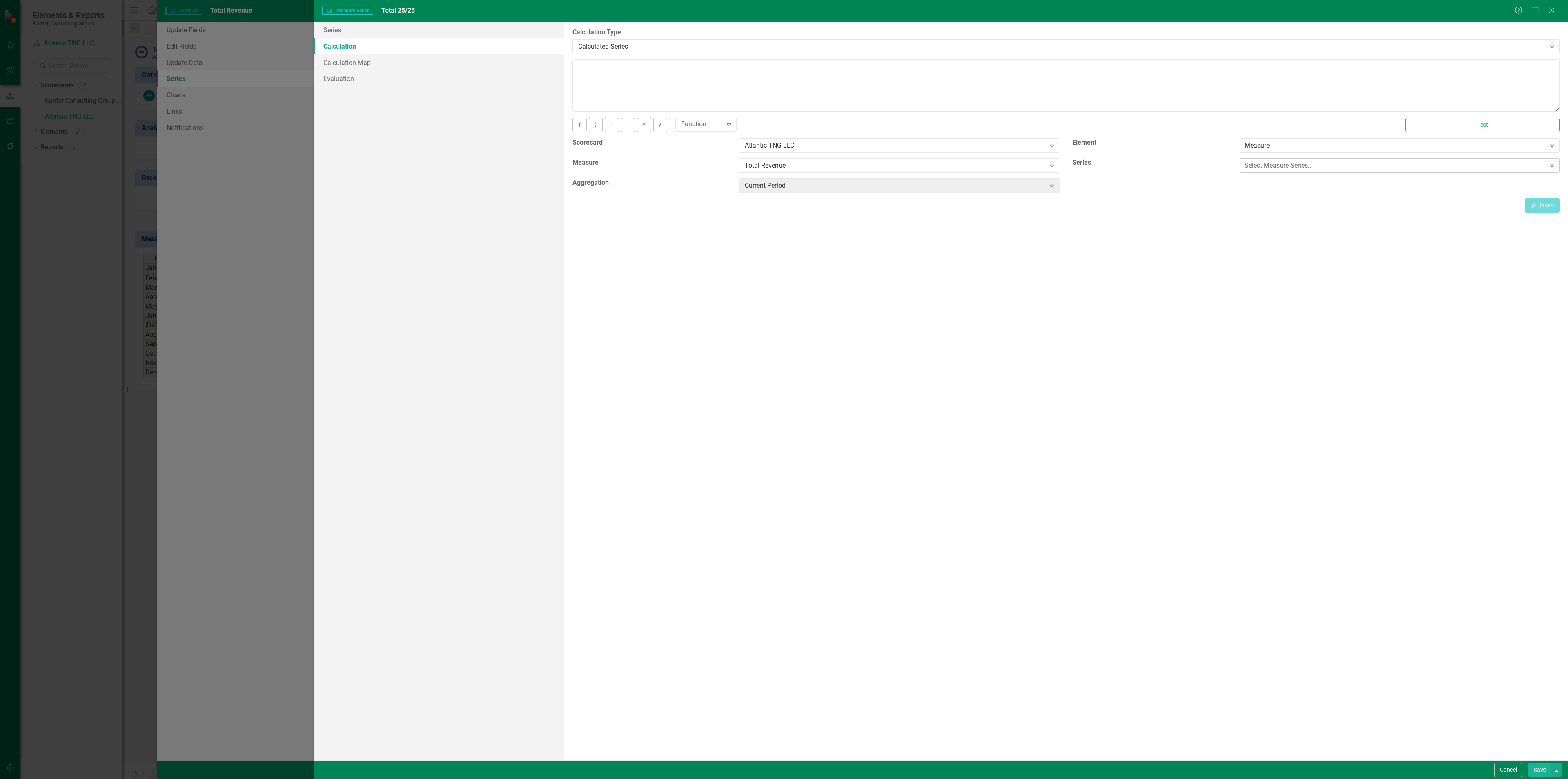
click at [1299, 169] on div "Select Measure Series..." at bounding box center [1395, 165] width 301 height 9
click at [1280, 192] on div "YTD" at bounding box center [1401, 194] width 308 height 9
click at [1045, 185] on div "Current Period" at bounding box center [895, 185] width 301 height 9
click at [1189, 245] on div "By default, series in ClearPoint are not calculated. So, if you leave the form …" at bounding box center [1066, 391] width 1004 height 738
click at [1511, 772] on button "Cancel" at bounding box center [1508, 769] width 28 height 14
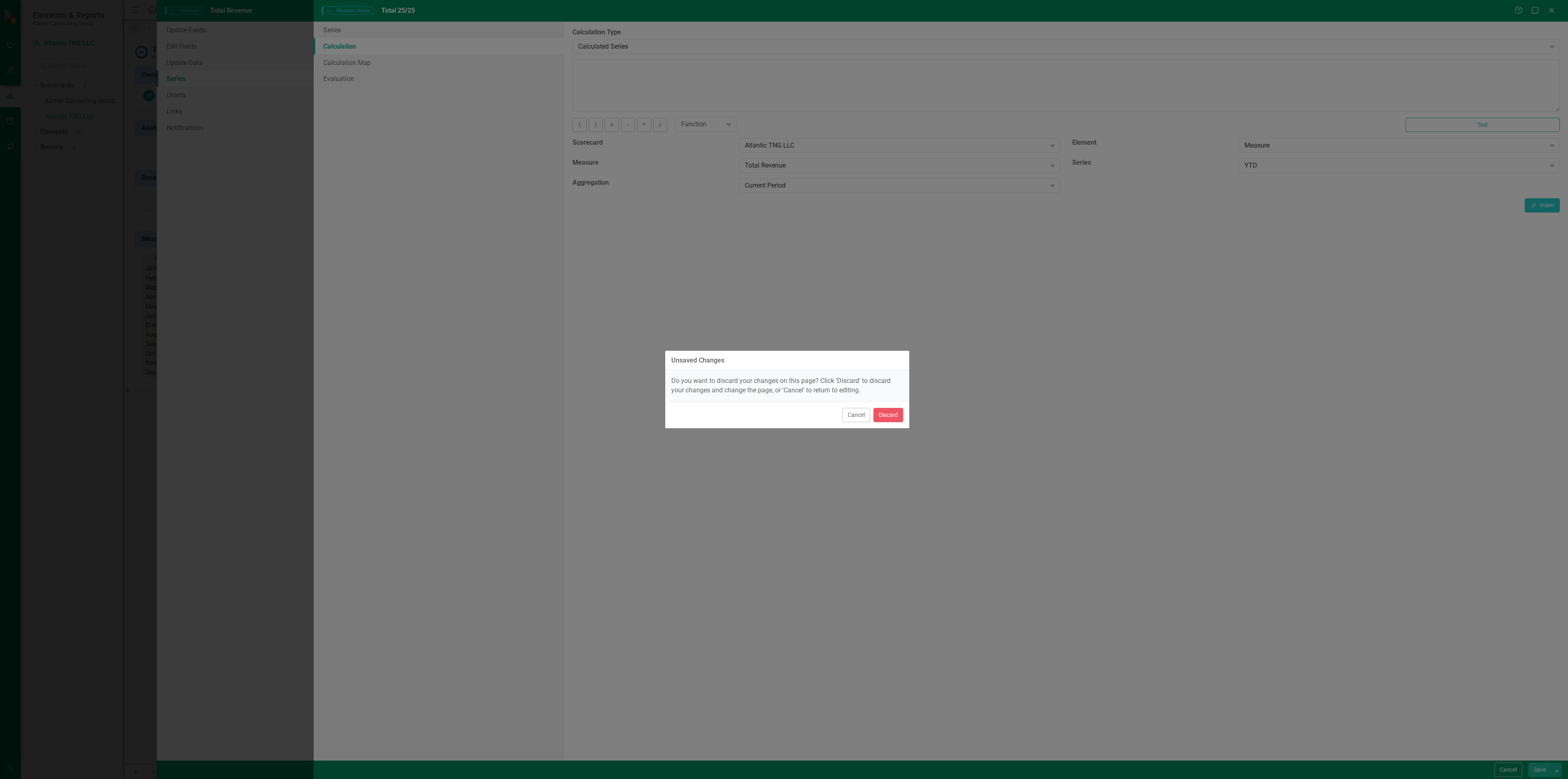
click at [884, 403] on div "Cancel Discard" at bounding box center [787, 415] width 244 height 27
click at [888, 408] on button "Discard" at bounding box center [888, 414] width 30 height 14
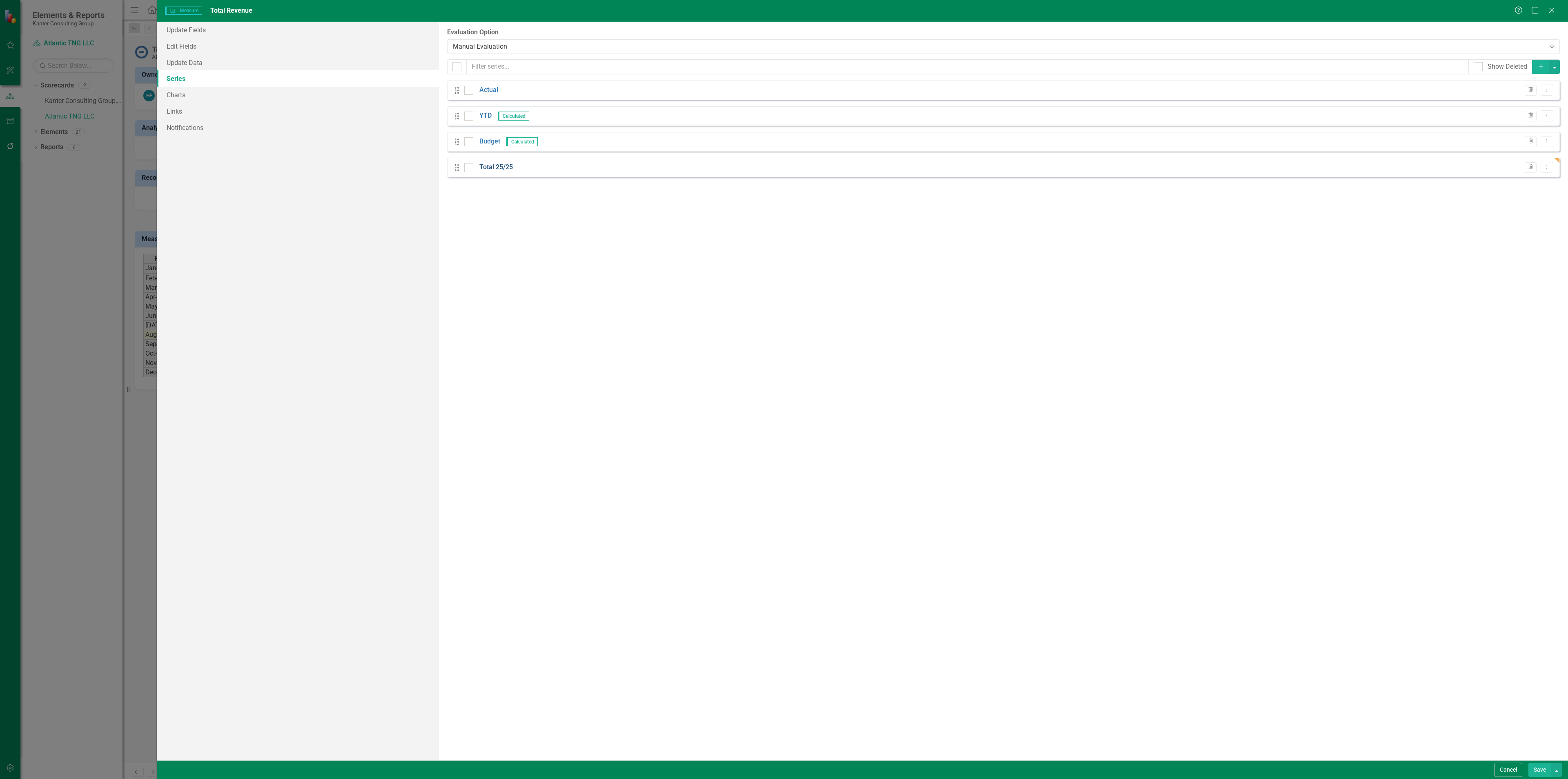
click at [504, 167] on link "Total 25/25" at bounding box center [496, 167] width 33 height 9
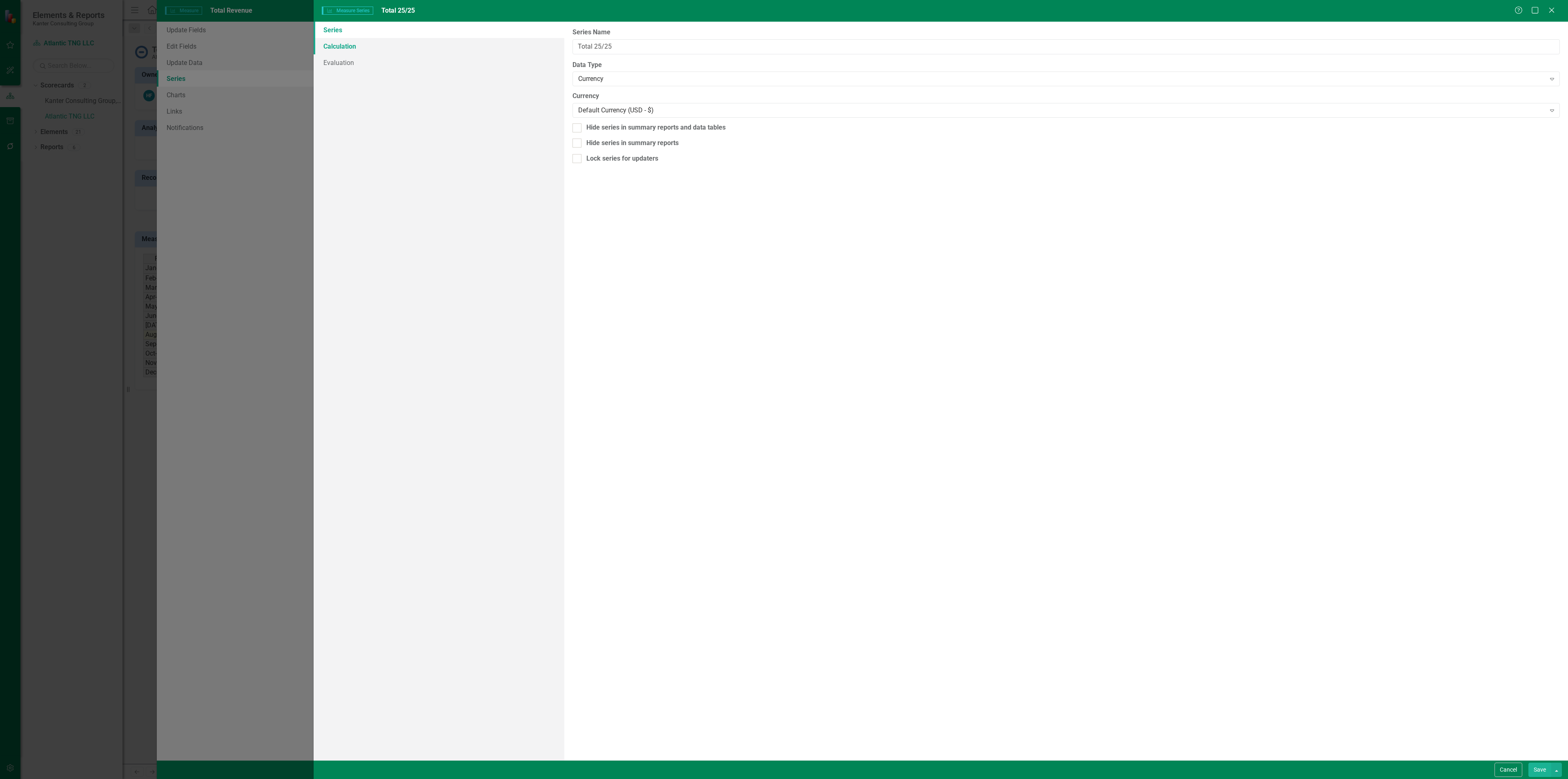
click at [402, 49] on link "Calculation" at bounding box center [439, 46] width 251 height 16
click at [640, 43] on div "Select Series Calculation Type" at bounding box center [1062, 46] width 967 height 9
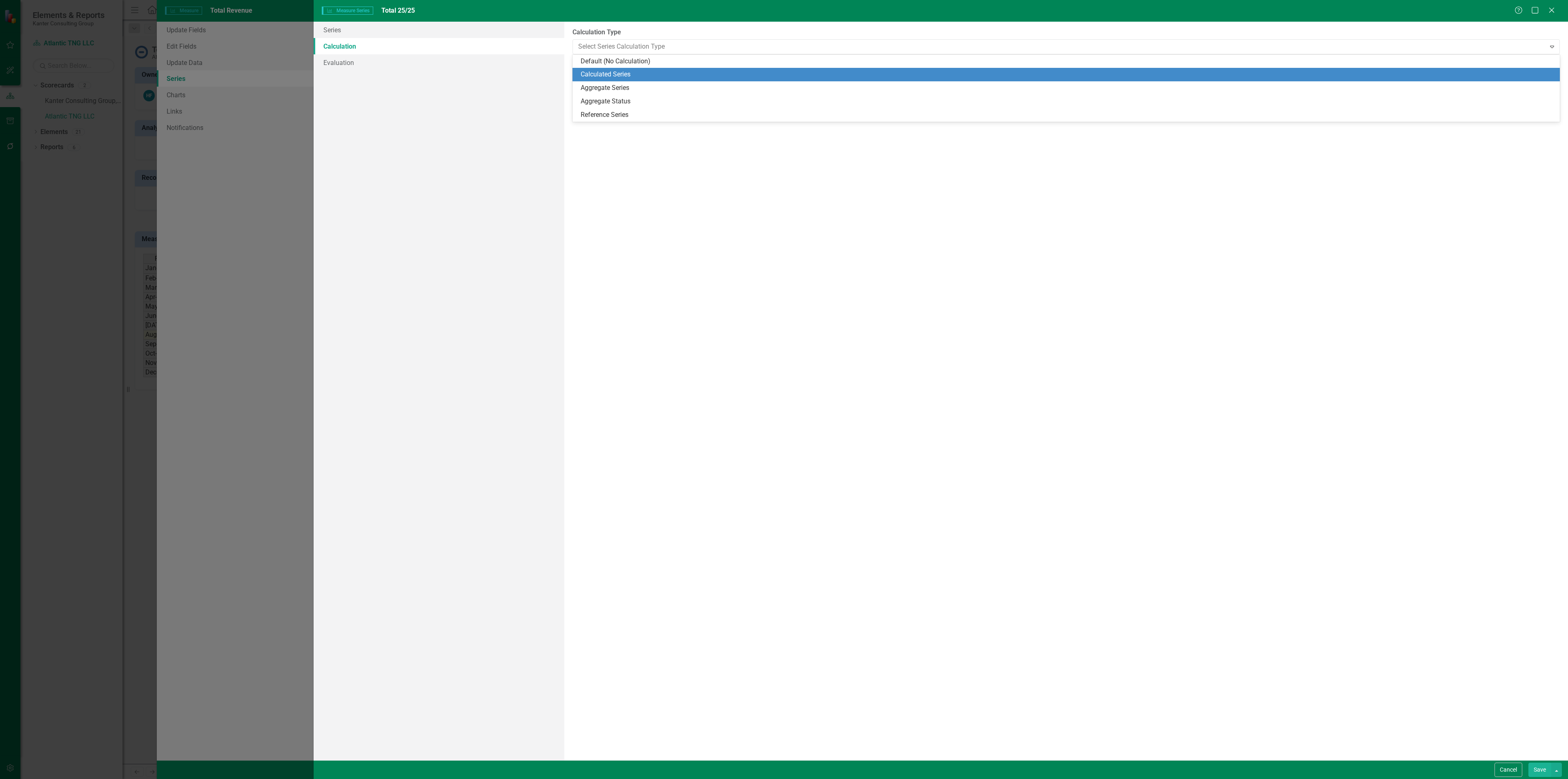
click at [620, 68] on div "Calculated Series" at bounding box center [1066, 74] width 987 height 13
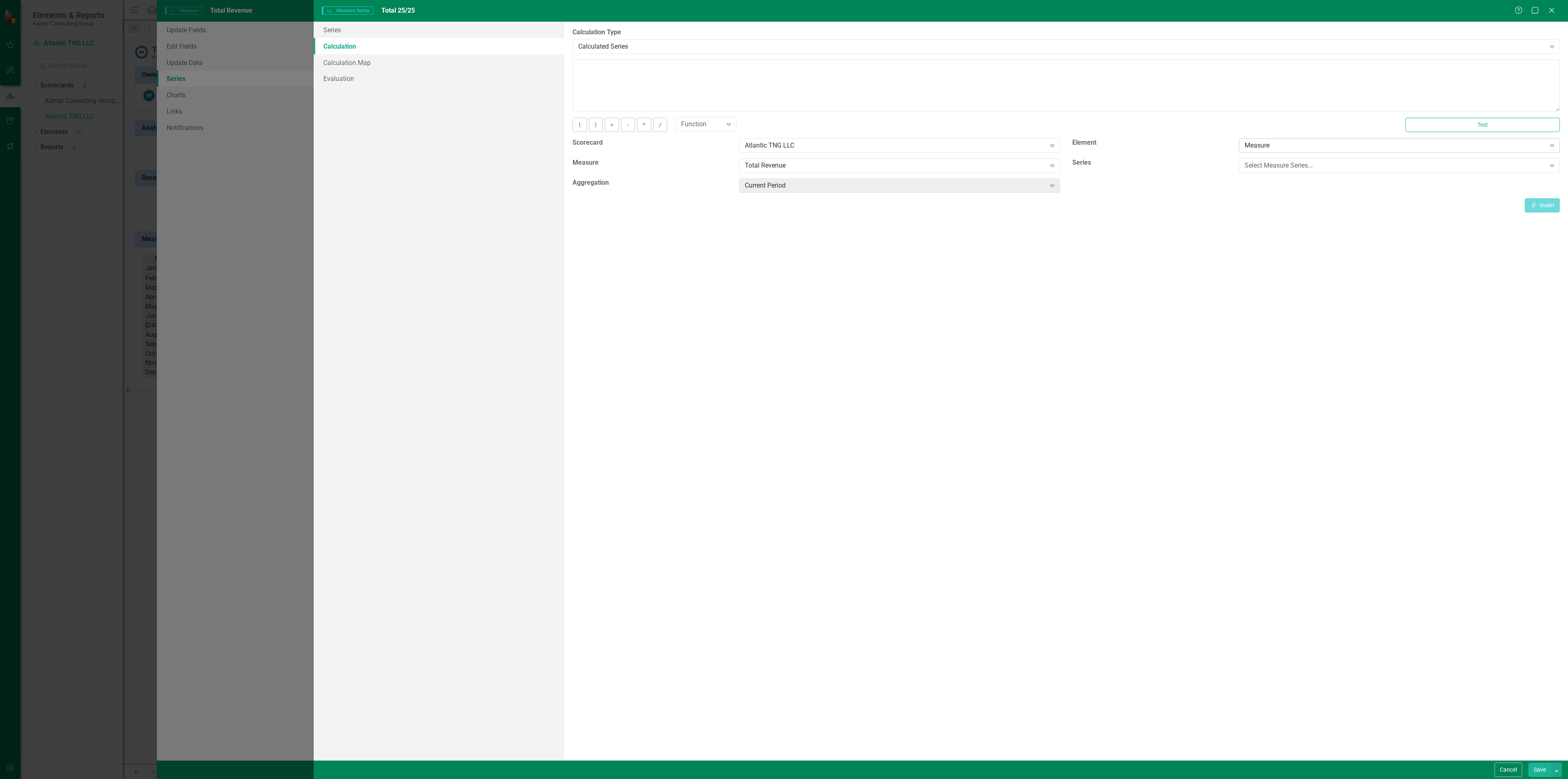
click at [1323, 150] on div "Measure" at bounding box center [1395, 145] width 301 height 9
click at [1292, 164] on div "Select Measure Series..." at bounding box center [1395, 165] width 301 height 9
click at [1286, 181] on div "Actual" at bounding box center [1401, 181] width 308 height 9
click at [1287, 171] on div "Actual Expand" at bounding box center [1399, 166] width 321 height 15
click at [1276, 191] on div "YTD" at bounding box center [1401, 194] width 308 height 9
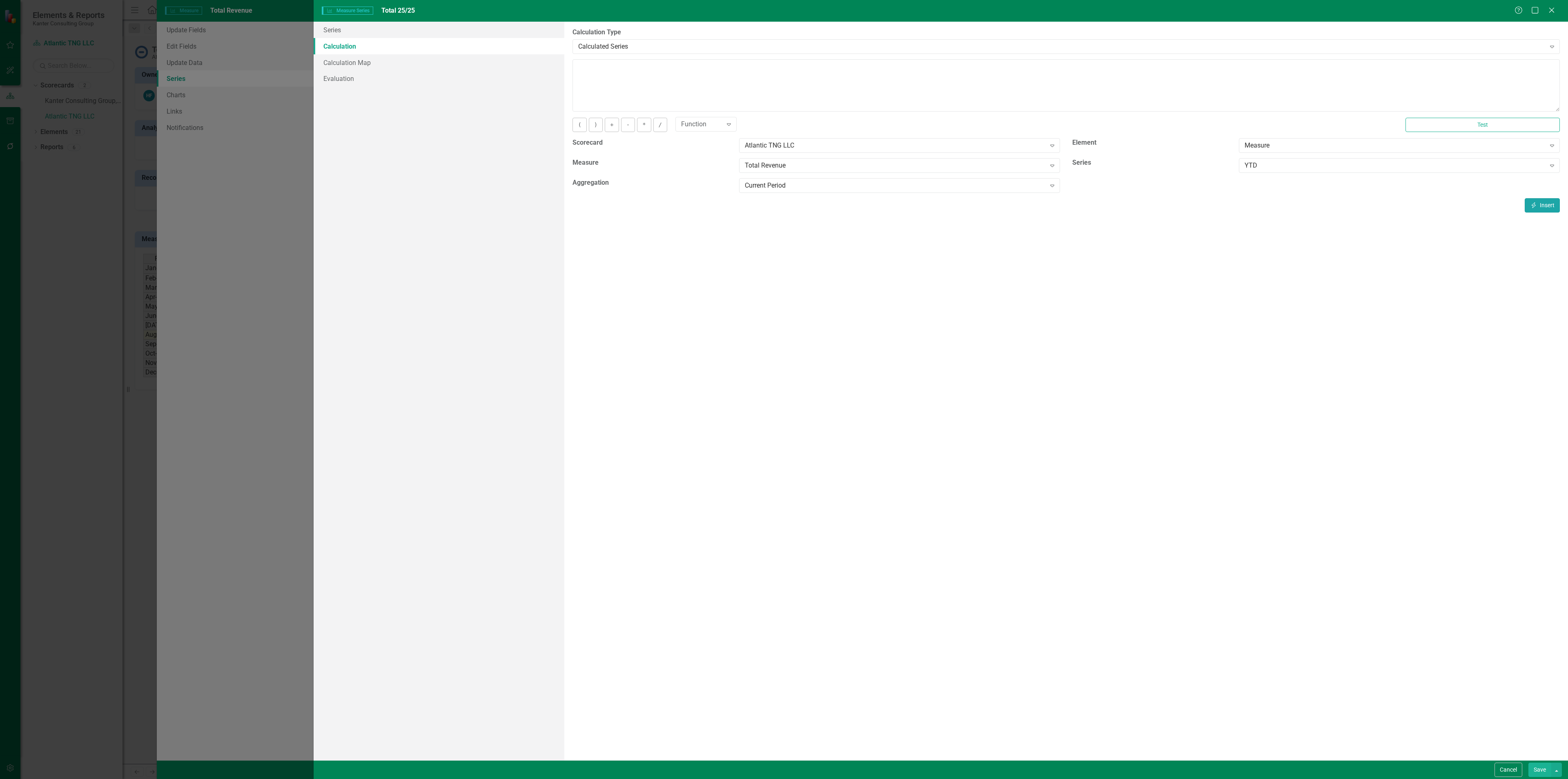
click at [1535, 200] on button "Insert Insert" at bounding box center [1542, 205] width 35 height 14
click at [1358, 162] on div "YTD" at bounding box center [1395, 165] width 301 height 9
click at [1286, 204] on div "Budget" at bounding box center [1401, 207] width 308 height 9
click at [1540, 206] on button "Insert Insert" at bounding box center [1542, 205] width 35 height 14
type textarea "[m2033571][YTD][CurrentPeriod] + [m2033571][Budget][CurrentPeriod]"
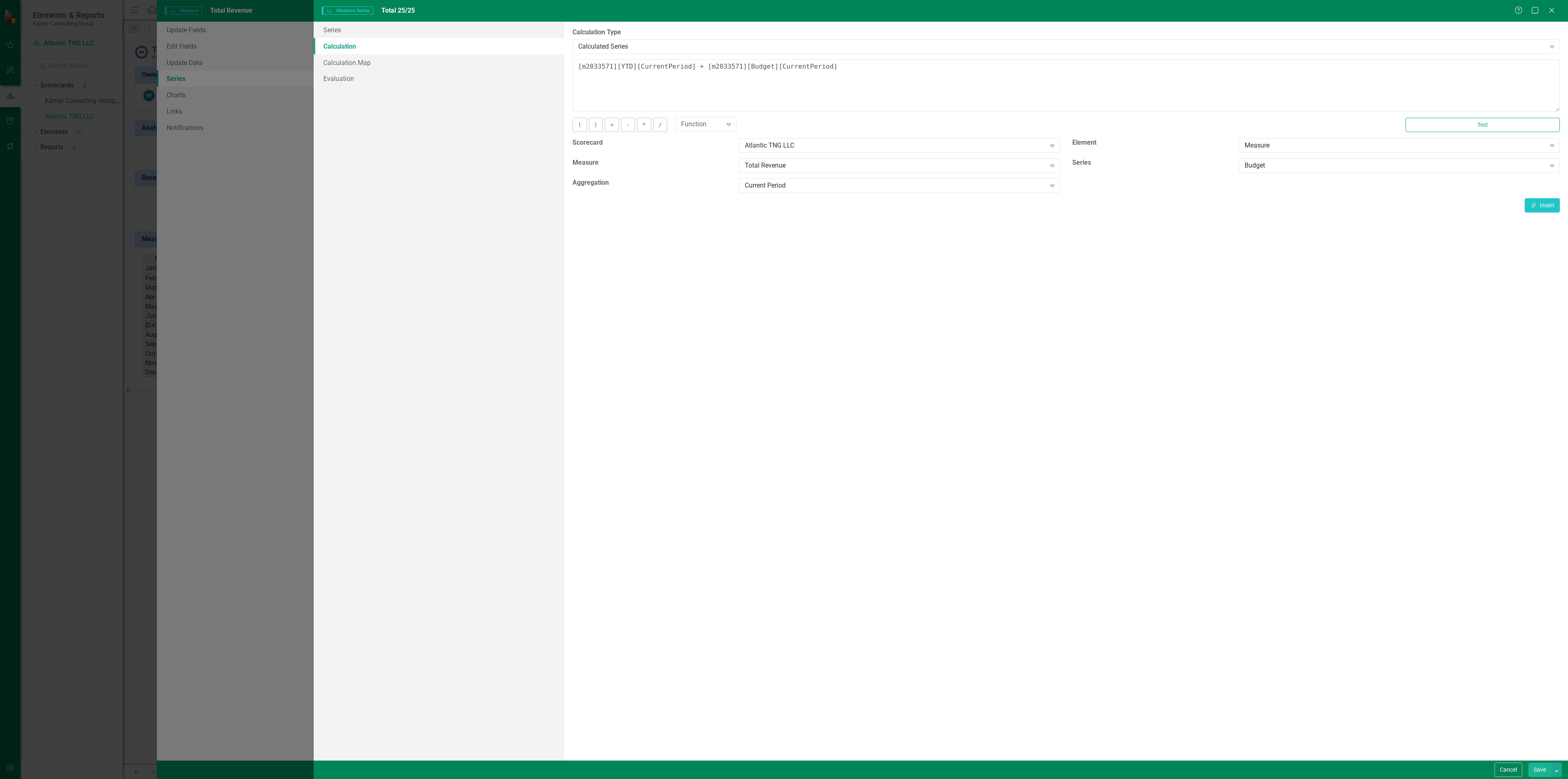
click at [1539, 770] on button "Save" at bounding box center [1540, 769] width 23 height 14
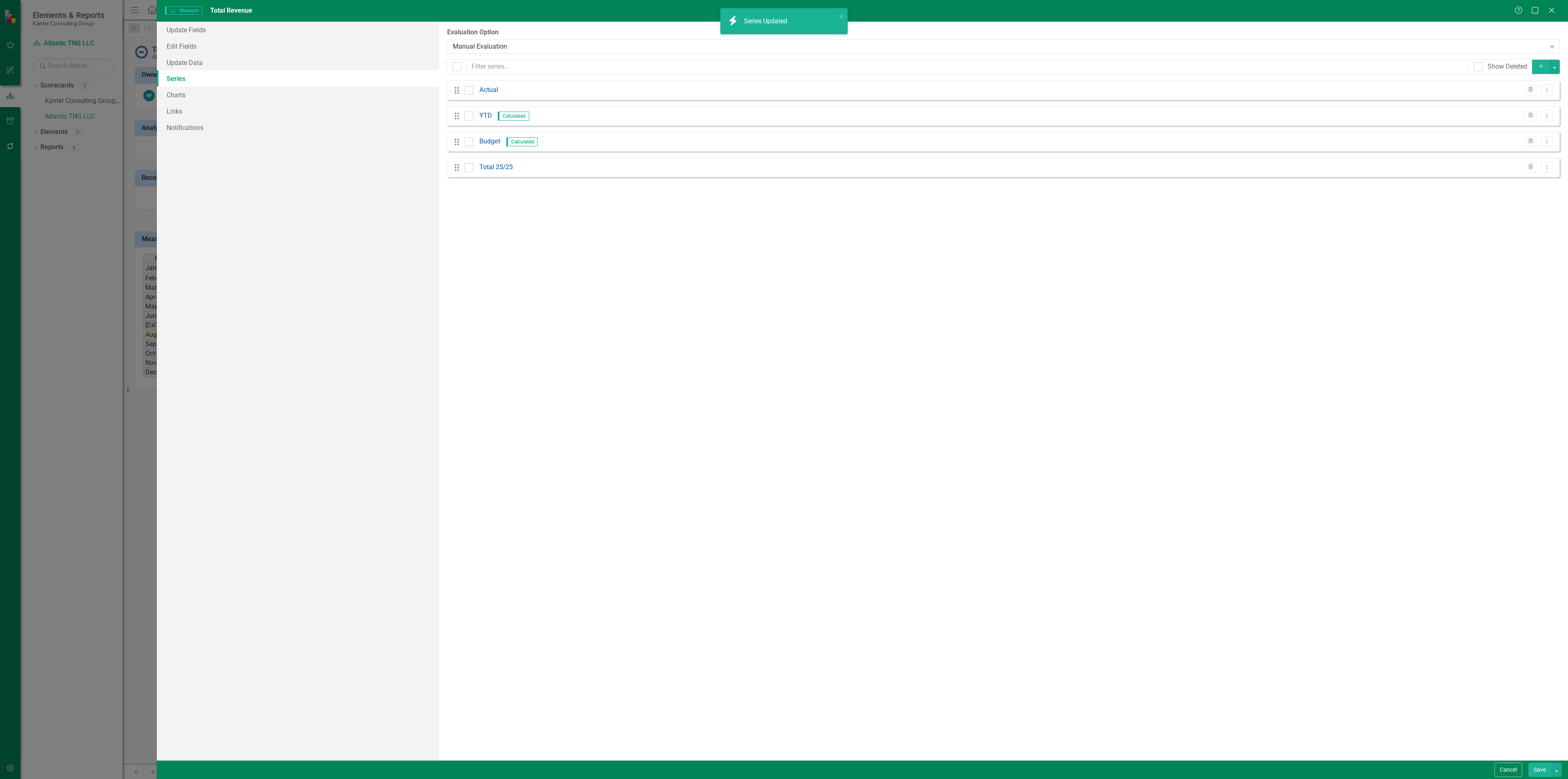
click at [1539, 769] on button "Save" at bounding box center [1540, 769] width 23 height 14
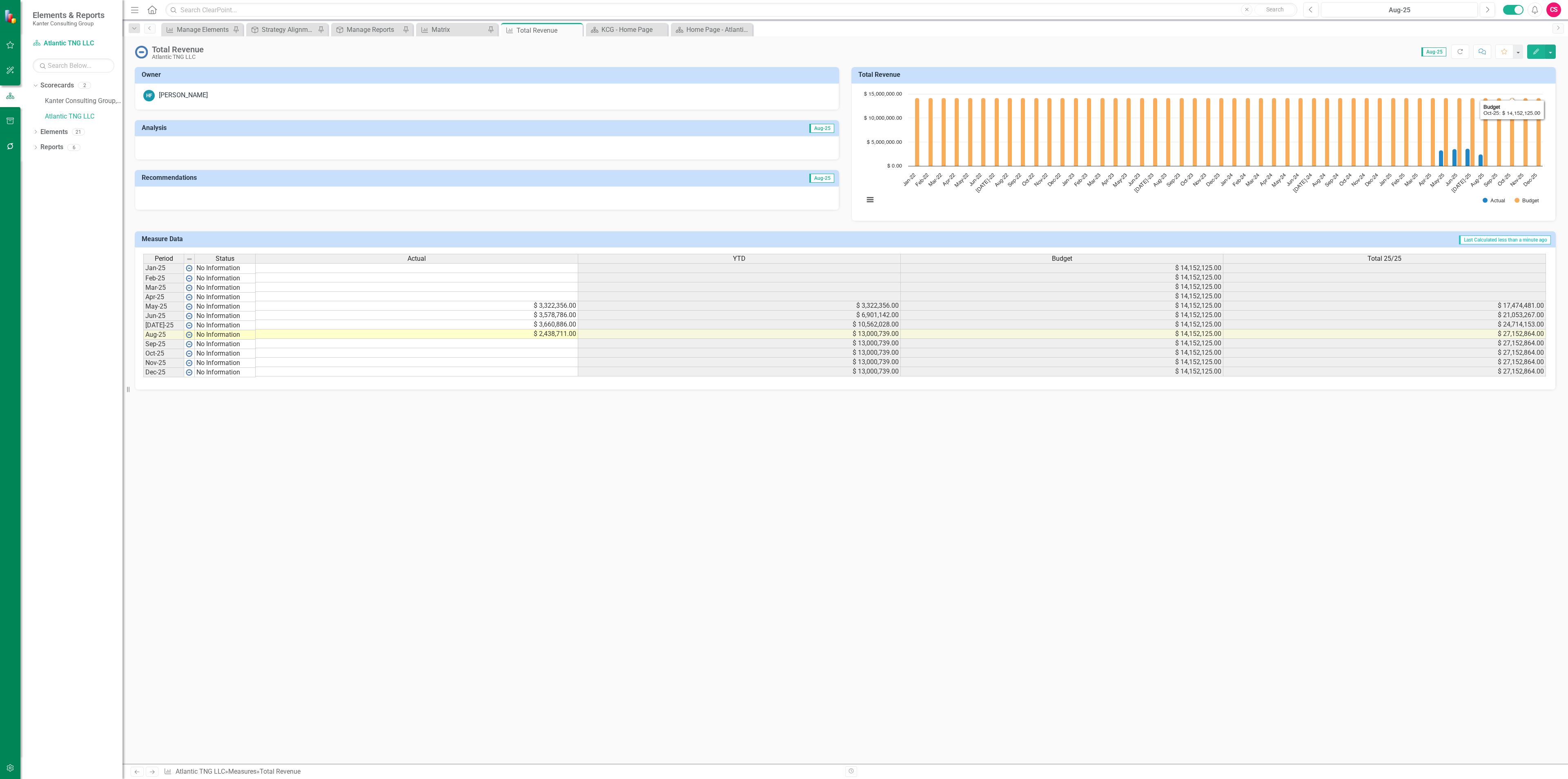
click at [1466, 72] on h3 "Total Revenue" at bounding box center [1205, 75] width 693 height 7
click at [1465, 72] on h3 "Total Revenue" at bounding box center [1205, 75] width 693 height 7
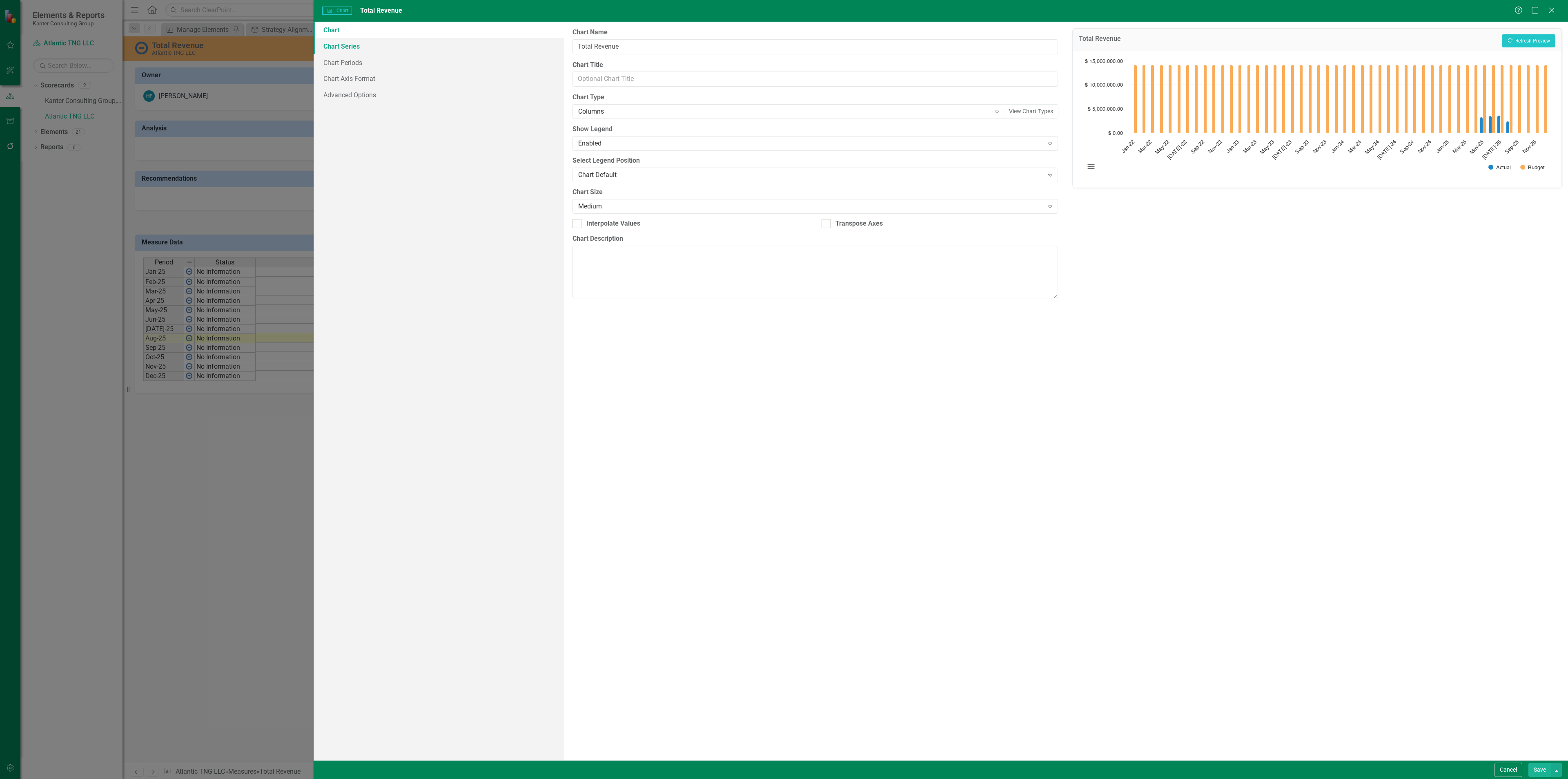
click at [405, 48] on link "Chart Series" at bounding box center [439, 46] width 251 height 16
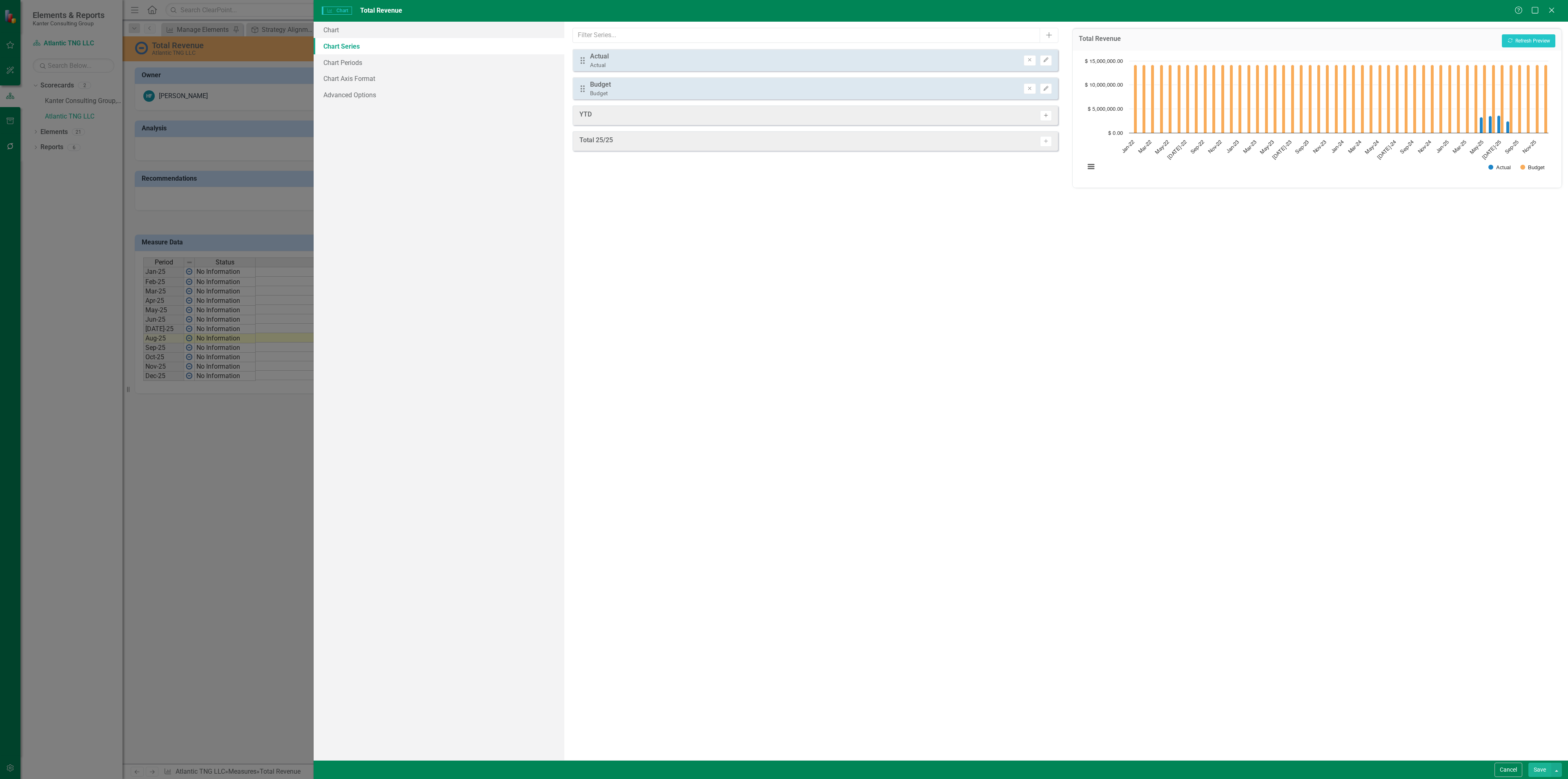
click at [1049, 119] on button "Activate" at bounding box center [1046, 115] width 12 height 10
click at [1044, 141] on icon "Activate" at bounding box center [1046, 144] width 6 height 5
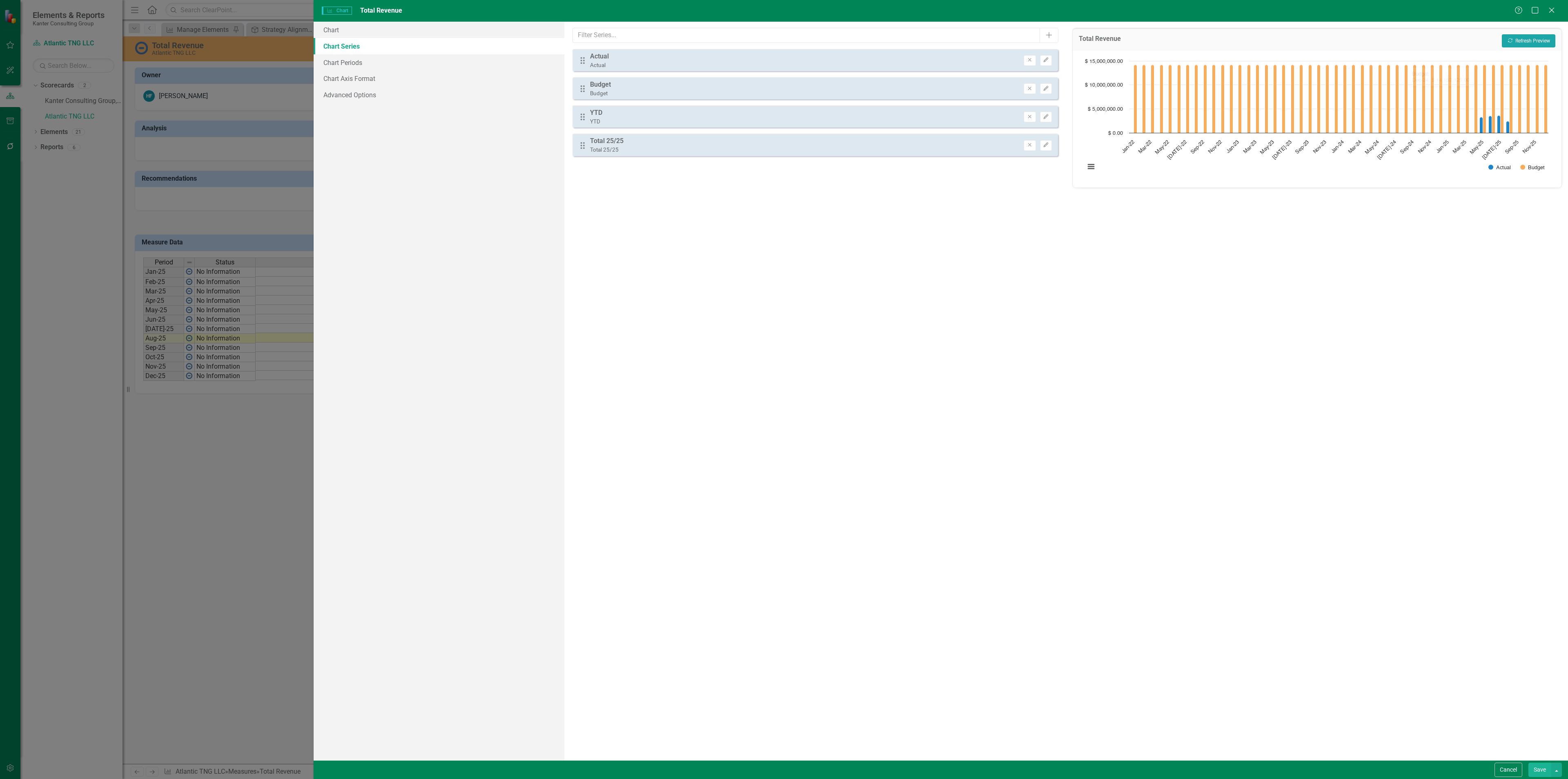
click at [1538, 38] on button "Recalculate Refresh Preview" at bounding box center [1528, 40] width 54 height 13
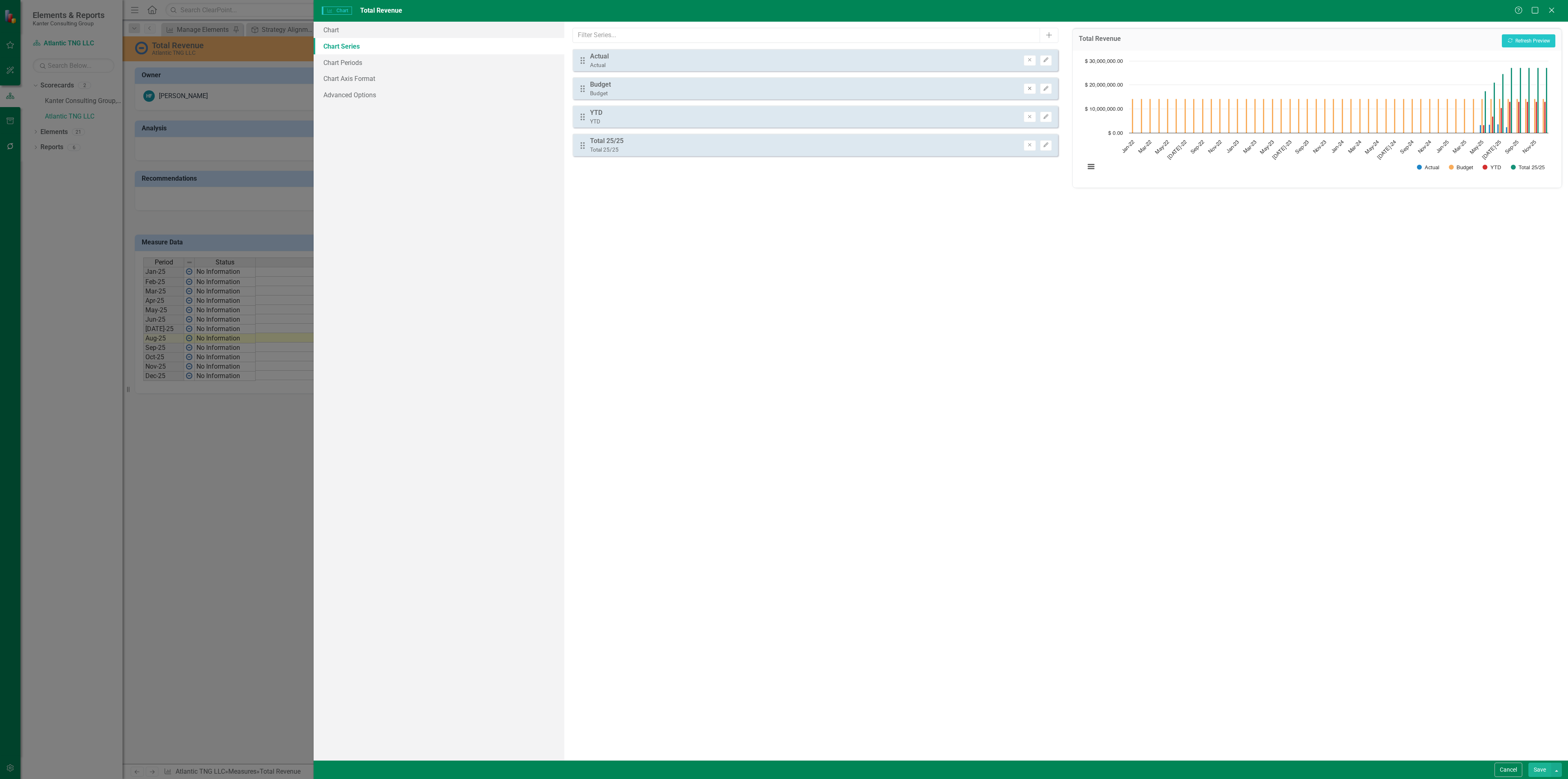
click at [1027, 89] on icon "Remove" at bounding box center [1029, 89] width 6 height 5
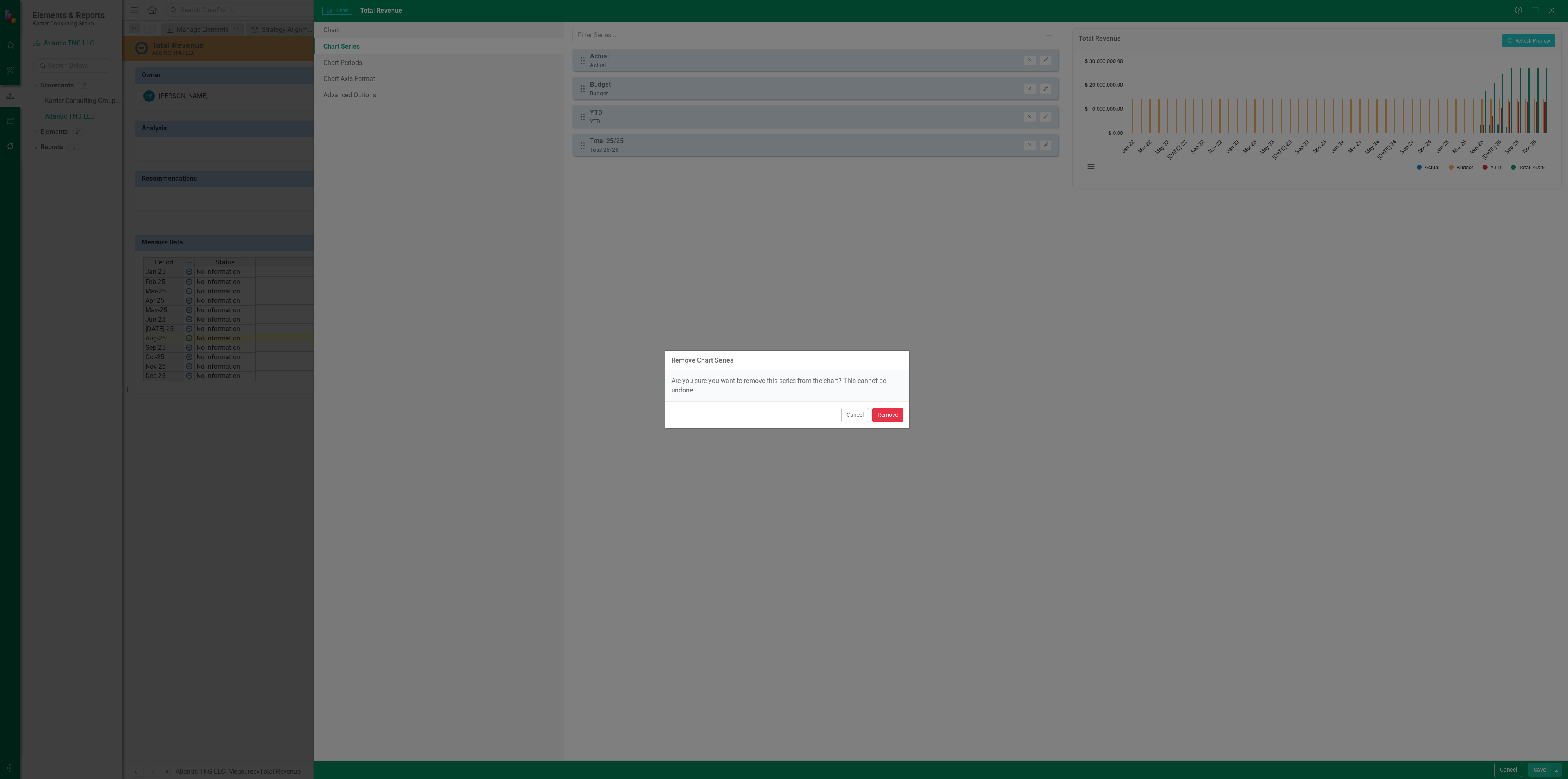
click at [884, 419] on button "Remove" at bounding box center [887, 414] width 31 height 14
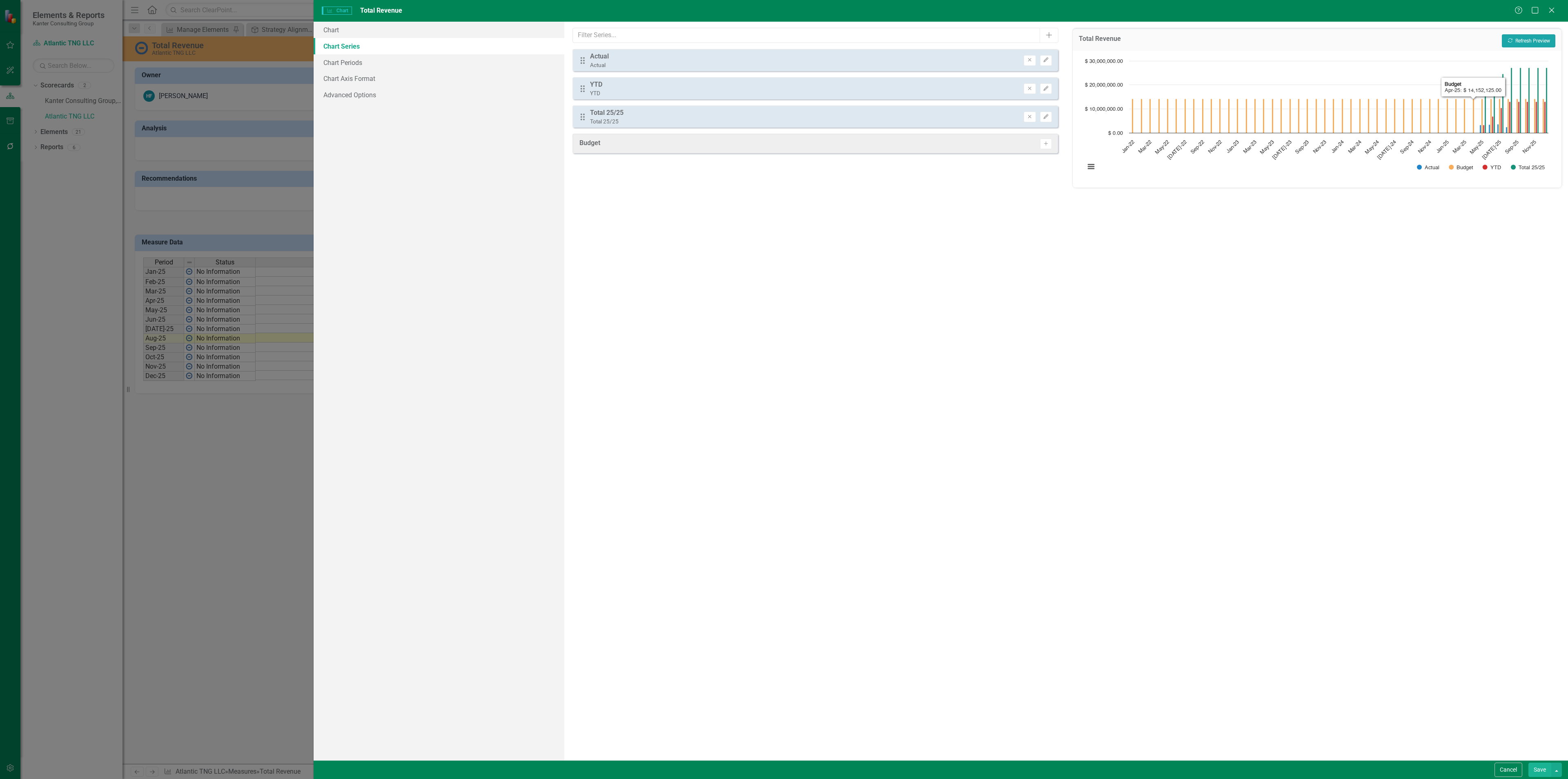
click at [1550, 40] on button "Recalculate Refresh Preview" at bounding box center [1528, 40] width 54 height 13
click at [370, 64] on link "Chart Periods" at bounding box center [439, 62] width 251 height 16
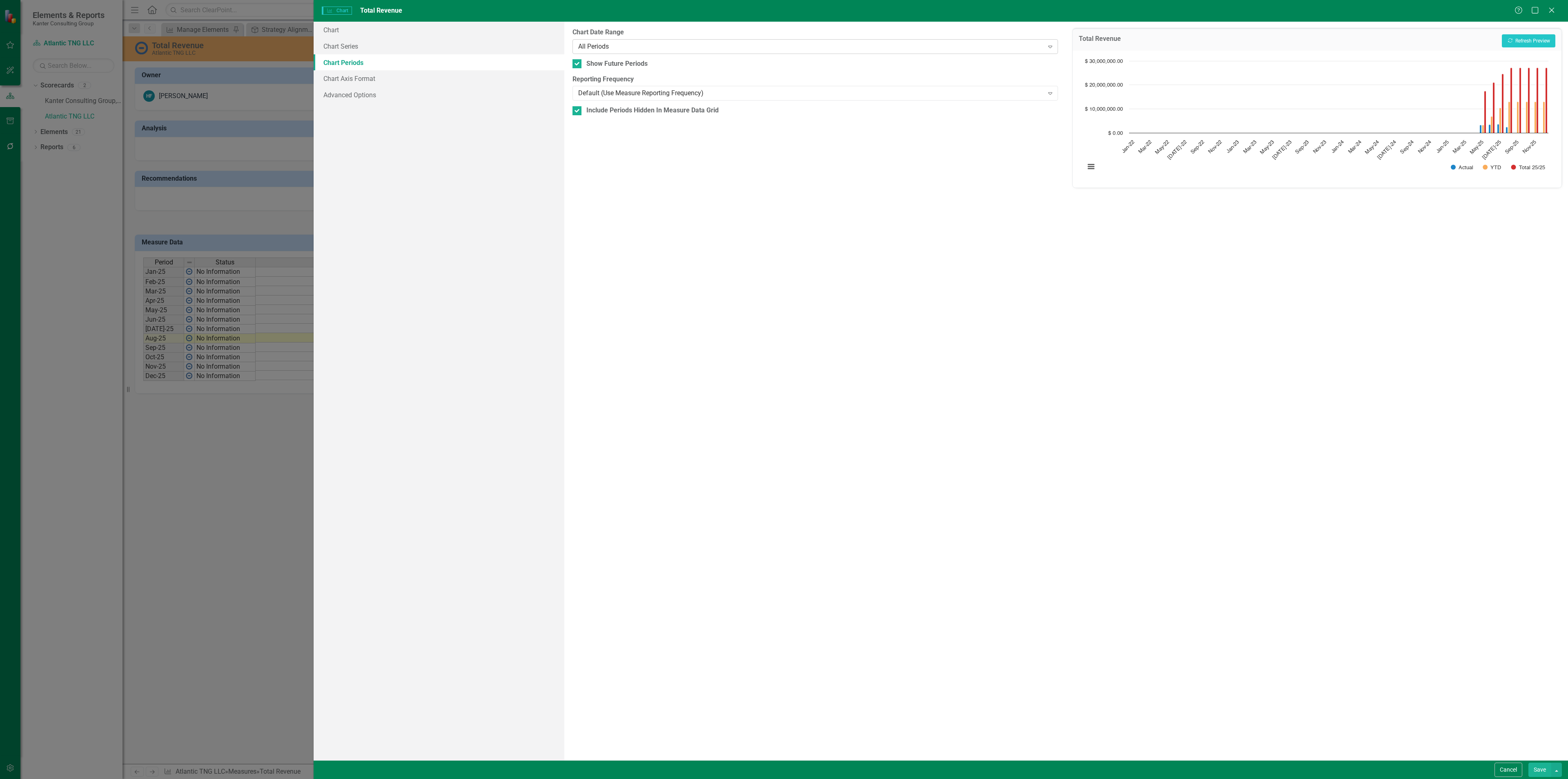
click at [651, 46] on div "All Periods" at bounding box center [811, 46] width 465 height 9
click at [631, 74] on input "N Periods" at bounding box center [816, 78] width 486 height 15
type input "6"
click at [623, 99] on div "Show Future Periods" at bounding box center [617, 96] width 61 height 9
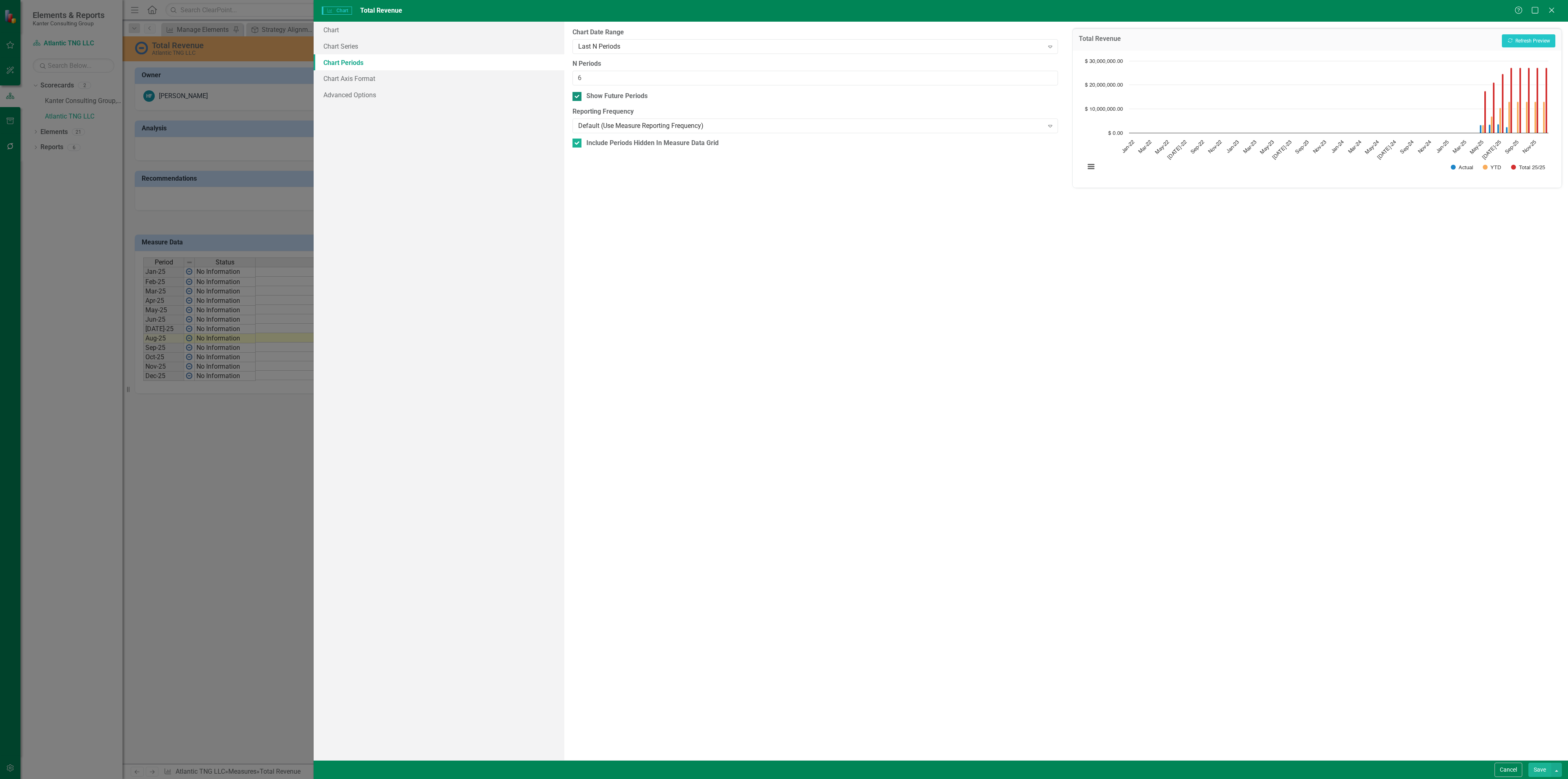
click at [578, 97] on input "Show Future Periods" at bounding box center [575, 94] width 5 height 5
checkbox input "false"
click at [1534, 40] on button "Recalculate Refresh Preview" at bounding box center [1528, 40] width 54 height 13
click at [426, 29] on link "Chart" at bounding box center [439, 30] width 251 height 16
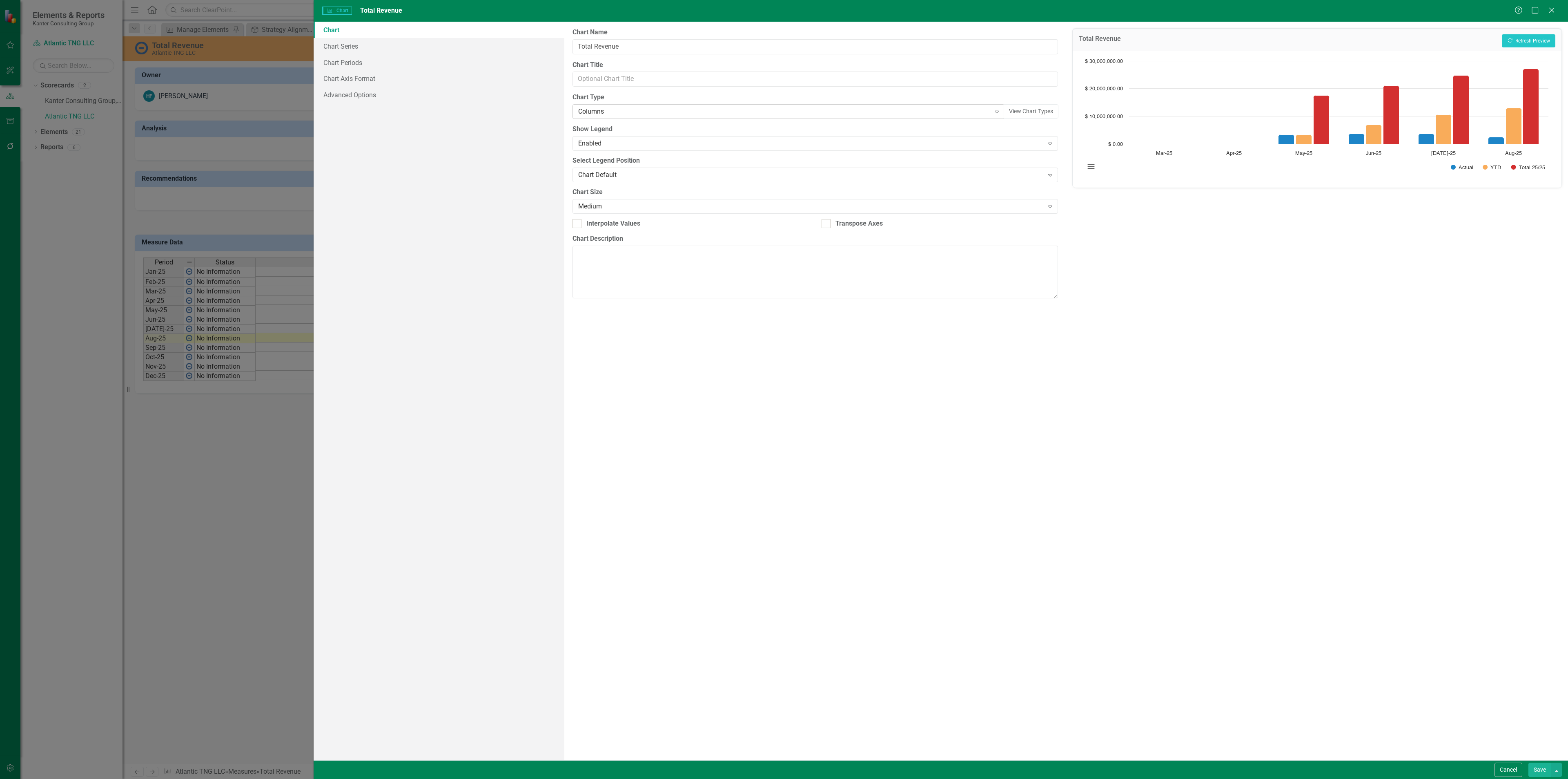
click at [652, 110] on div "Columns" at bounding box center [784, 111] width 411 height 9
click at [1521, 38] on button "Recalculate Refresh Preview" at bounding box center [1528, 40] width 54 height 13
click at [705, 110] on div "Combo" at bounding box center [784, 111] width 411 height 9
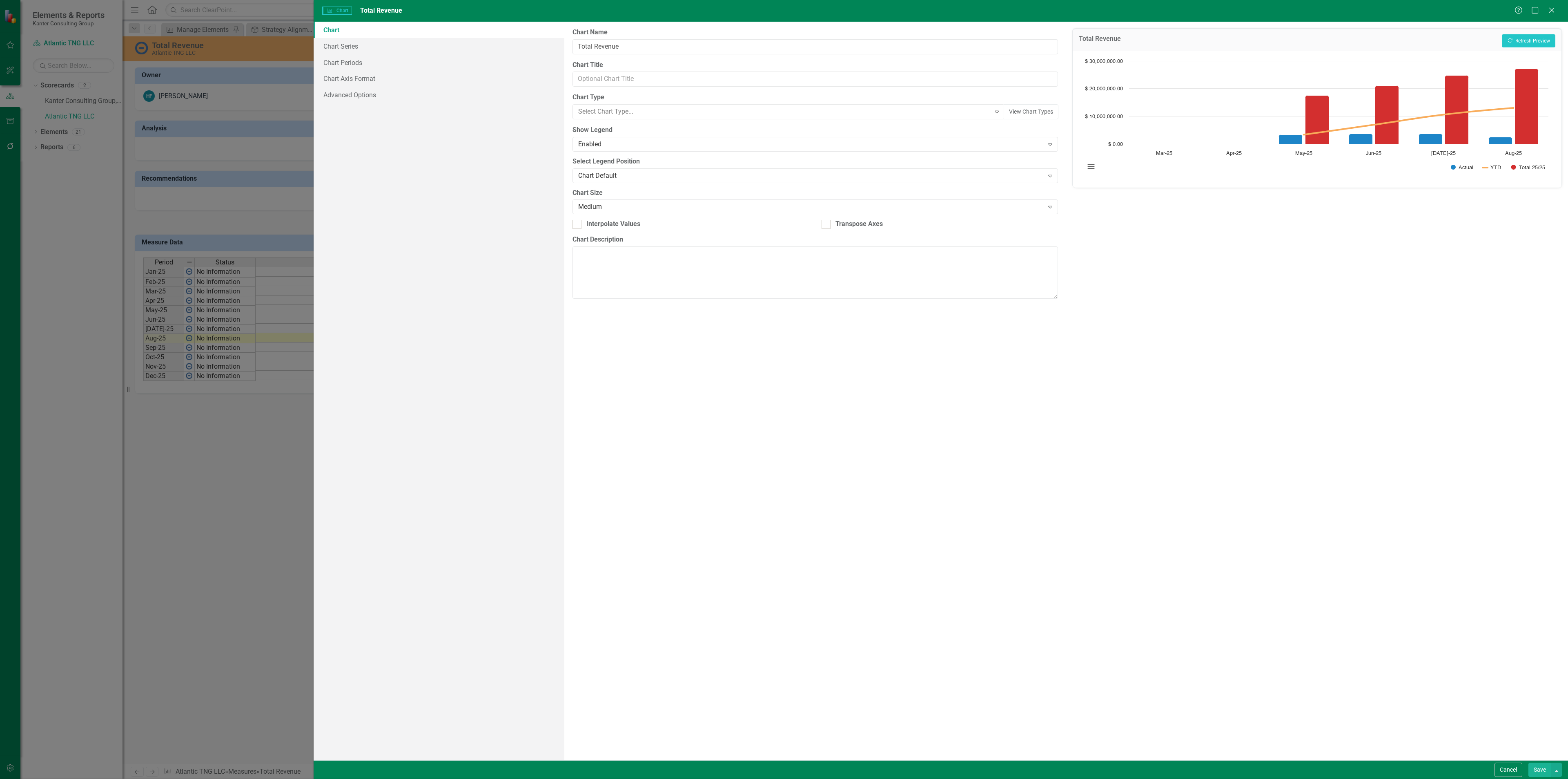
click at [1514, 43] on button "Recalculate Refresh Preview" at bounding box center [1528, 40] width 54 height 13
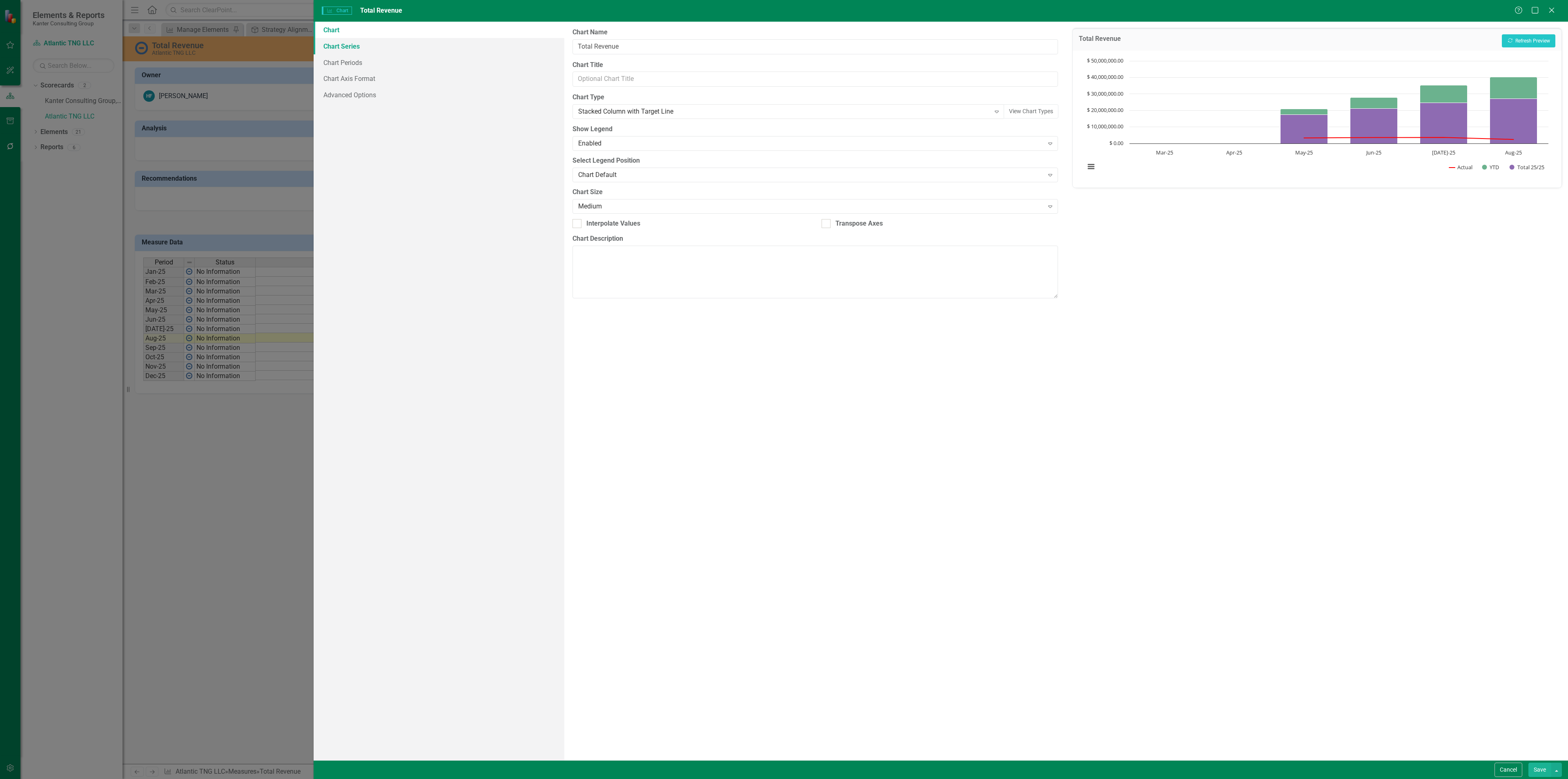
click at [388, 49] on link "Chart Series" at bounding box center [439, 46] width 251 height 16
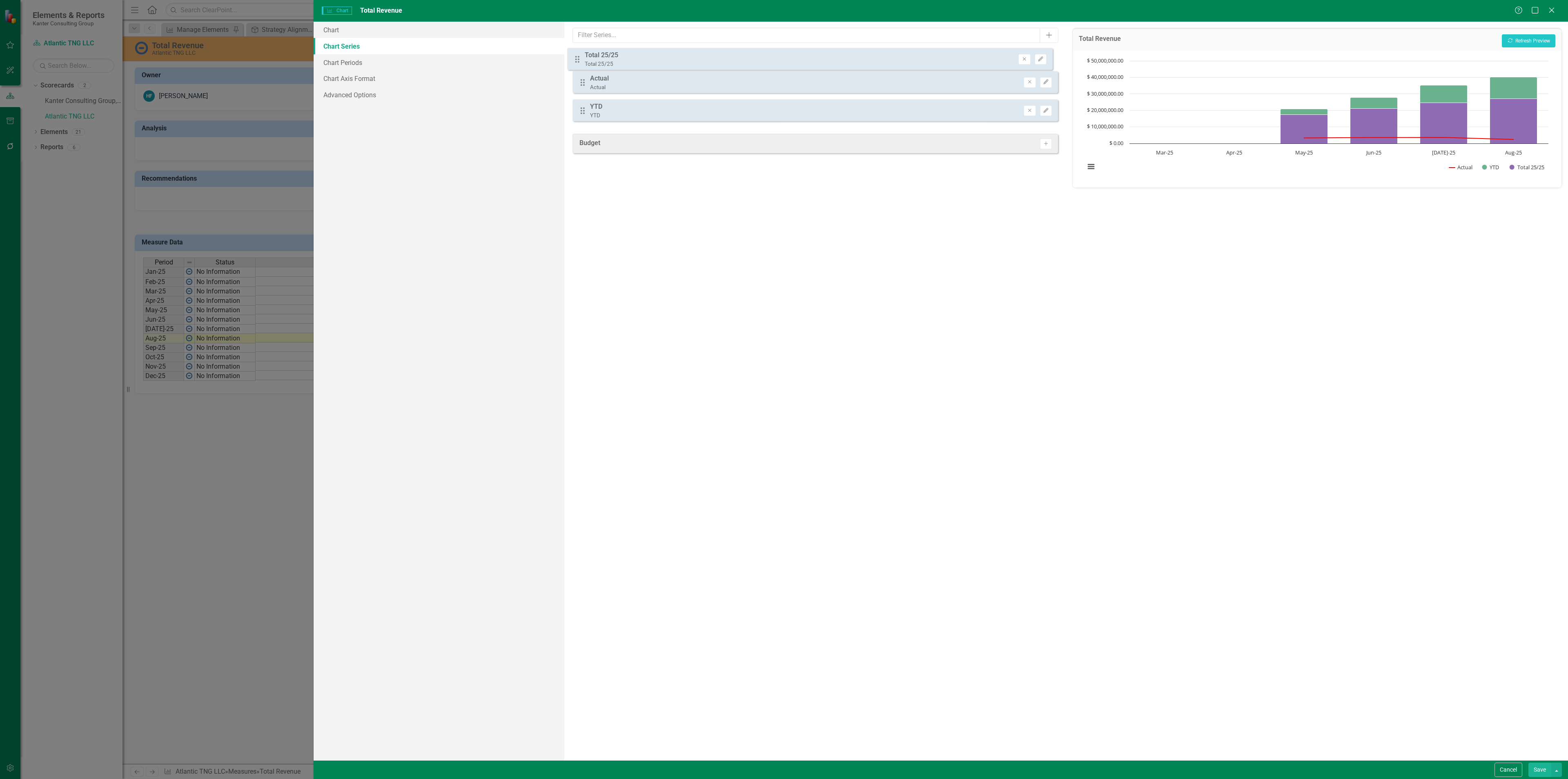
drag, startPoint x: 580, startPoint y: 116, endPoint x: 575, endPoint y: 59, distance: 57.2
click at [575, 59] on div "Drag Actual Actual Remove Edit Drag YTD YTD Remove Edit Drag Total 25/25 Total …" at bounding box center [816, 88] width 486 height 79
click at [1513, 38] on button "Recalculate Refresh Preview" at bounding box center [1528, 40] width 54 height 13
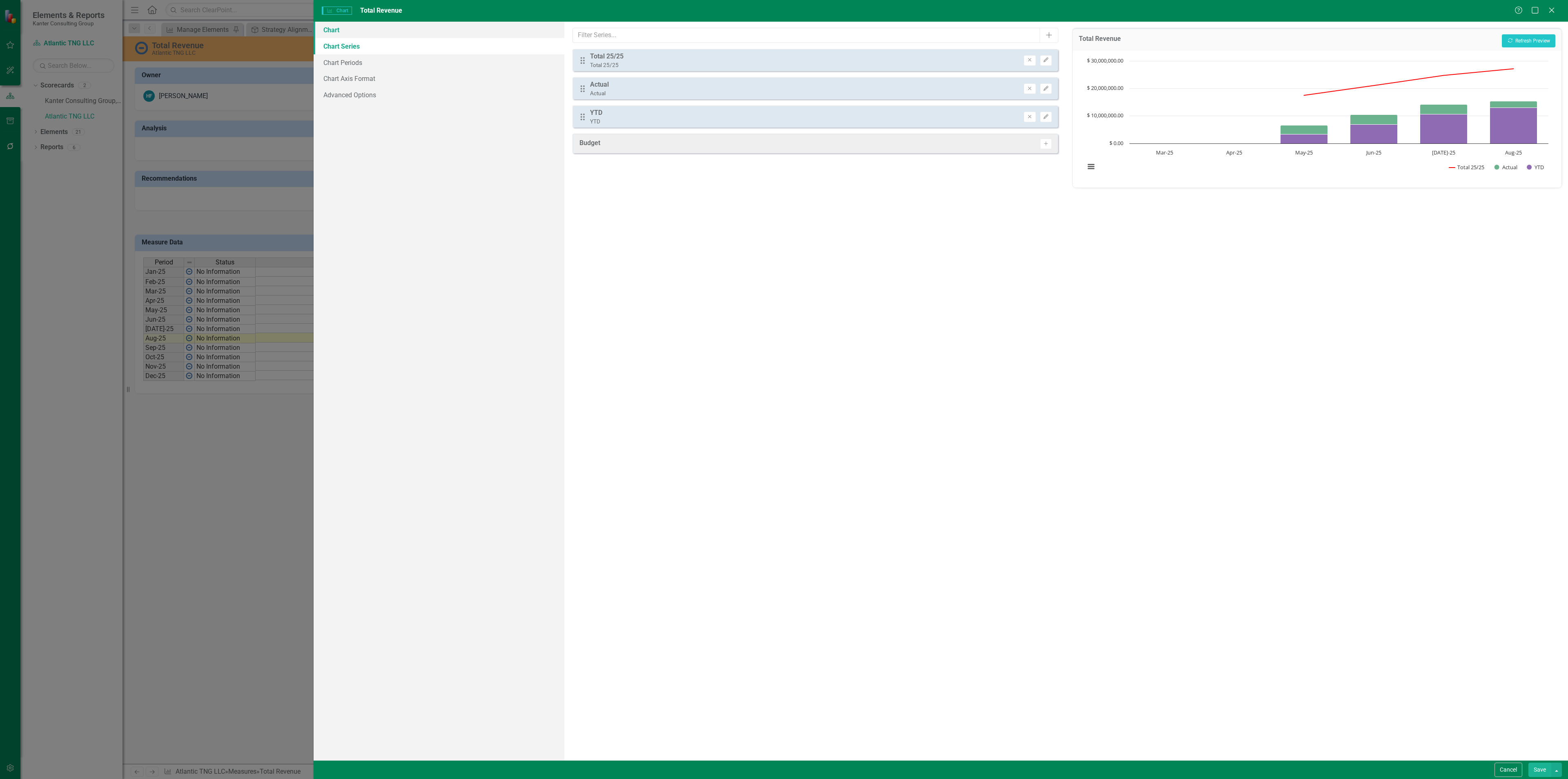
click at [407, 36] on link "Chart" at bounding box center [439, 30] width 251 height 16
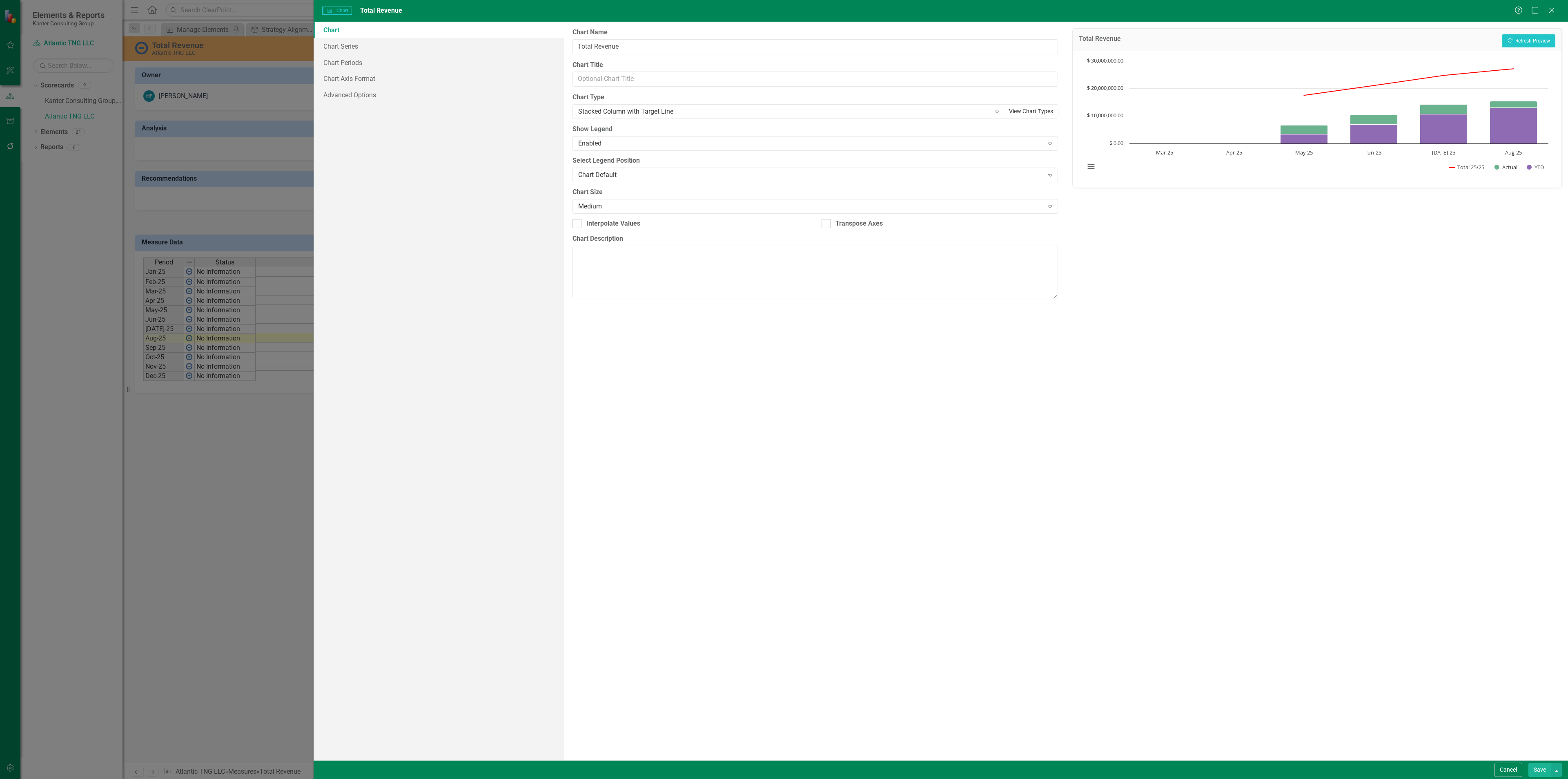
click at [1020, 111] on button "View Chart Types" at bounding box center [1031, 111] width 55 height 14
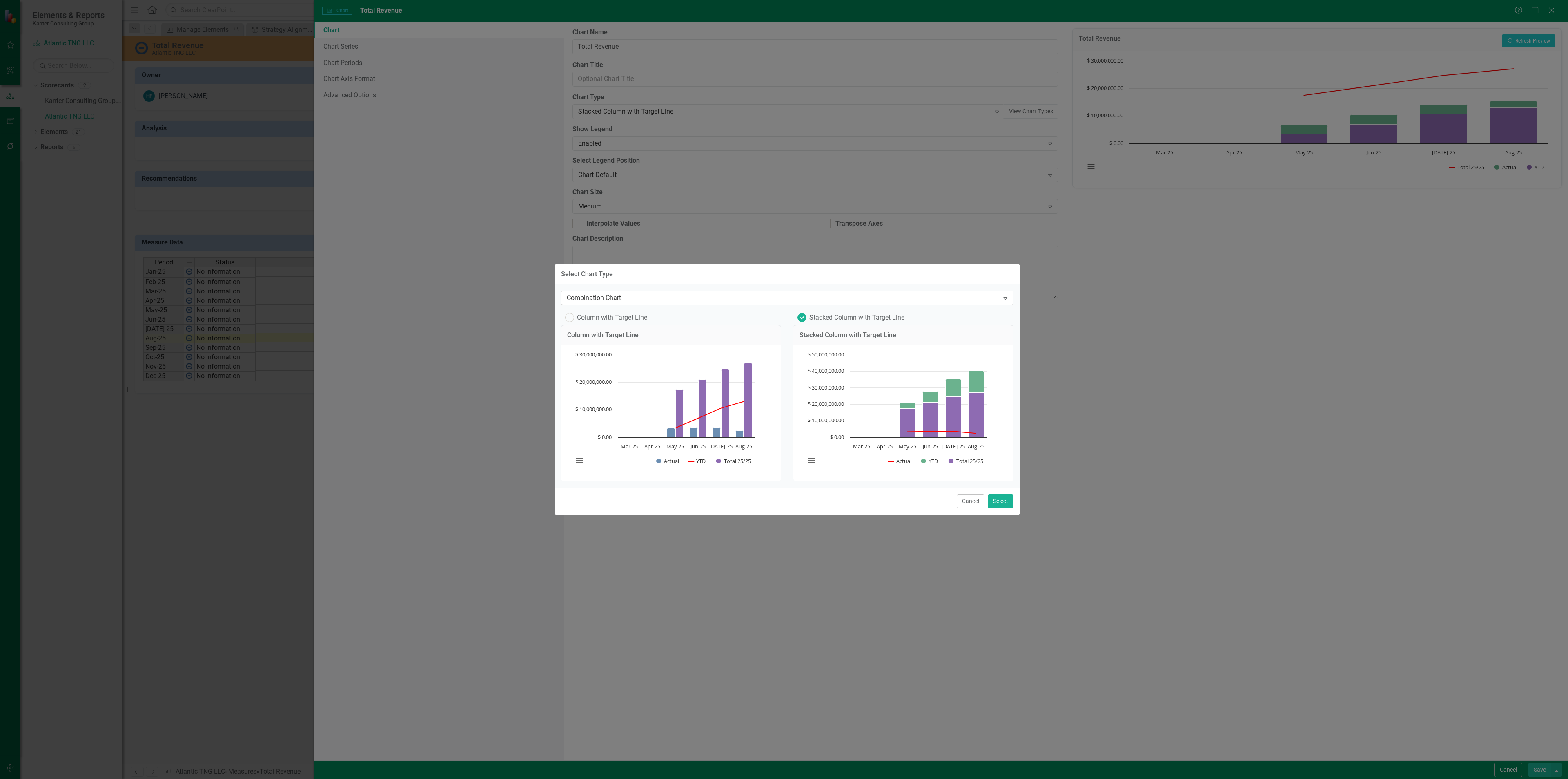
click at [785, 293] on div "Combination Chart" at bounding box center [783, 297] width 432 height 9
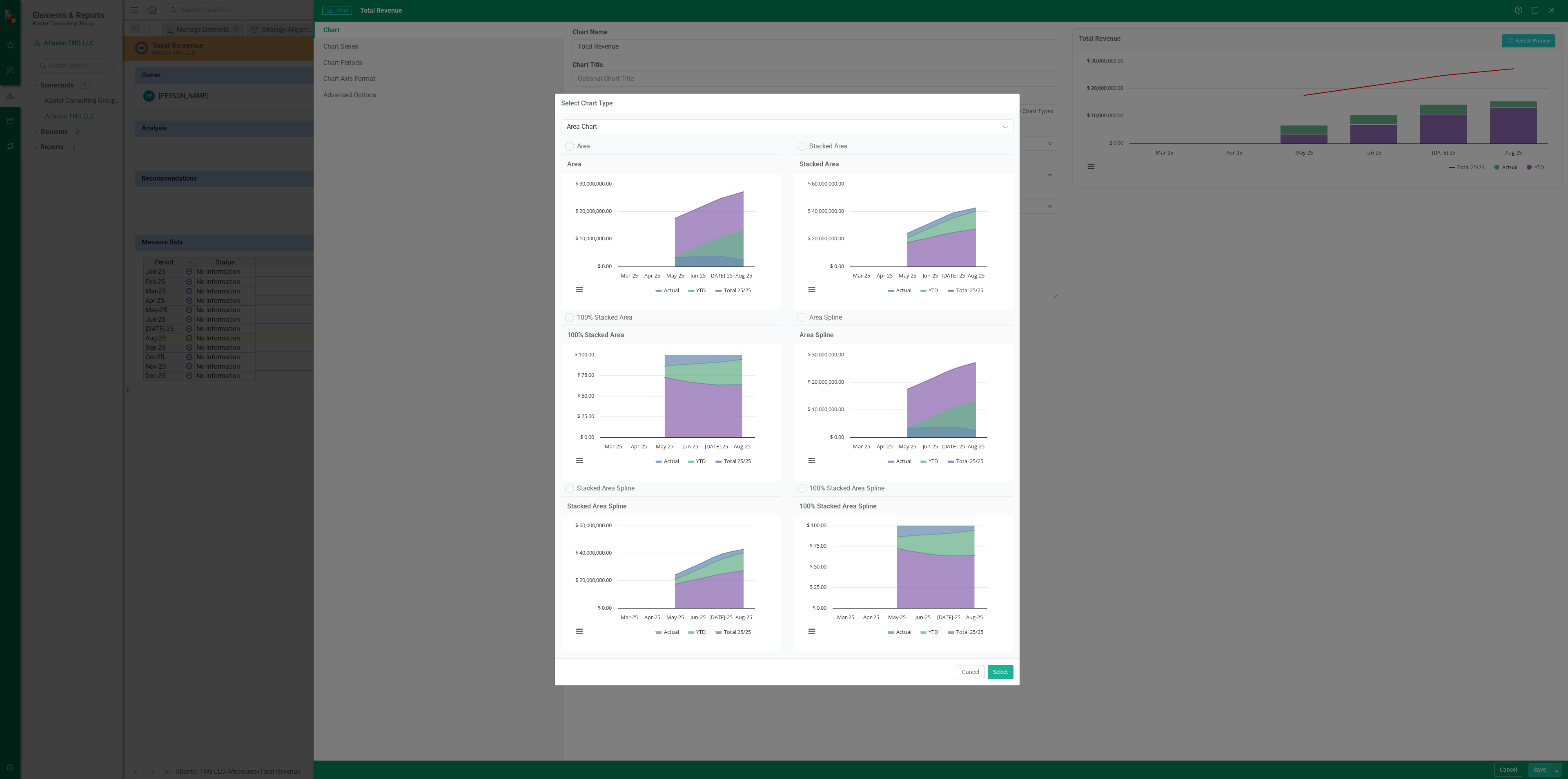
click at [810, 142] on label "Stacked Area" at bounding box center [822, 146] width 50 height 9
click at [803, 142] on input "Stacked Area" at bounding box center [800, 144] width 5 height 5
radio input "true"
click at [1000, 679] on button "Select" at bounding box center [1001, 671] width 26 height 14
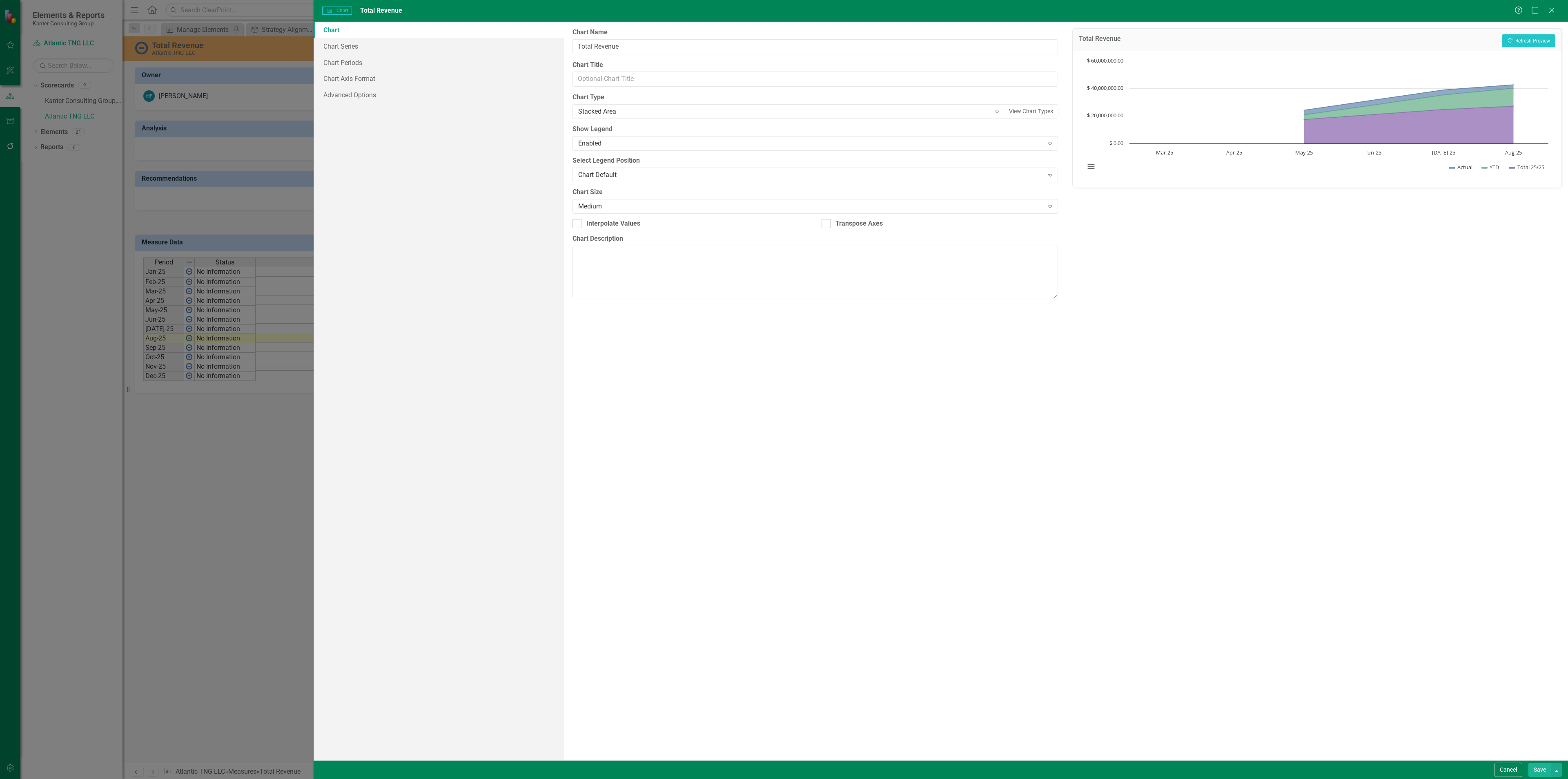
click at [1536, 766] on button "Save" at bounding box center [1540, 769] width 23 height 14
